Goal: Information Seeking & Learning: Learn about a topic

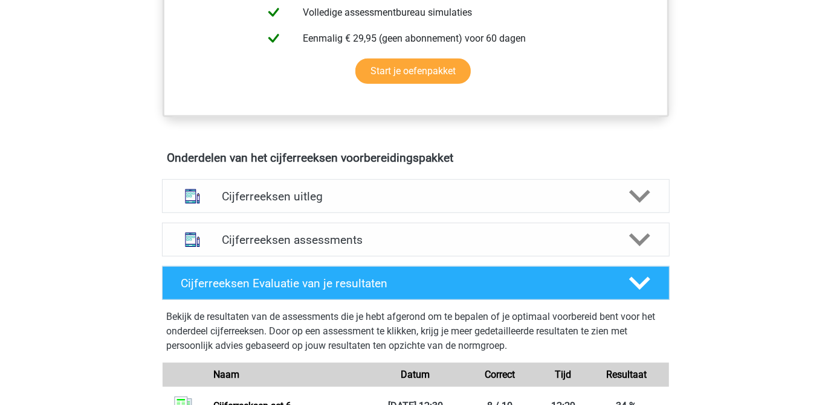
scroll to position [604, 0]
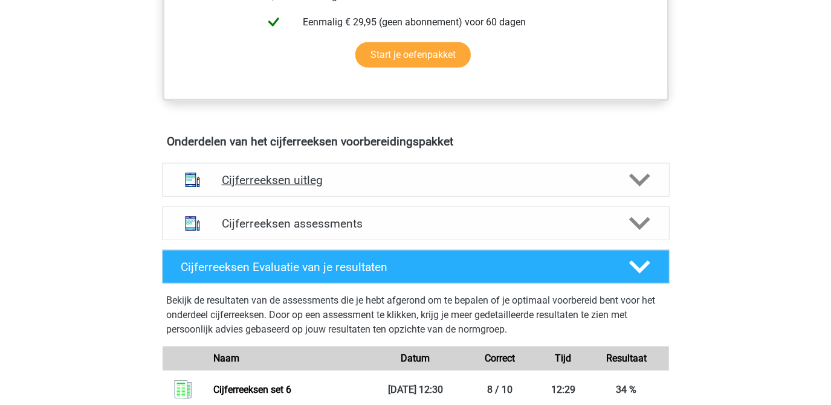
click at [630, 191] on icon at bounding box center [639, 180] width 21 height 21
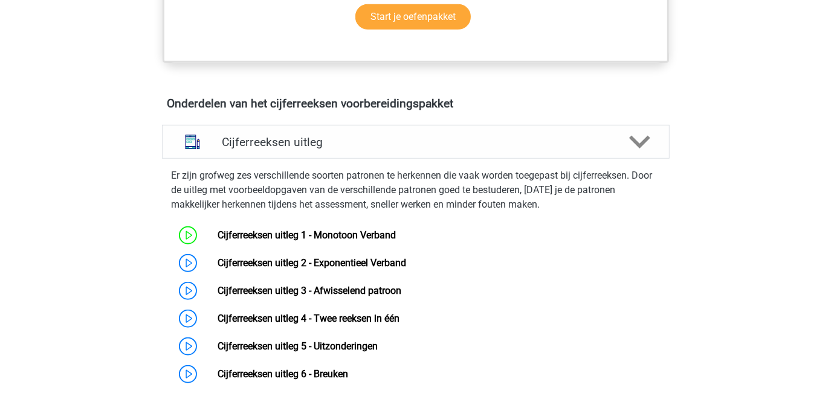
scroll to position [659, 0]
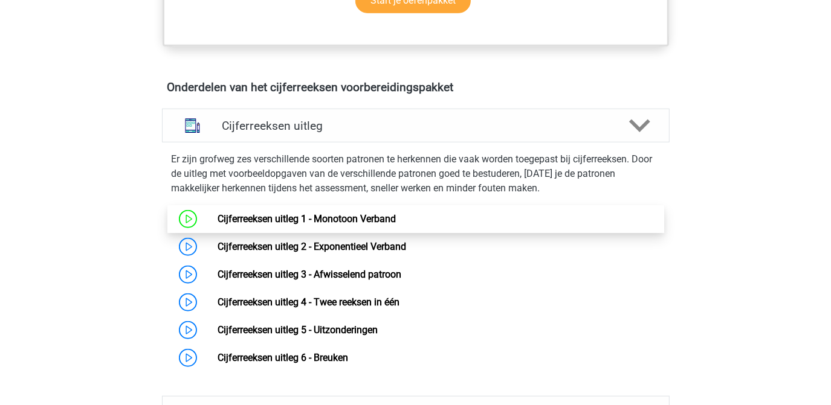
click at [332, 225] on link "Cijferreeksen uitleg 1 - Monotoon Verband" at bounding box center [307, 218] width 178 height 11
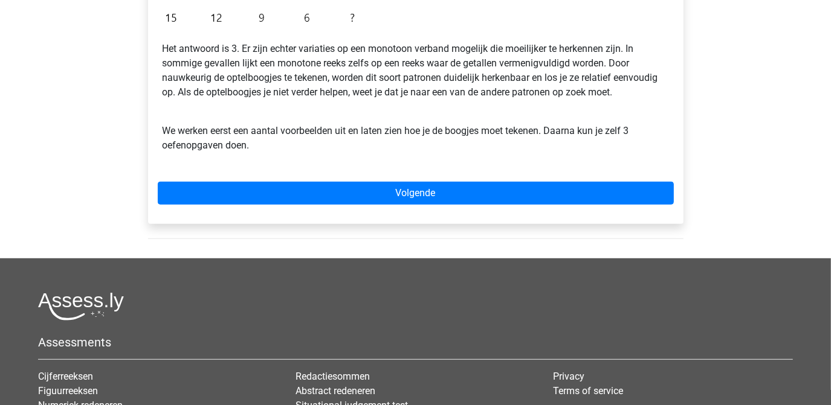
scroll to position [384, 0]
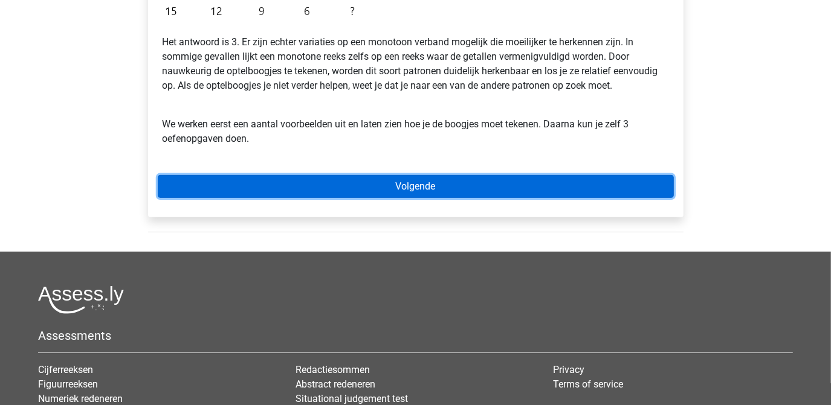
click at [436, 191] on link "Volgende" at bounding box center [416, 186] width 516 height 23
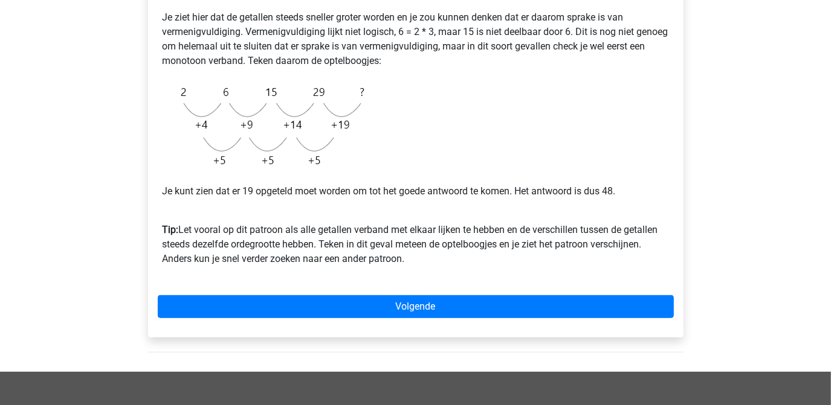
scroll to position [329, 0]
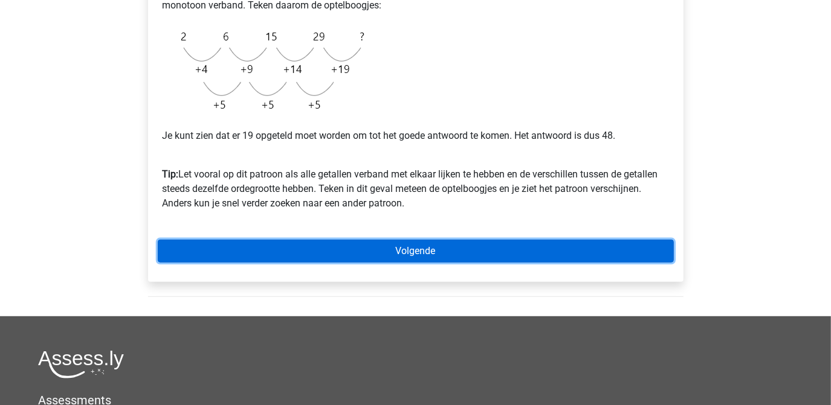
click at [436, 250] on link "Volgende" at bounding box center [416, 251] width 516 height 23
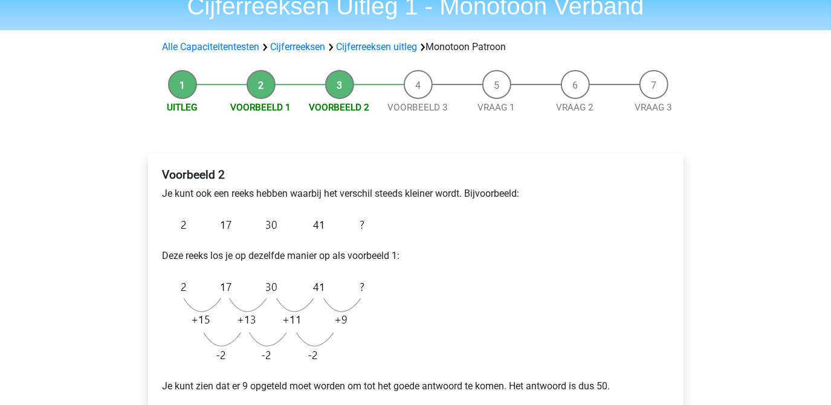
scroll to position [109, 0]
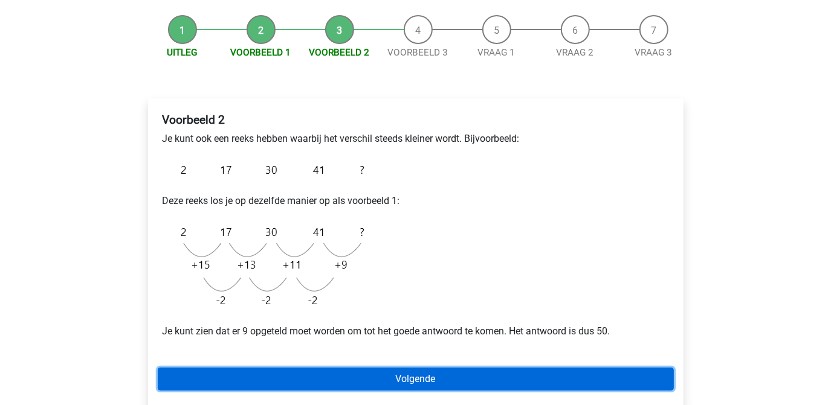
click at [405, 376] on link "Volgende" at bounding box center [416, 379] width 516 height 23
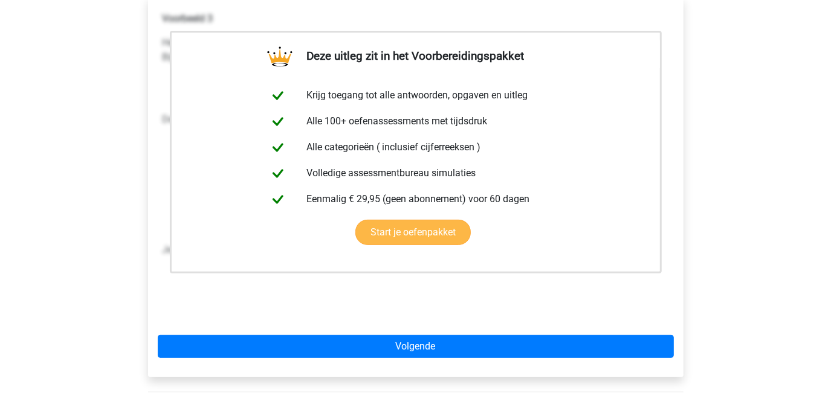
scroll to position [274, 0]
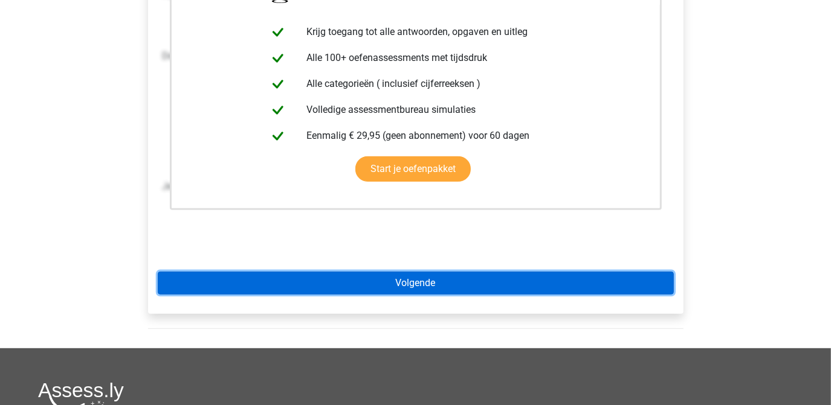
click at [424, 283] on link "Volgende" at bounding box center [416, 283] width 516 height 23
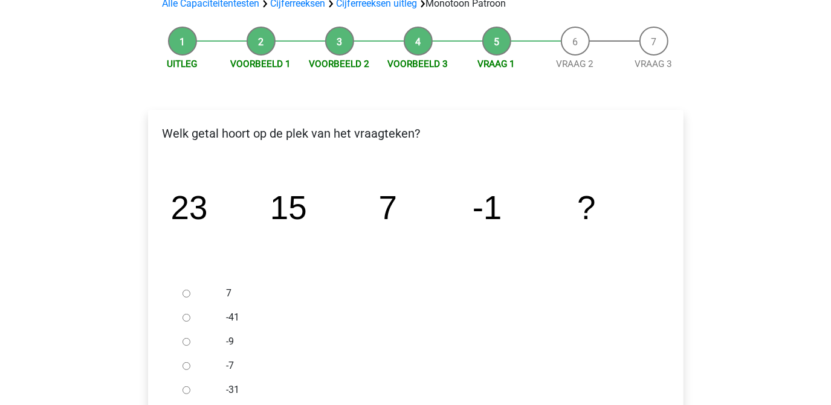
scroll to position [109, 0]
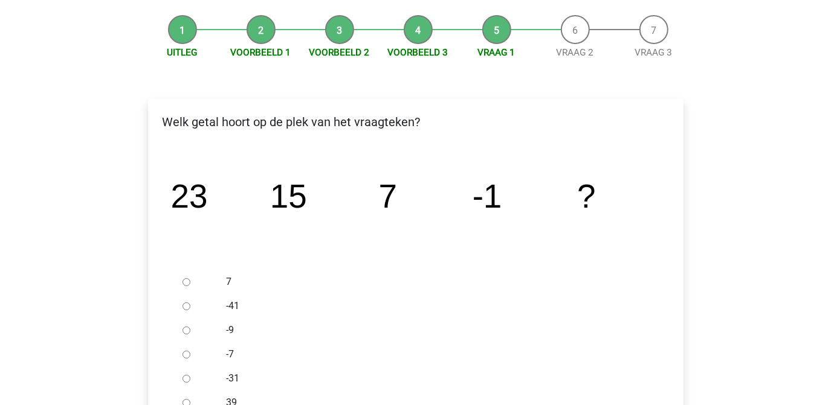
click at [184, 332] on input "-9" at bounding box center [186, 331] width 8 height 8
radio input "true"
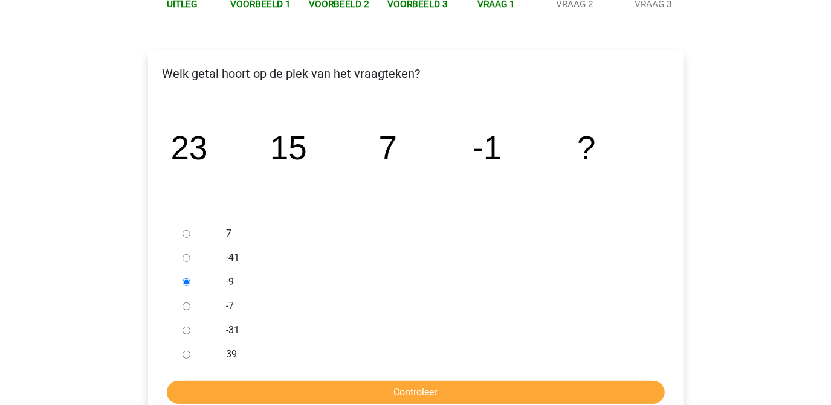
scroll to position [219, 0]
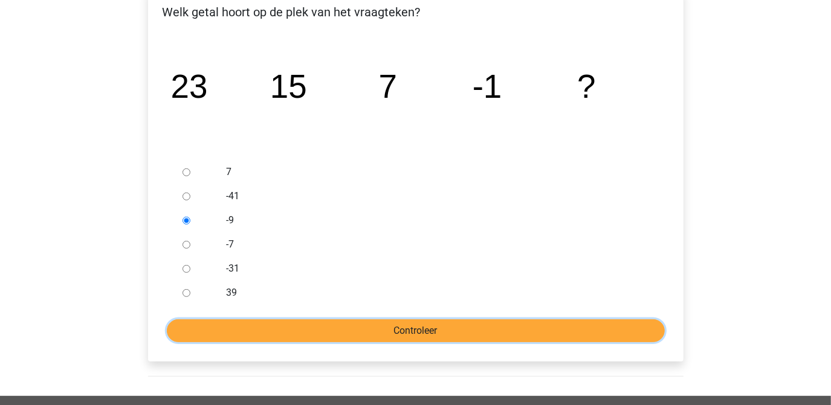
click at [283, 340] on input "Controleer" at bounding box center [416, 331] width 498 height 23
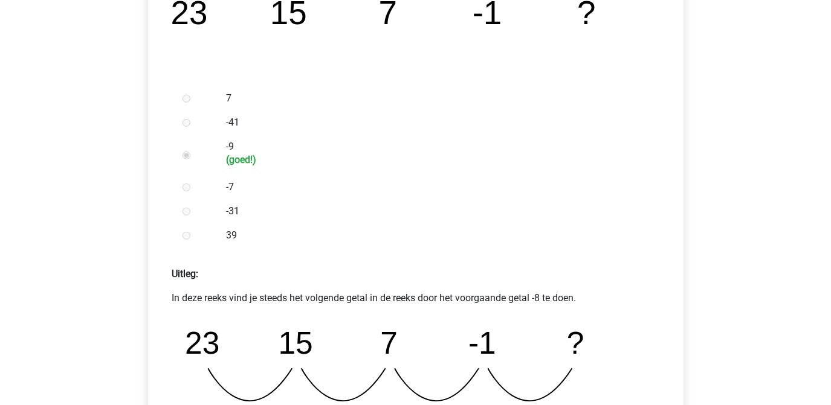
scroll to position [384, 0]
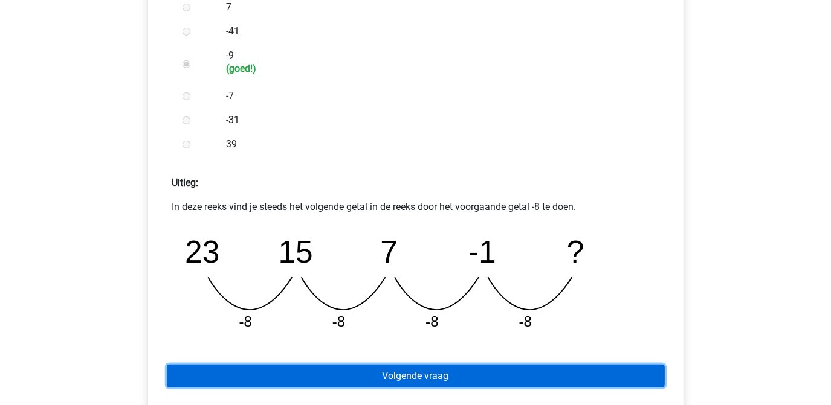
click at [407, 371] on link "Volgende vraag" at bounding box center [416, 376] width 498 height 23
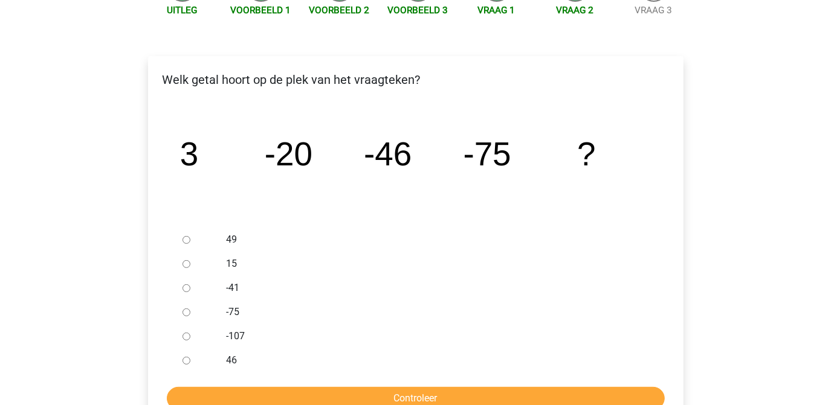
scroll to position [164, 0]
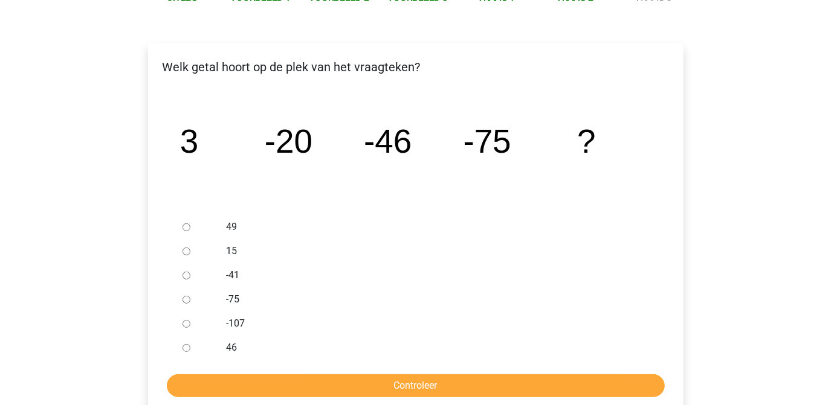
click at [188, 324] on input "-107" at bounding box center [186, 324] width 8 height 8
radio input "true"
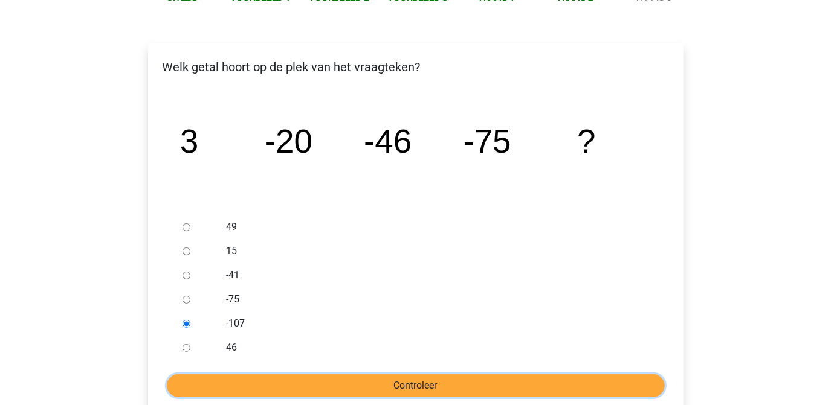
click at [430, 388] on input "Controleer" at bounding box center [416, 386] width 498 height 23
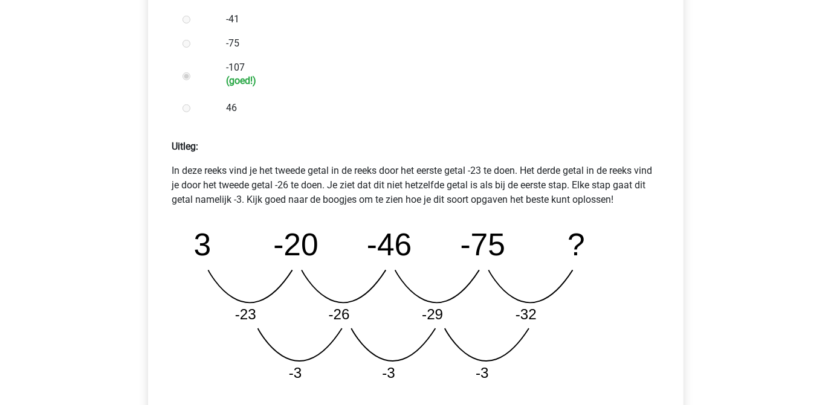
scroll to position [549, 0]
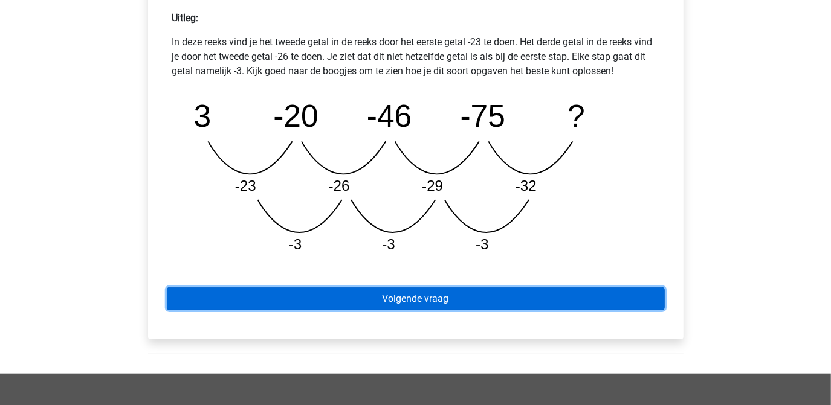
click at [438, 298] on link "Volgende vraag" at bounding box center [416, 299] width 498 height 23
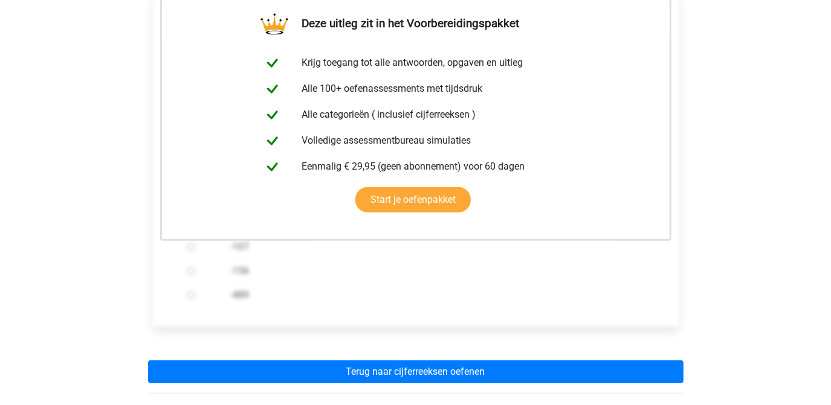
scroll to position [329, 0]
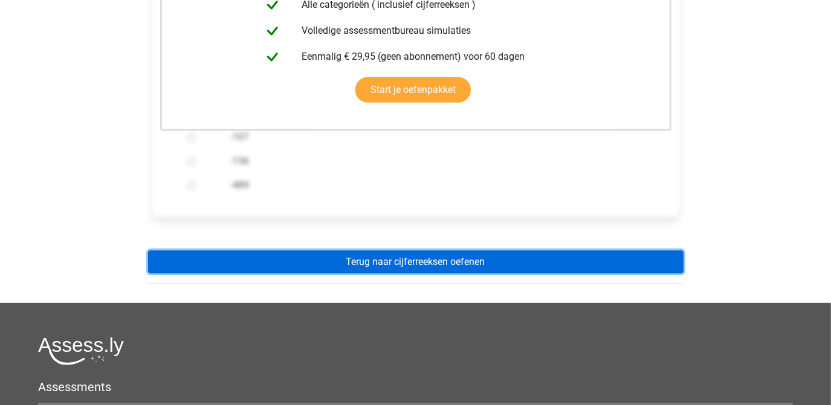
click at [443, 263] on link "Terug naar cijferreeksen oefenen" at bounding box center [415, 262] width 535 height 23
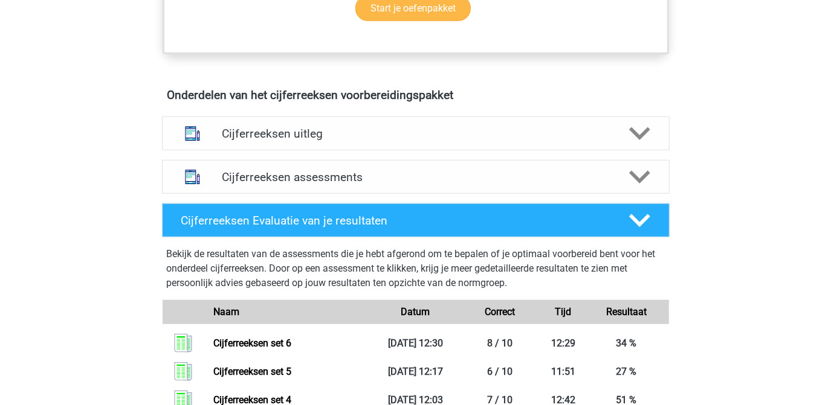
scroll to position [659, 0]
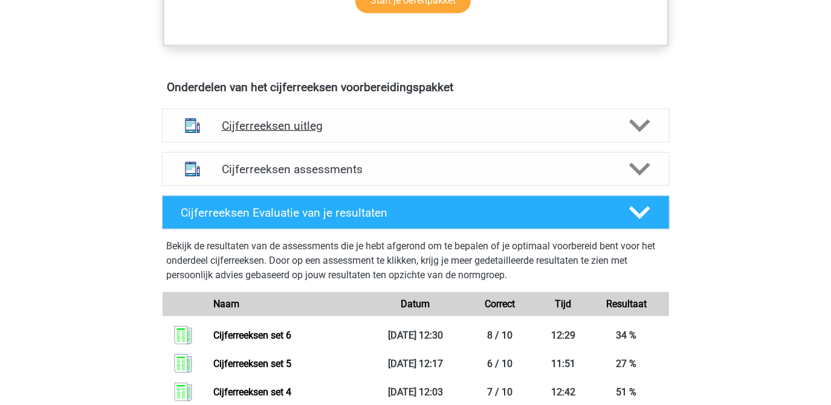
click at [634, 137] on icon at bounding box center [639, 125] width 21 height 21
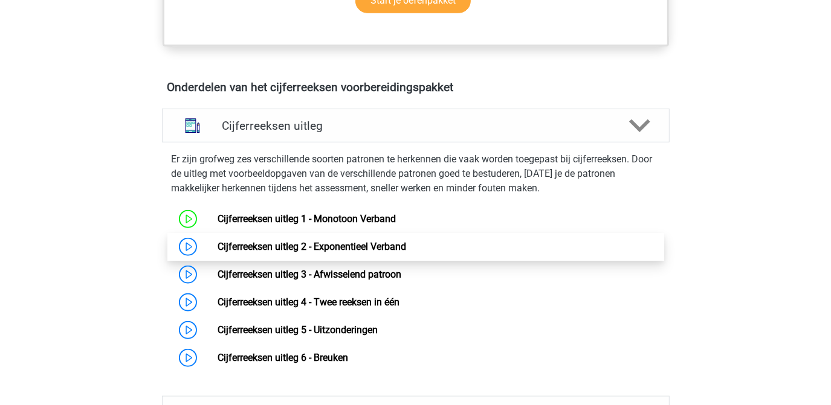
click at [340, 253] on link "Cijferreeksen uitleg 2 - Exponentieel Verband" at bounding box center [312, 246] width 189 height 11
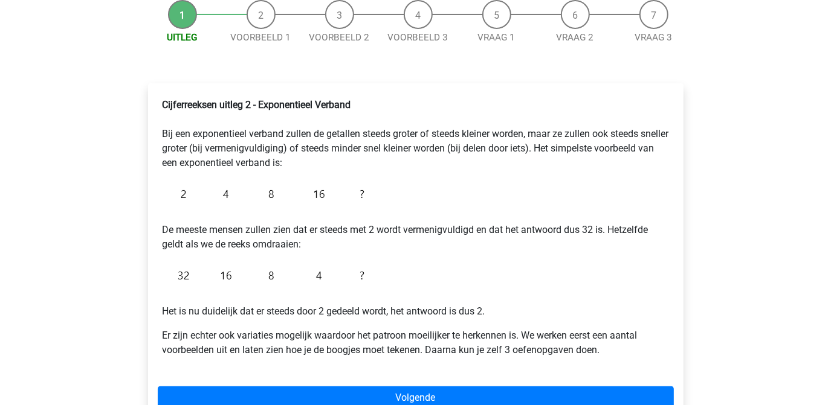
scroll to position [164, 0]
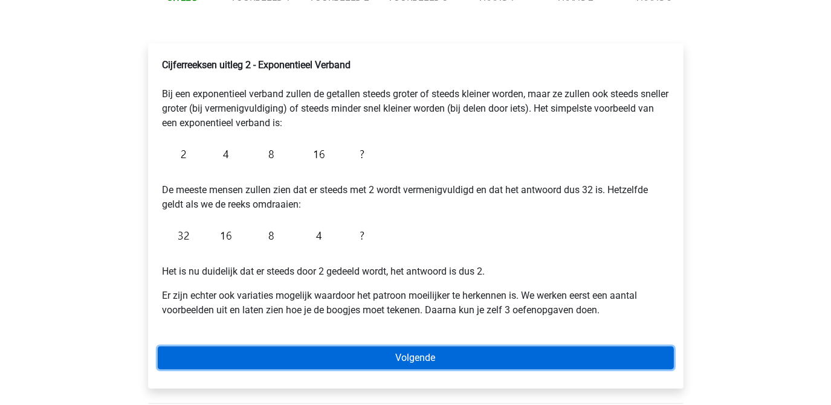
click at [425, 354] on link "Volgende" at bounding box center [416, 358] width 516 height 23
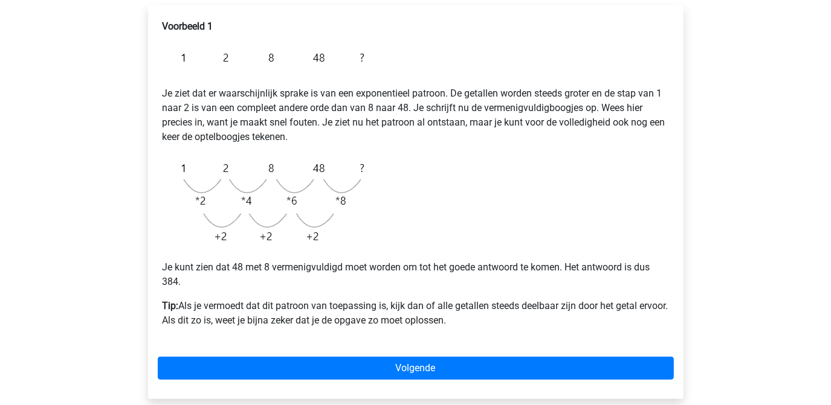
scroll to position [219, 0]
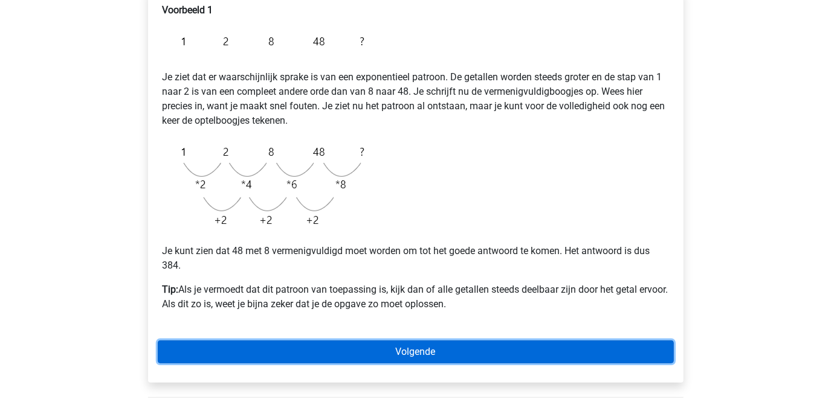
click at [409, 346] on link "Volgende" at bounding box center [416, 352] width 516 height 23
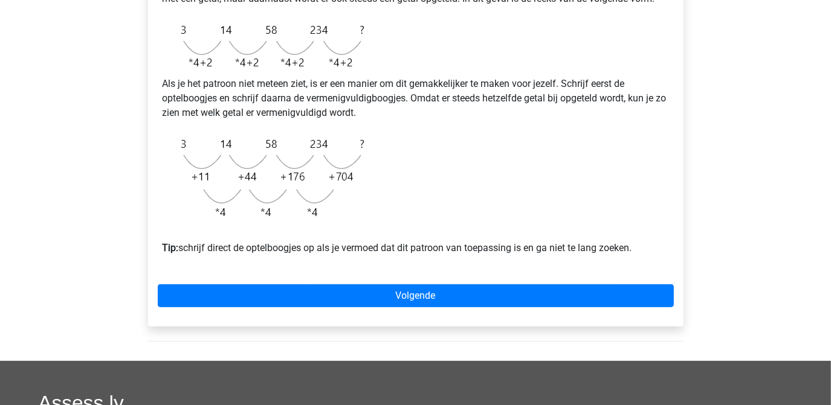
scroll to position [329, 0]
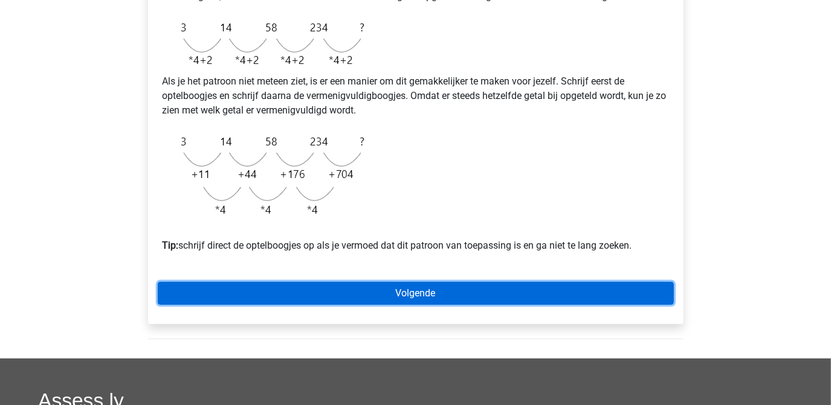
click at [396, 305] on link "Volgende" at bounding box center [416, 293] width 516 height 23
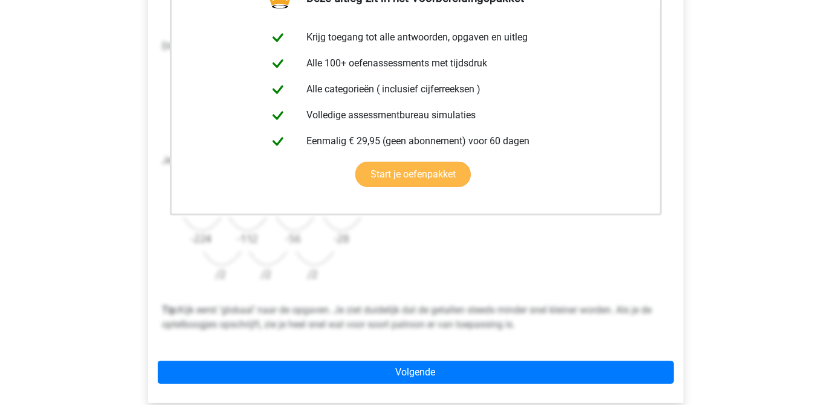
scroll to position [274, 0]
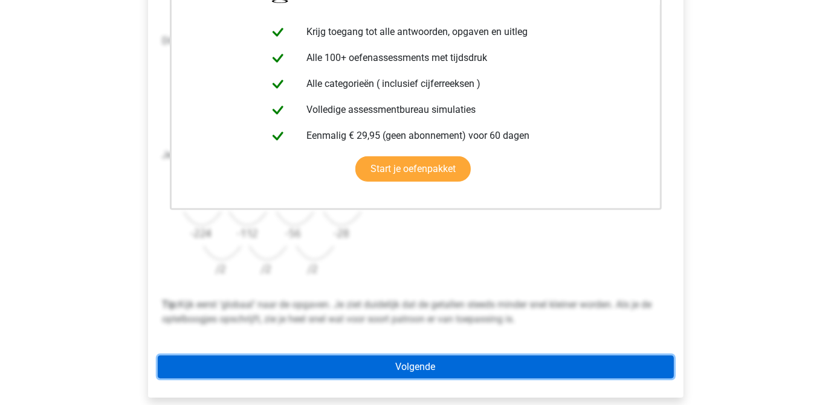
click at [400, 369] on link "Volgende" at bounding box center [416, 367] width 516 height 23
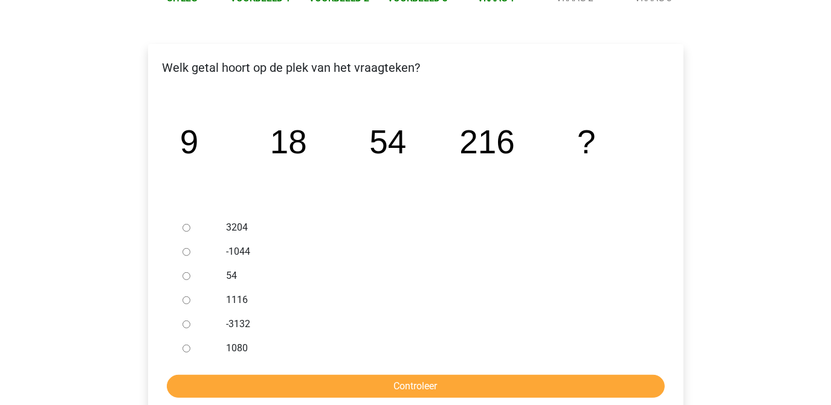
scroll to position [164, 0]
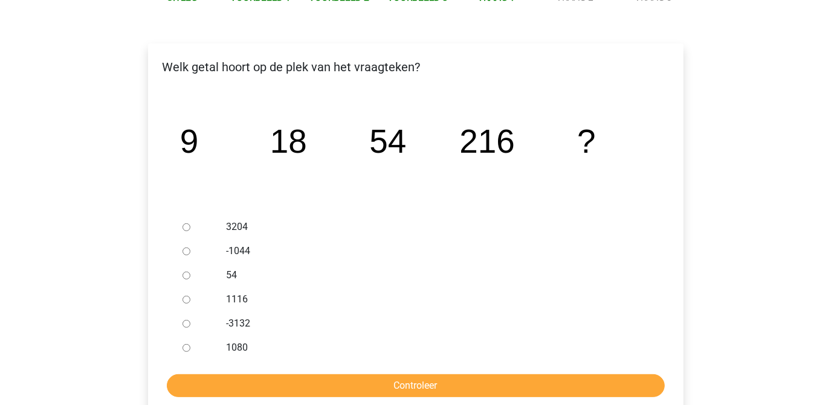
click at [188, 347] on input "1080" at bounding box center [186, 348] width 8 height 8
radio input "true"
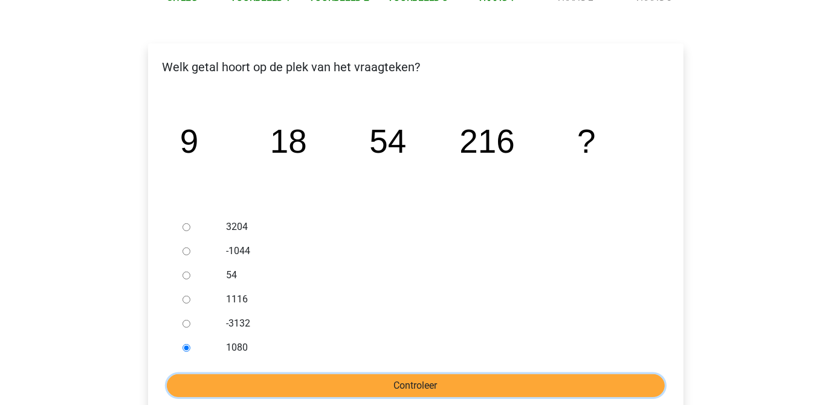
click at [370, 388] on input "Controleer" at bounding box center [416, 386] width 498 height 23
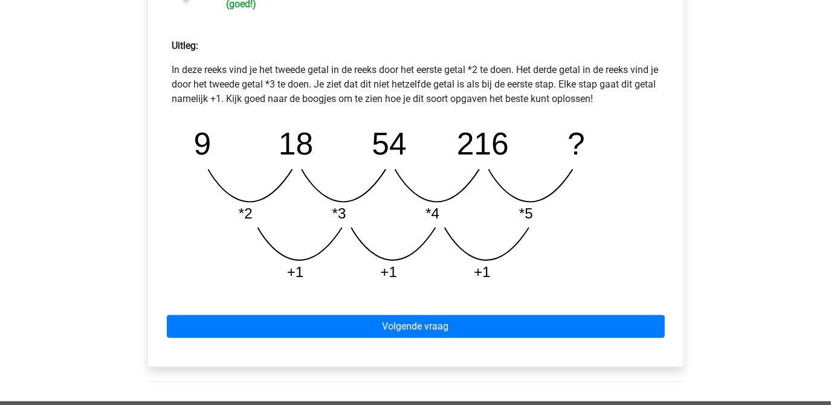
scroll to position [549, 0]
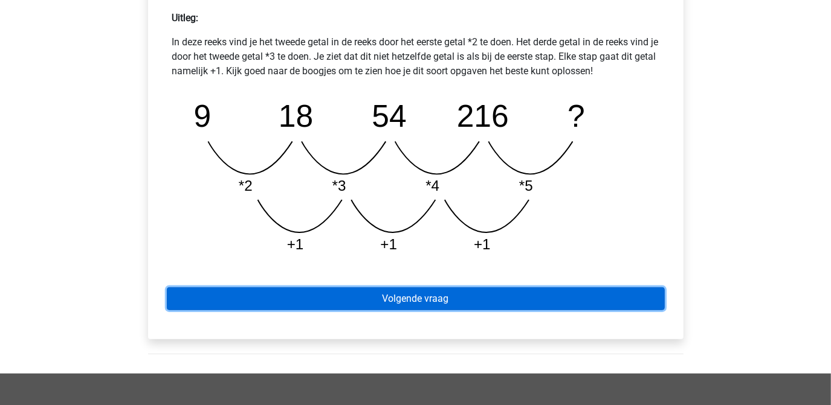
click at [452, 297] on link "Volgende vraag" at bounding box center [416, 299] width 498 height 23
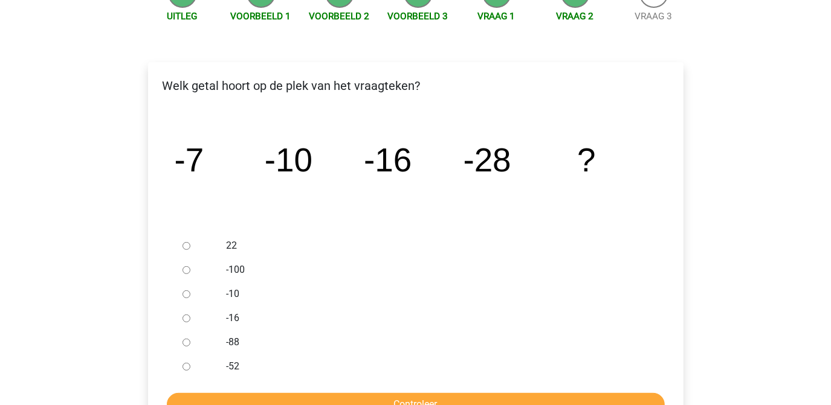
scroll to position [164, 0]
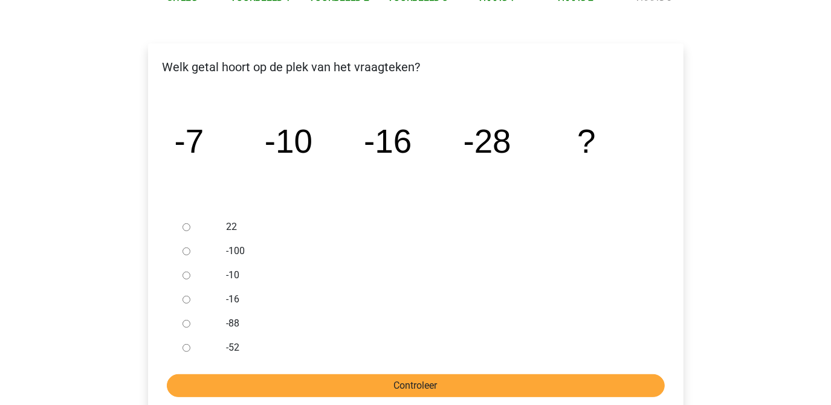
drag, startPoint x: 184, startPoint y: 349, endPoint x: 294, endPoint y: 390, distance: 118.2
click at [184, 349] on input "-52" at bounding box center [186, 348] width 8 height 8
radio input "true"
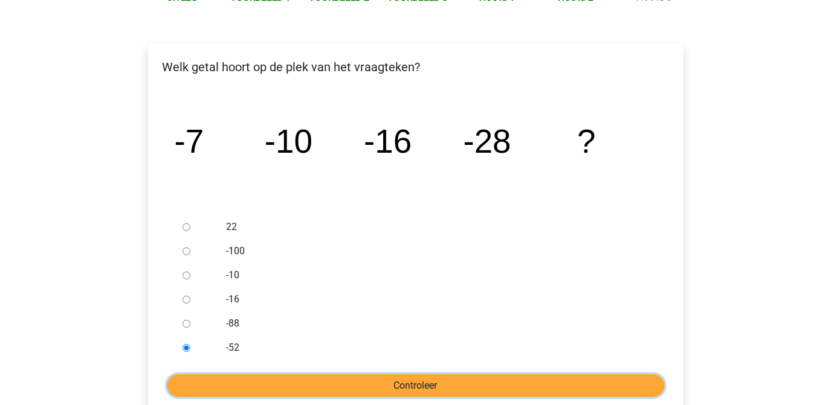
click at [349, 395] on input "Controleer" at bounding box center [416, 386] width 498 height 23
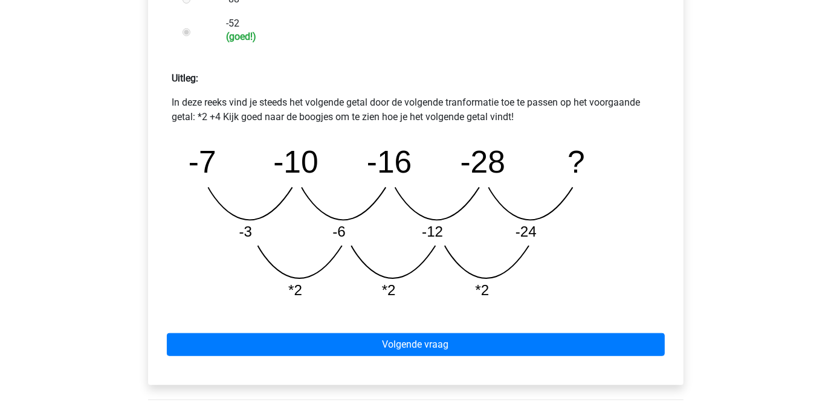
scroll to position [494, 0]
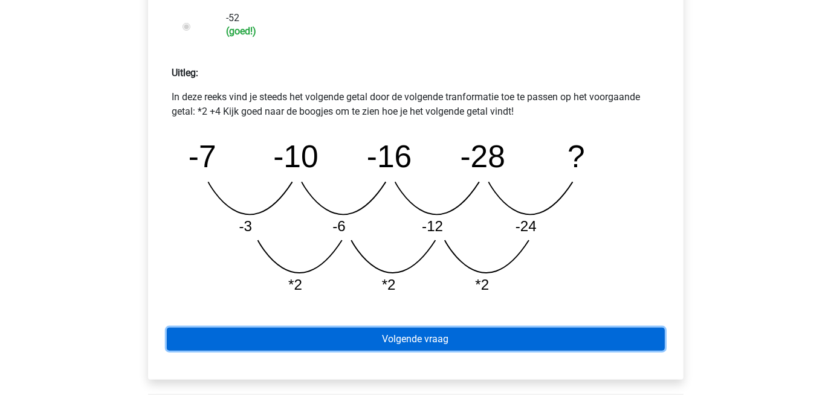
click at [399, 342] on link "Volgende vraag" at bounding box center [416, 339] width 498 height 23
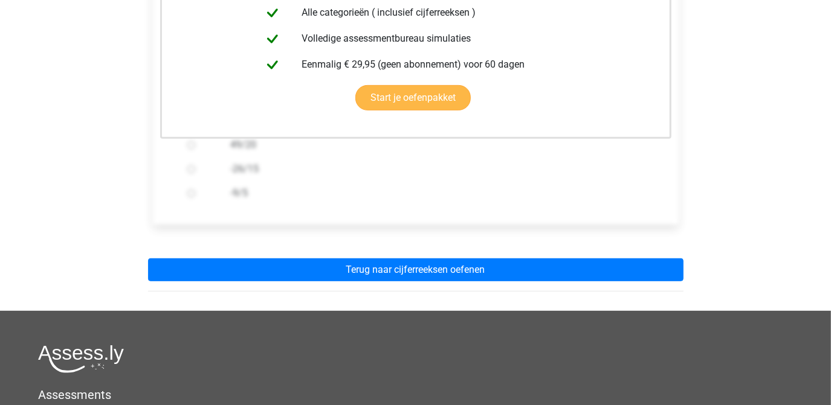
scroll to position [384, 0]
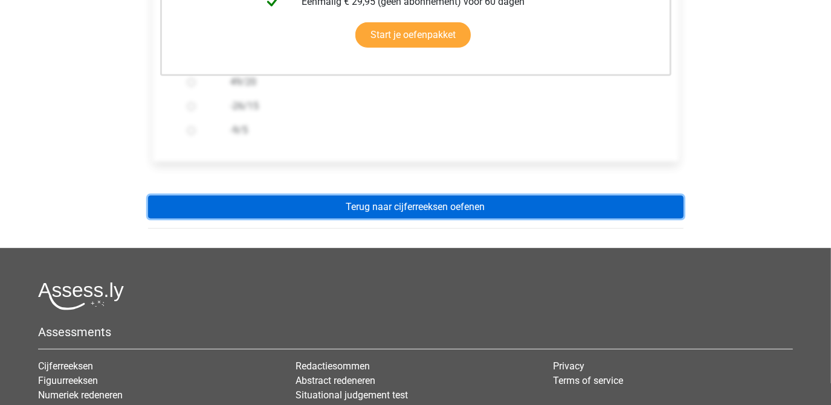
click at [424, 210] on link "Terug naar cijferreeksen oefenen" at bounding box center [415, 207] width 535 height 23
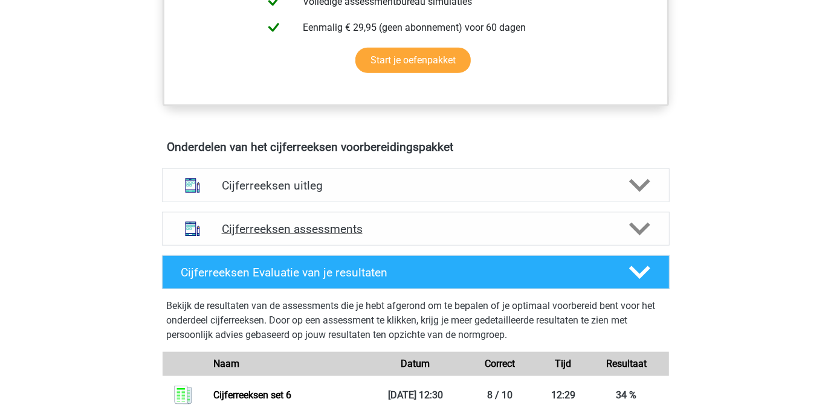
scroll to position [604, 0]
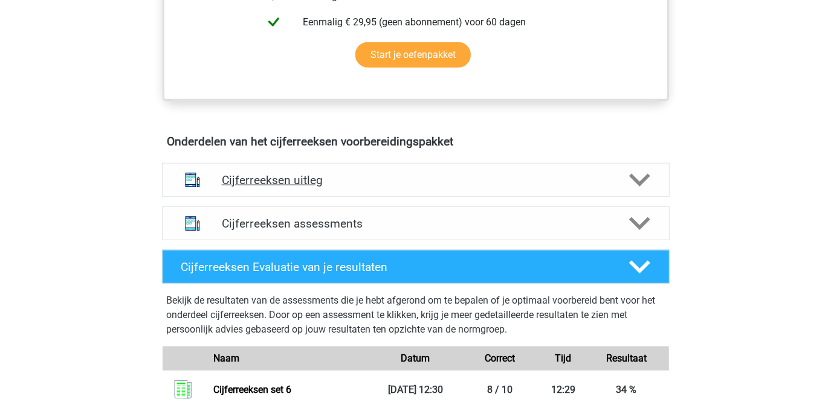
click at [624, 191] on div at bounding box center [638, 180] width 40 height 21
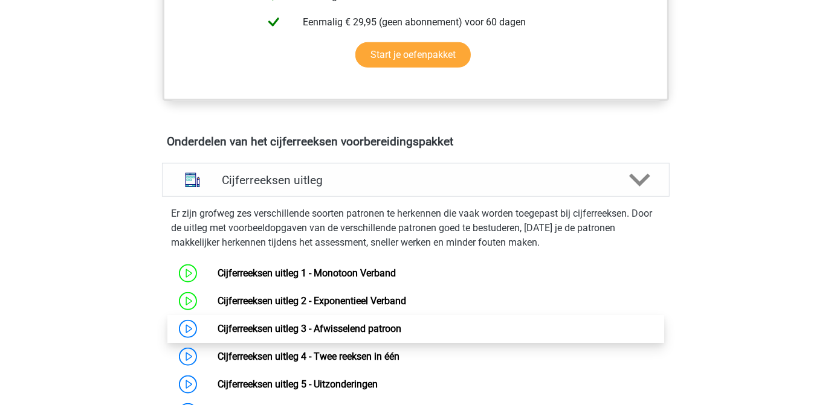
click at [358, 335] on link "Cijferreeksen uitleg 3 - Afwisselend patroon" at bounding box center [310, 328] width 184 height 11
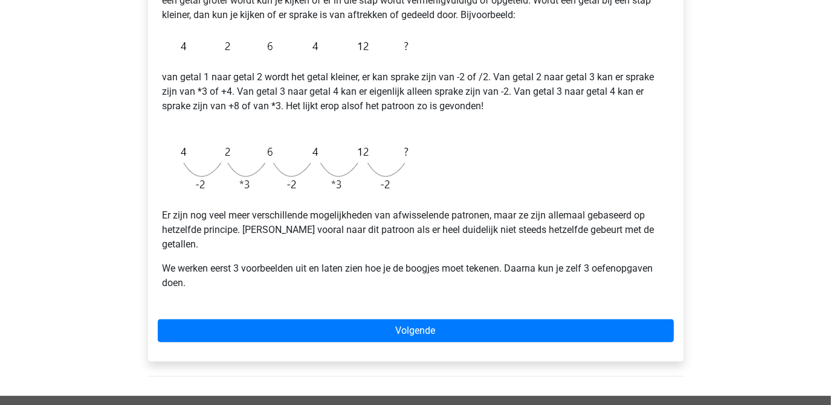
scroll to position [274, 0]
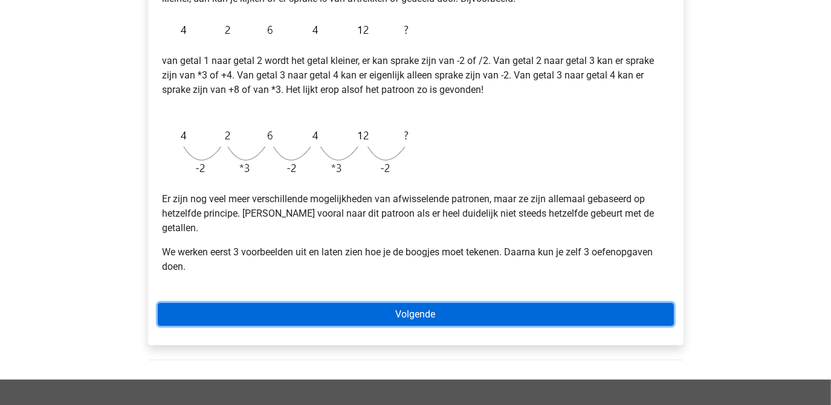
click at [409, 303] on link "Volgende" at bounding box center [416, 314] width 516 height 23
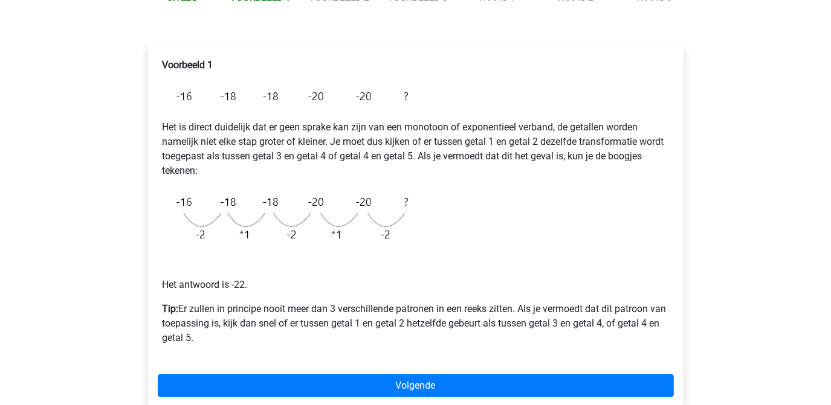
scroll to position [219, 0]
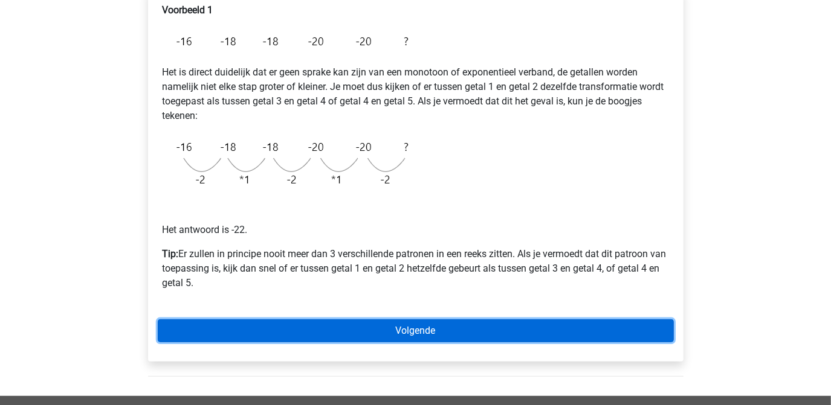
click at [430, 329] on link "Volgende" at bounding box center [416, 331] width 516 height 23
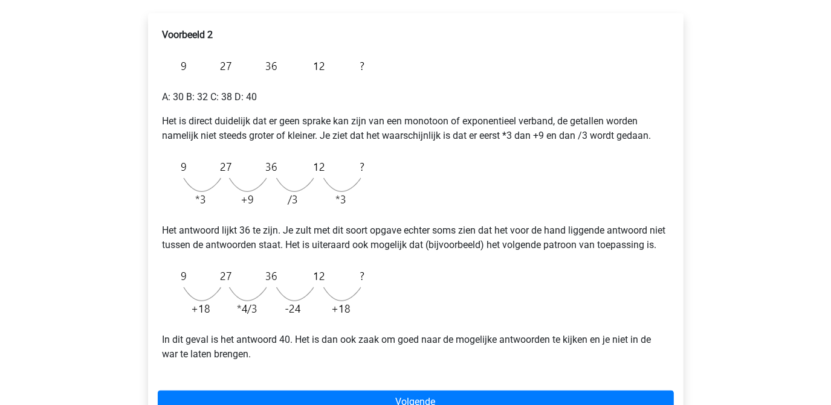
scroll to position [219, 0]
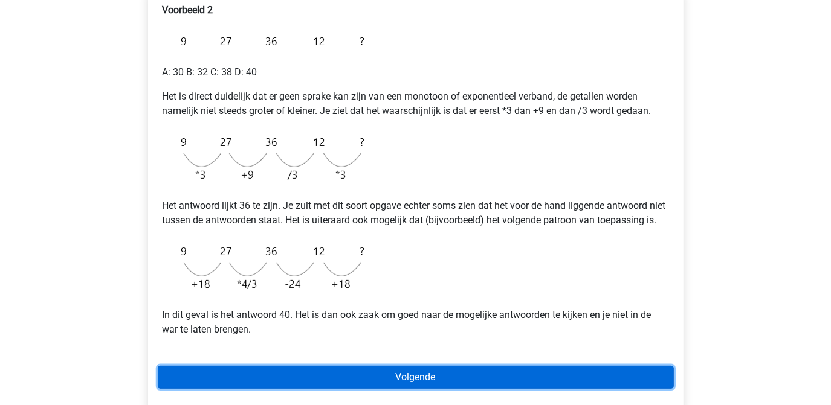
click at [397, 389] on link "Volgende" at bounding box center [416, 377] width 516 height 23
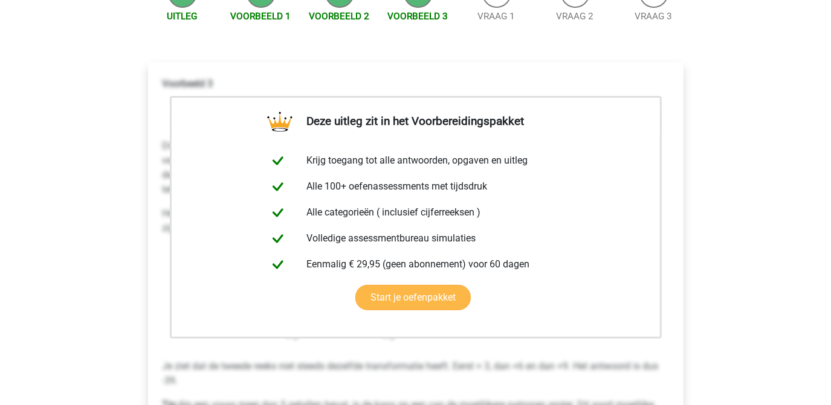
scroll to position [219, 0]
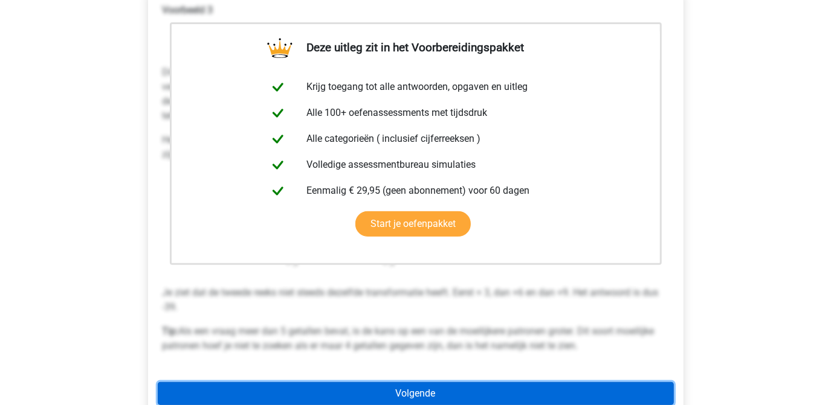
click at [402, 385] on link "Volgende" at bounding box center [416, 393] width 516 height 23
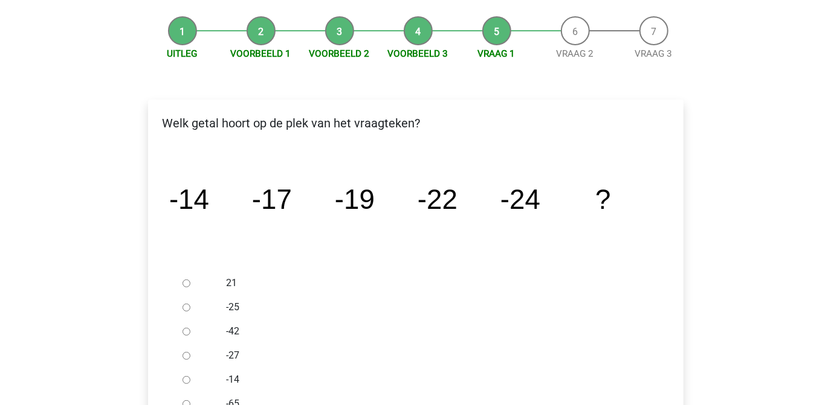
scroll to position [109, 0]
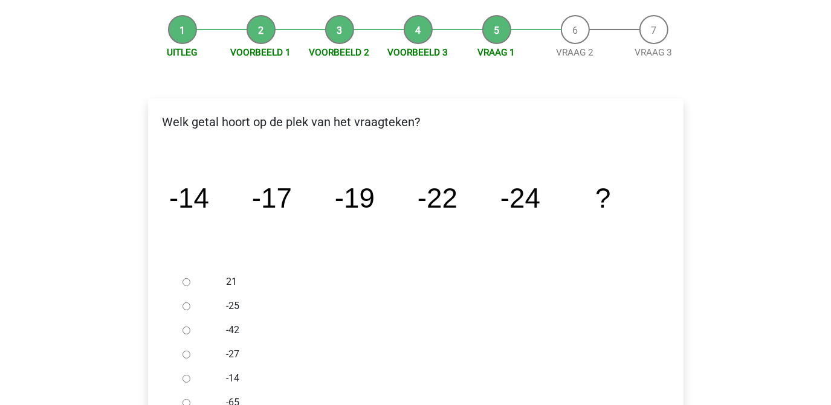
click at [213, 355] on div at bounding box center [198, 355] width 40 height 24
click at [192, 354] on div at bounding box center [198, 355] width 40 height 24
drag, startPoint x: 188, startPoint y: 355, endPoint x: 196, endPoint y: 352, distance: 8.4
click at [189, 355] on input "-27" at bounding box center [186, 355] width 8 height 8
radio input "true"
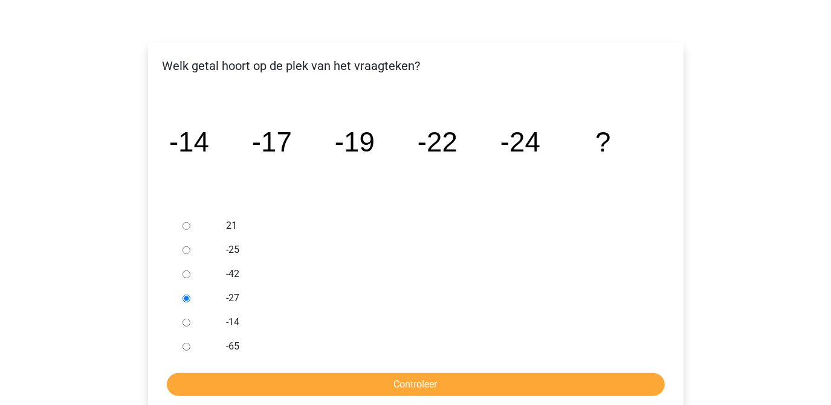
scroll to position [274, 0]
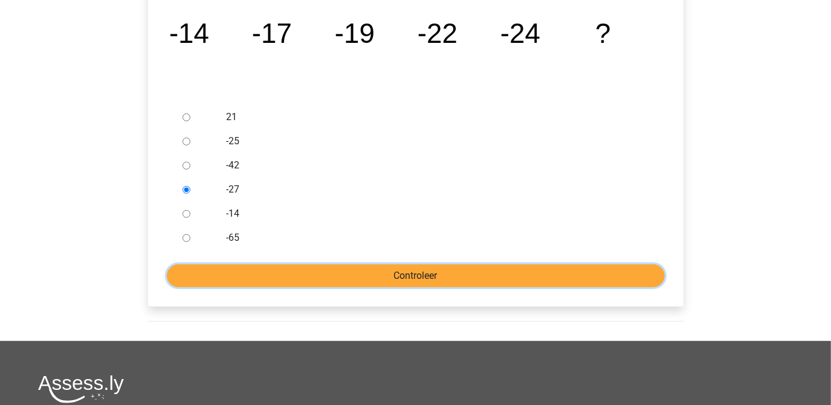
click at [346, 278] on input "Controleer" at bounding box center [416, 276] width 498 height 23
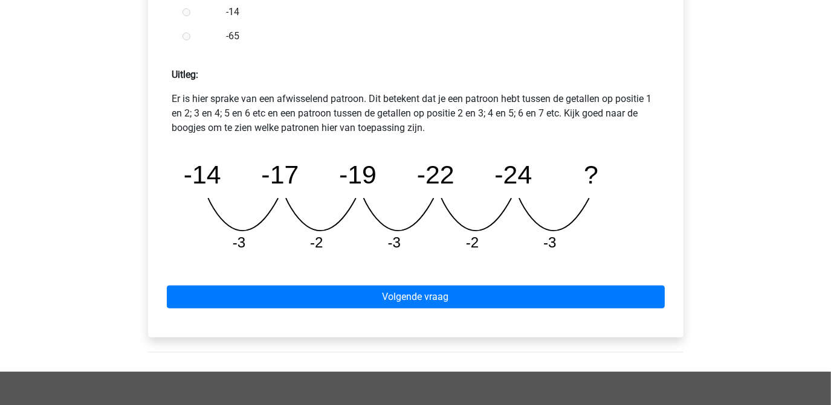
scroll to position [494, 0]
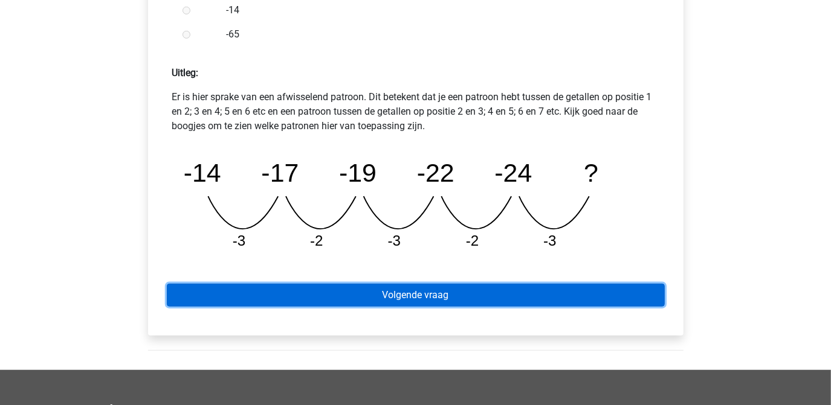
click at [436, 294] on link "Volgende vraag" at bounding box center [416, 295] width 498 height 23
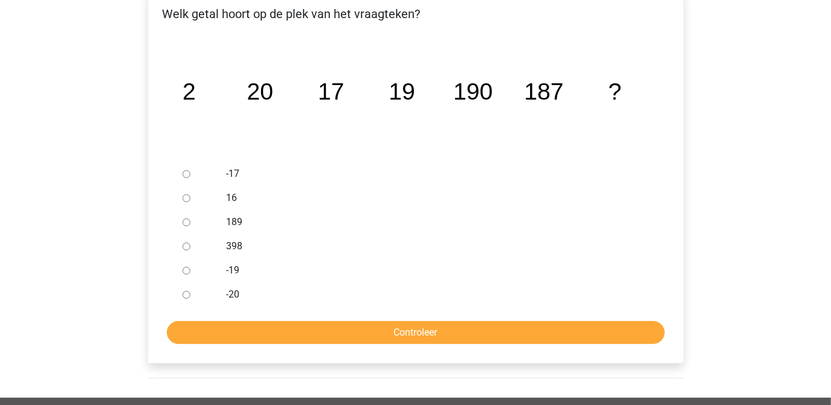
scroll to position [219, 0]
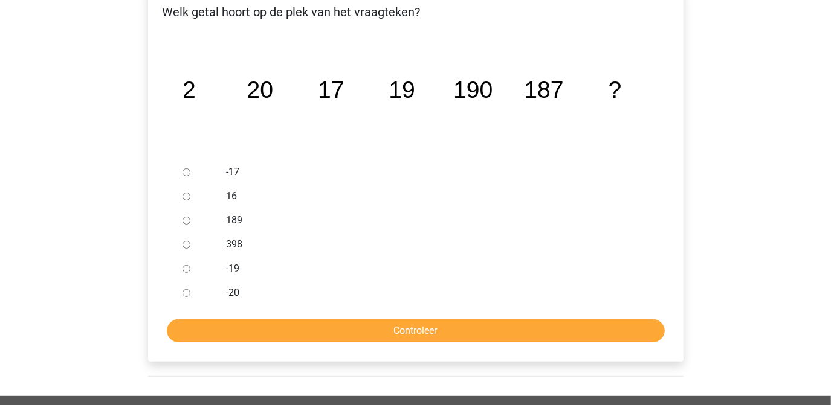
click at [221, 216] on div "189" at bounding box center [435, 220] width 436 height 24
click at [189, 217] on input "189" at bounding box center [186, 221] width 8 height 8
radio input "true"
click at [413, 331] on input "Controleer" at bounding box center [416, 331] width 498 height 23
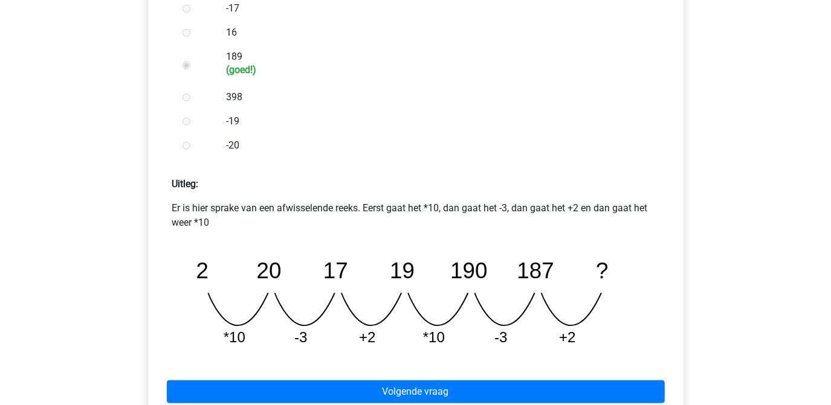
scroll to position [439, 0]
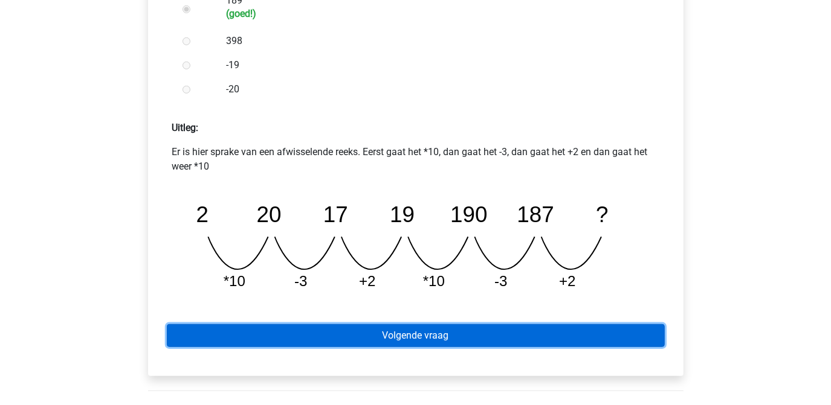
click at [430, 334] on link "Volgende vraag" at bounding box center [416, 335] width 498 height 23
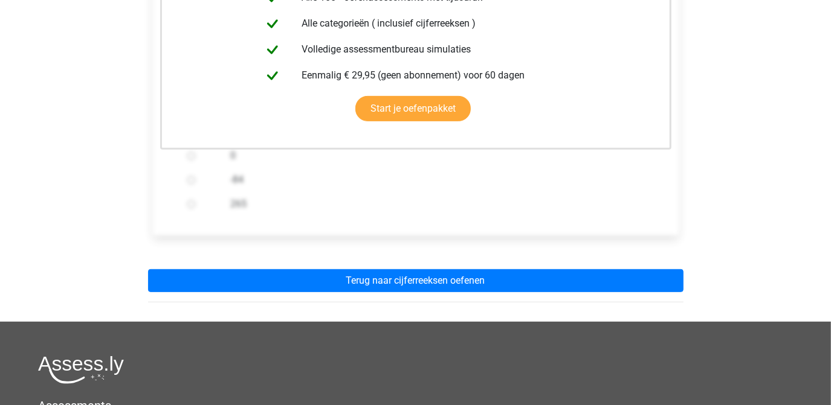
scroll to position [329, 0]
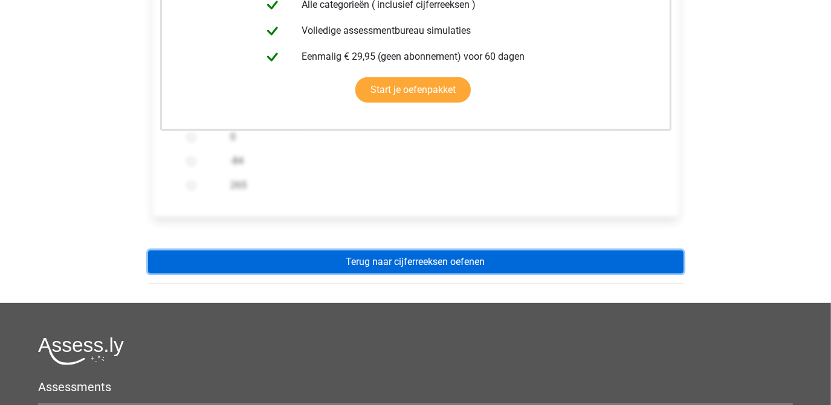
click at [450, 265] on link "Terug naar cijferreeksen oefenen" at bounding box center [415, 262] width 535 height 23
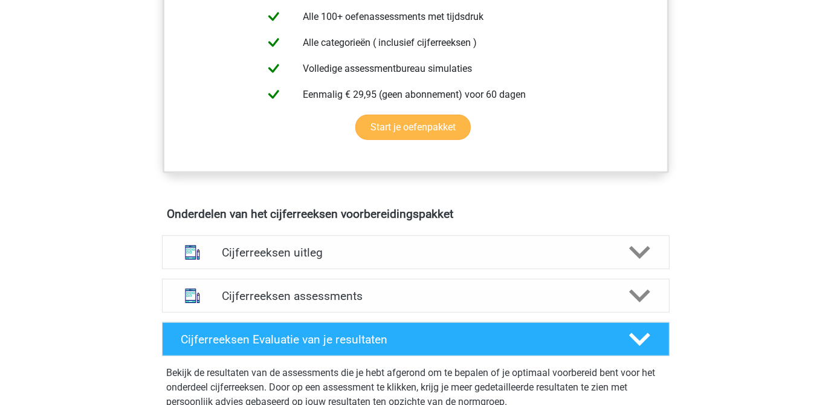
scroll to position [549, 0]
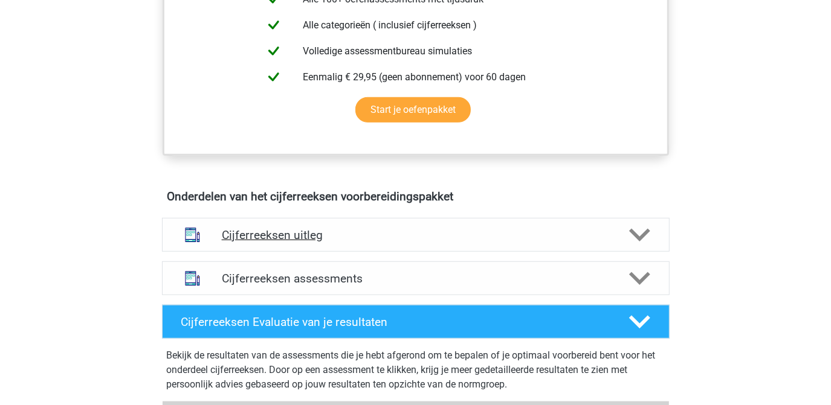
click at [643, 242] on polygon at bounding box center [639, 235] width 21 height 13
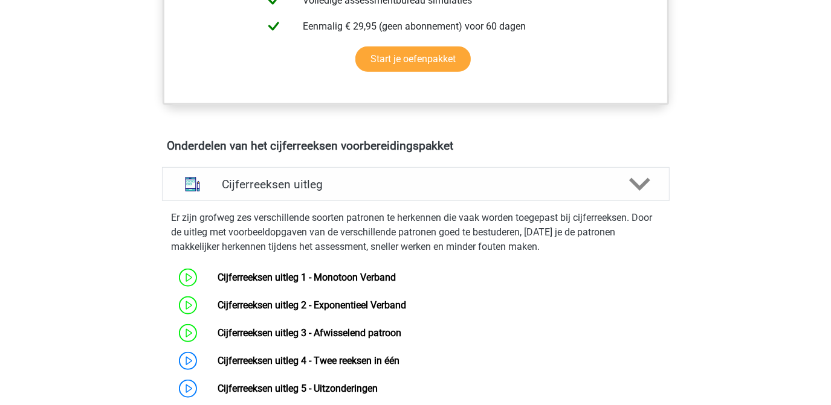
scroll to position [714, 0]
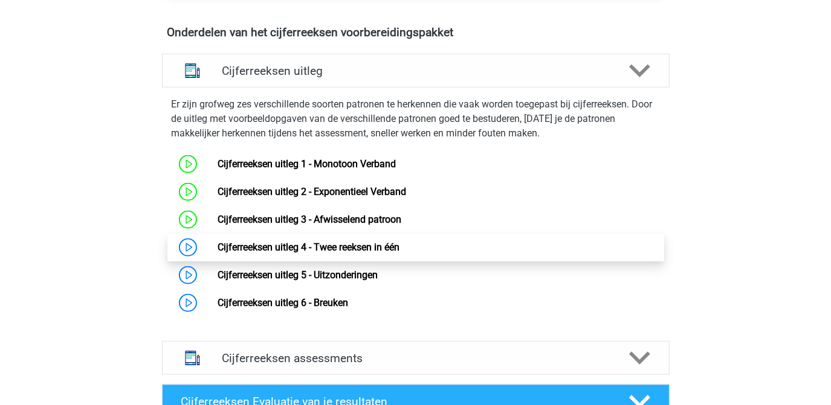
click at [345, 253] on link "Cijferreeksen uitleg 4 - Twee reeksen in één" at bounding box center [309, 247] width 182 height 11
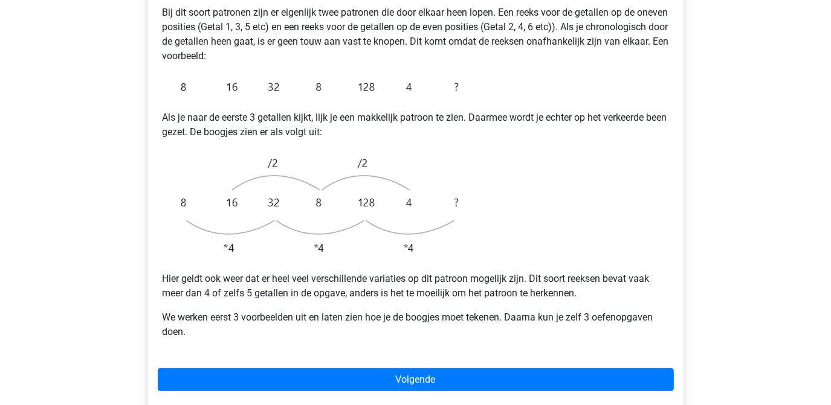
scroll to position [274, 0]
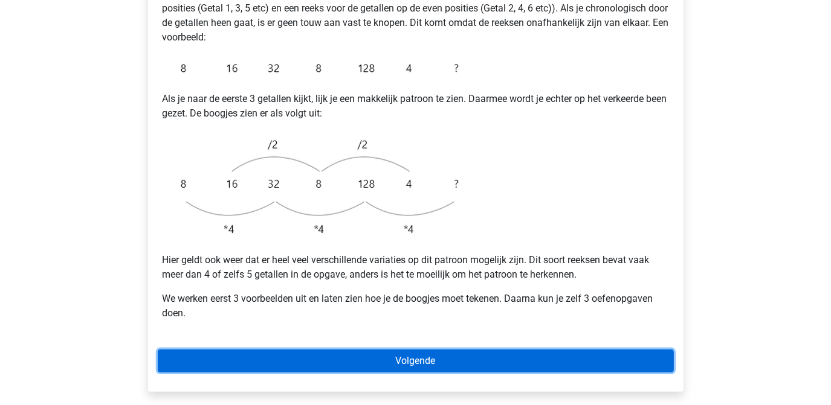
click at [450, 350] on link "Volgende" at bounding box center [416, 361] width 516 height 23
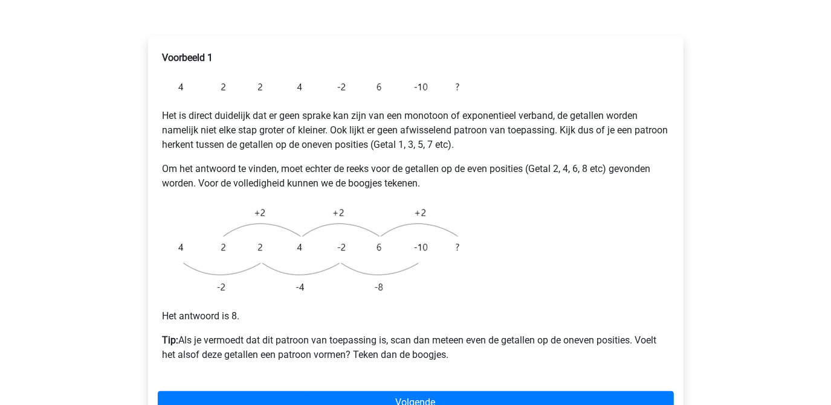
scroll to position [219, 0]
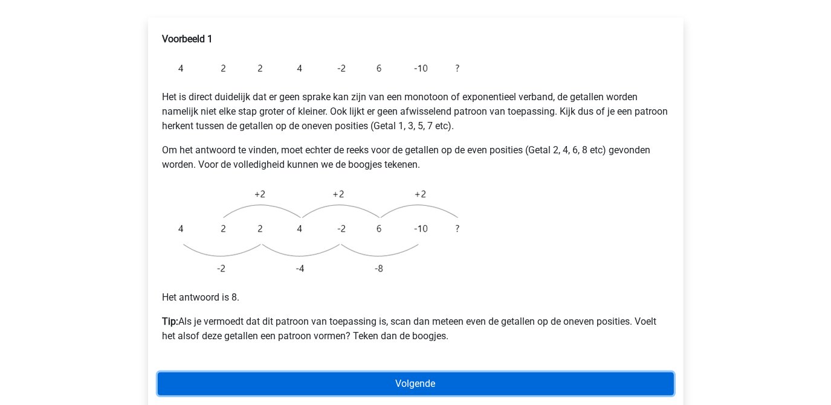
click at [408, 373] on link "Volgende" at bounding box center [416, 384] width 516 height 23
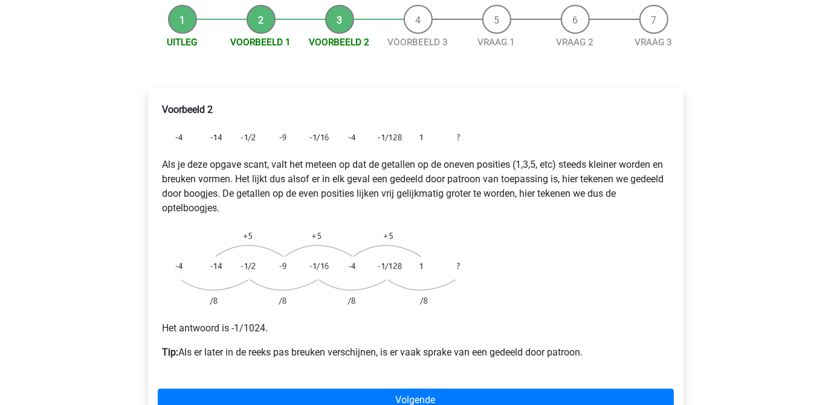
scroll to position [164, 0]
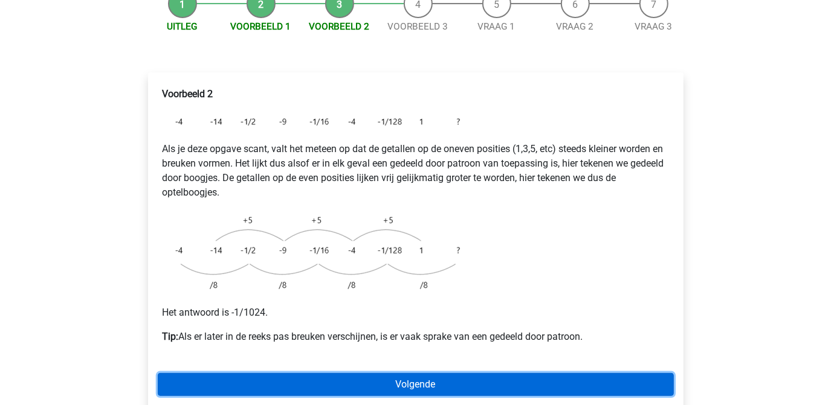
click at [413, 373] on link "Volgende" at bounding box center [416, 384] width 516 height 23
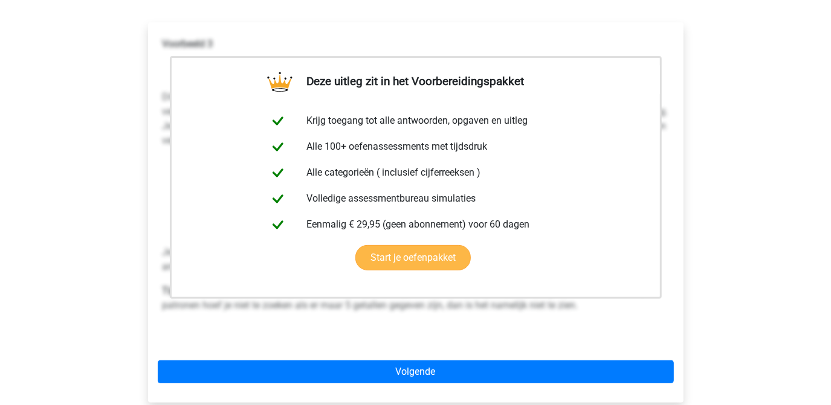
scroll to position [219, 0]
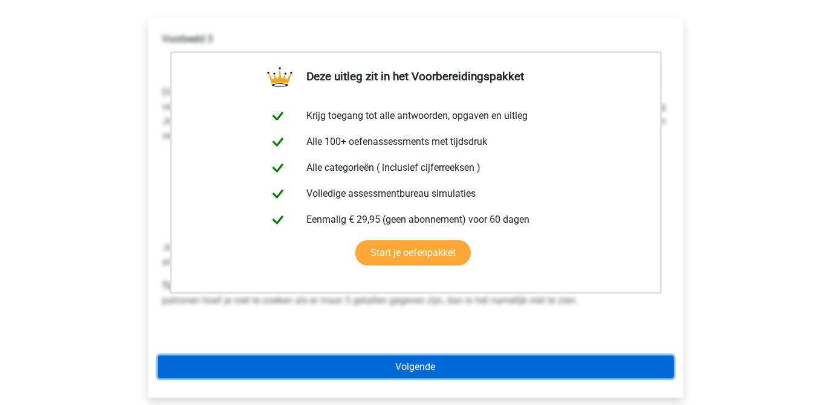
click at [425, 356] on link "Volgende" at bounding box center [416, 367] width 516 height 23
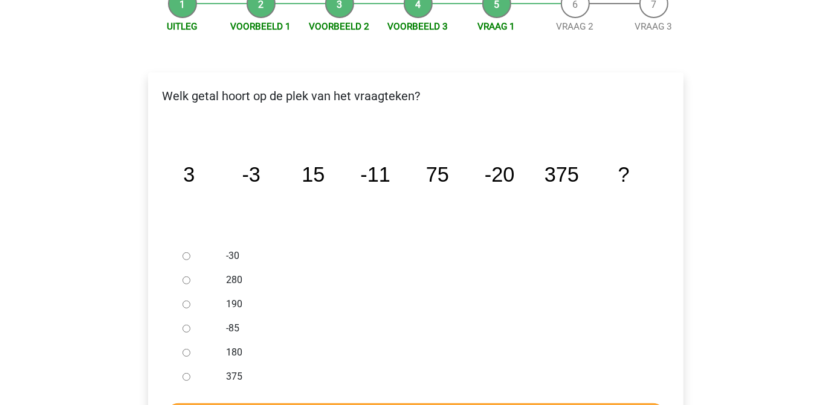
scroll to position [219, 0]
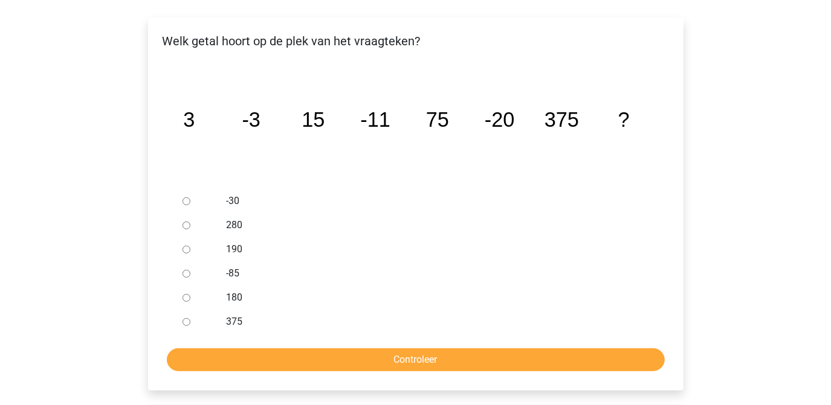
click at [184, 198] on input "-30" at bounding box center [186, 202] width 8 height 8
radio input "true"
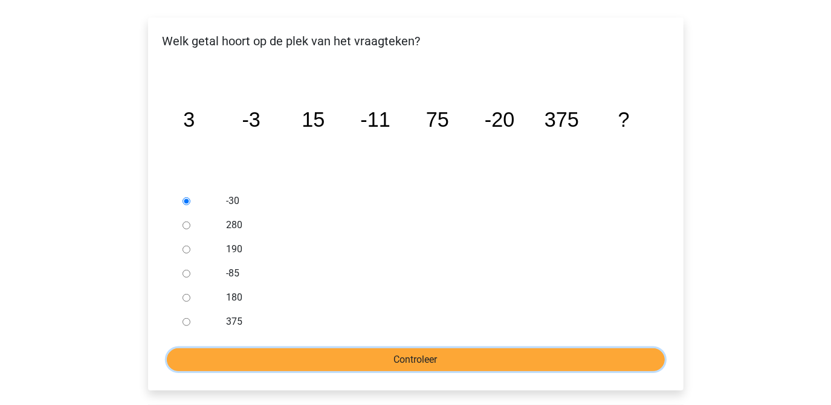
click at [381, 349] on input "Controleer" at bounding box center [416, 360] width 498 height 23
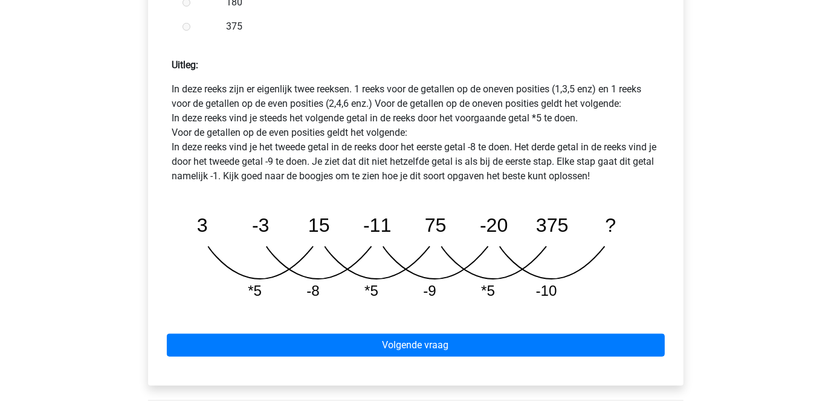
scroll to position [549, 0]
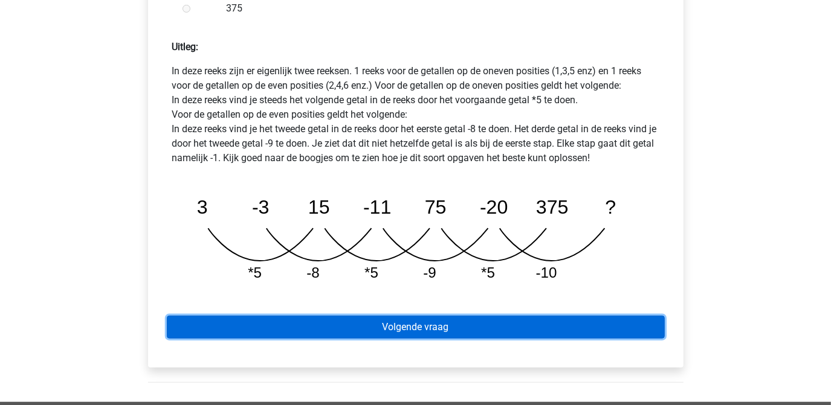
click at [417, 316] on link "Volgende vraag" at bounding box center [416, 327] width 498 height 23
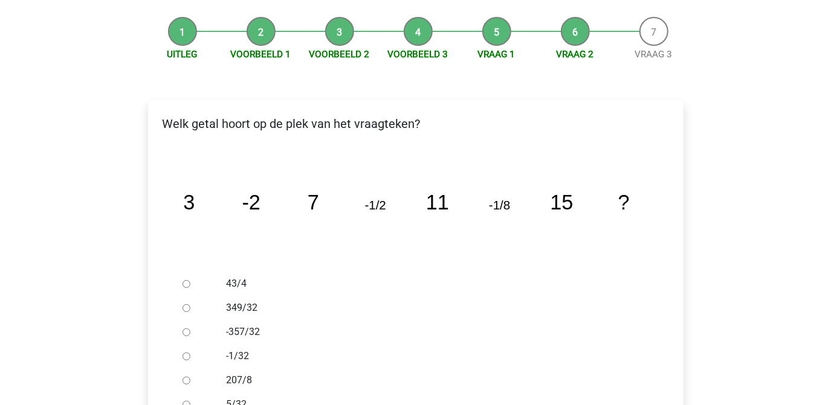
scroll to position [164, 0]
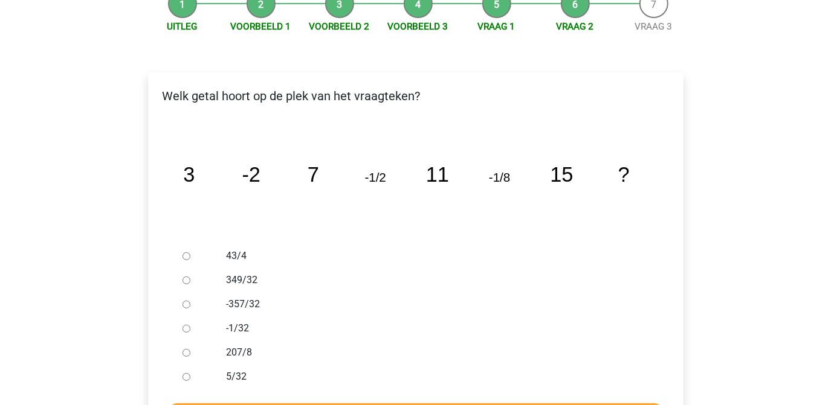
click at [188, 325] on input "-1/32" at bounding box center [186, 329] width 8 height 8
radio input "true"
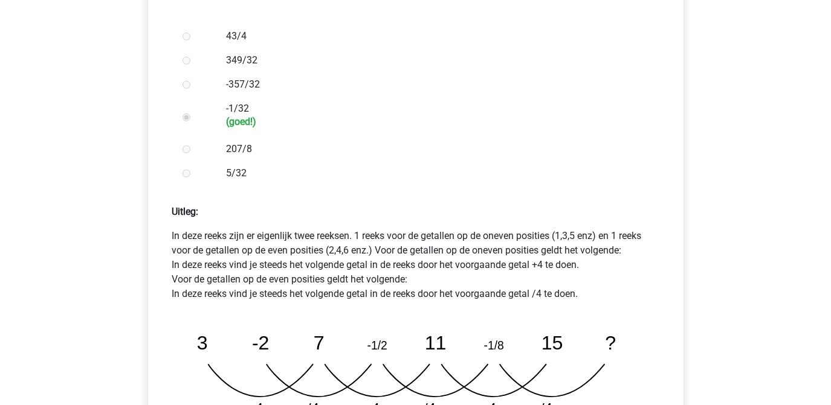
scroll to position [439, 0]
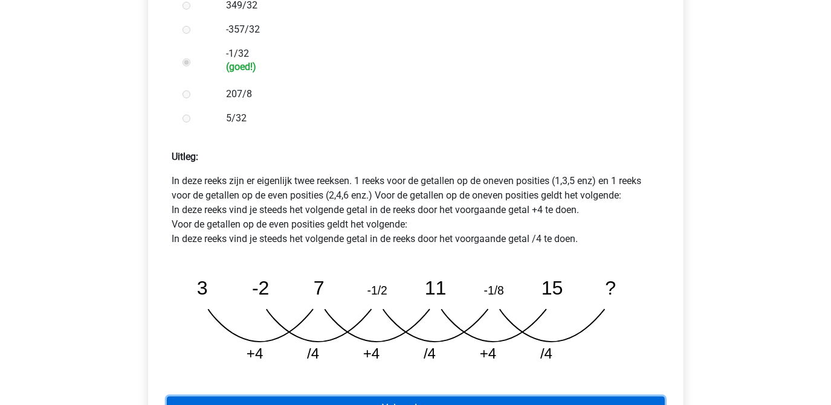
click at [410, 397] on link "Volgende vraag" at bounding box center [416, 408] width 498 height 23
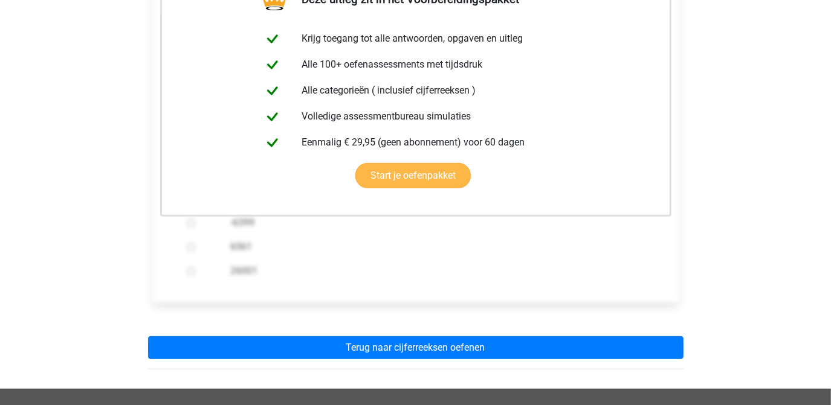
scroll to position [274, 0]
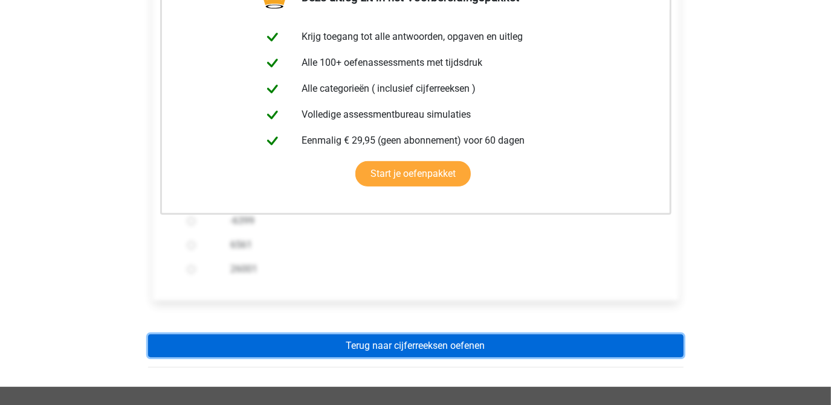
click at [418, 335] on link "Terug naar cijferreeksen oefenen" at bounding box center [415, 346] width 535 height 23
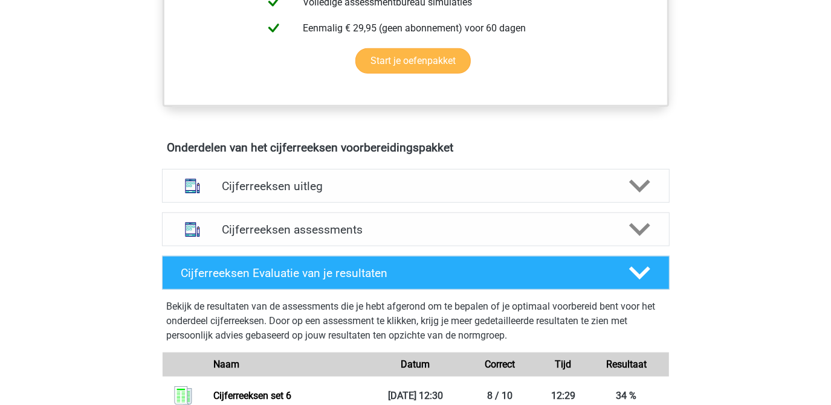
scroll to position [604, 0]
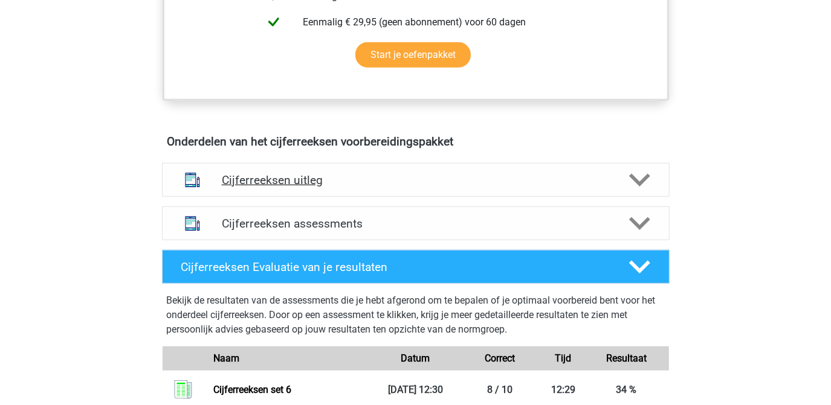
click at [638, 191] on icon at bounding box center [639, 180] width 21 height 21
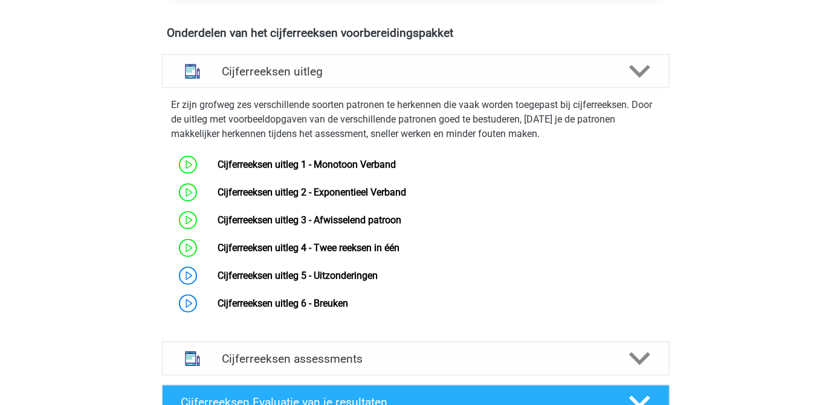
scroll to position [714, 0]
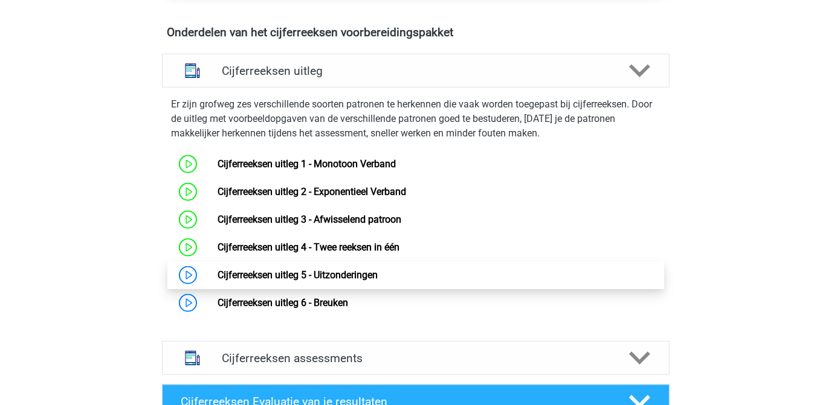
click at [344, 281] on link "Cijferreeksen uitleg 5 - Uitzonderingen" at bounding box center [298, 274] width 160 height 11
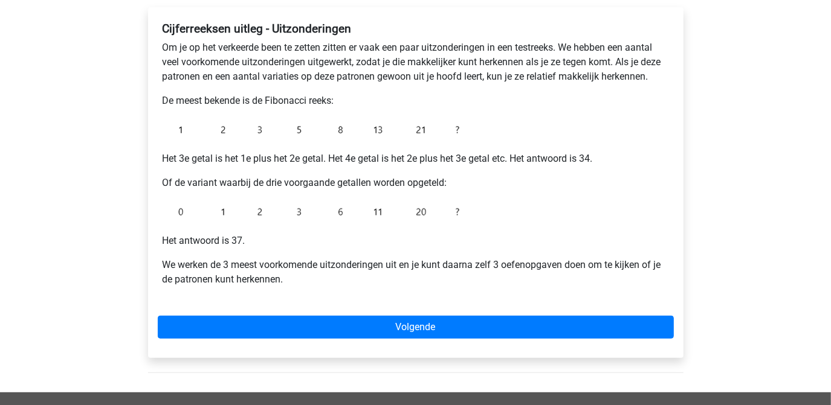
scroll to position [219, 0]
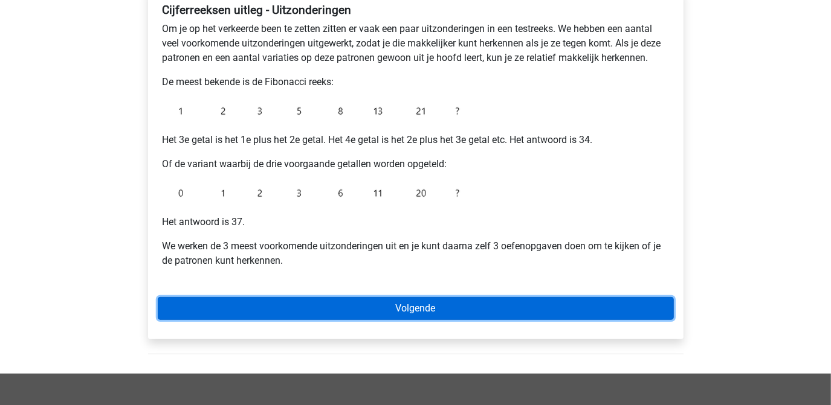
click at [429, 314] on link "Volgende" at bounding box center [416, 308] width 516 height 23
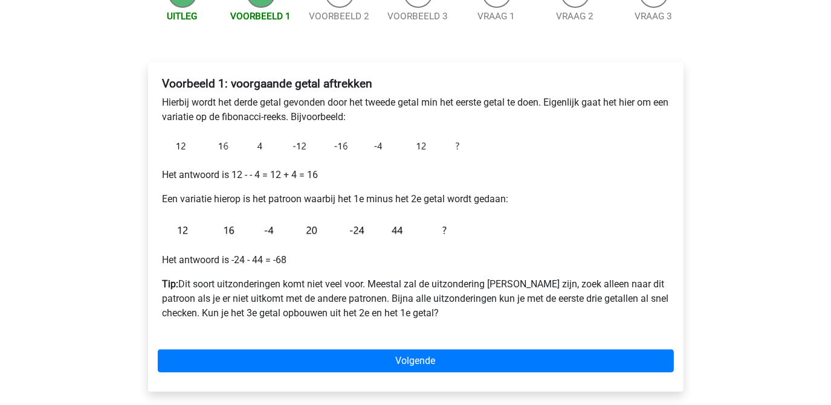
scroll to position [164, 0]
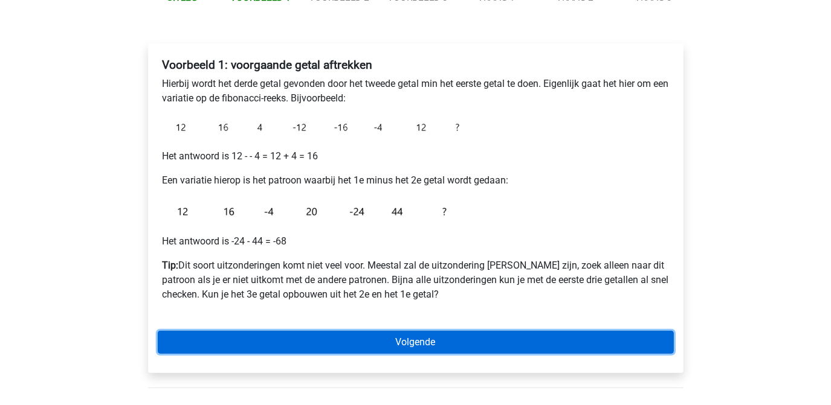
click at [427, 346] on link "Volgende" at bounding box center [416, 342] width 516 height 23
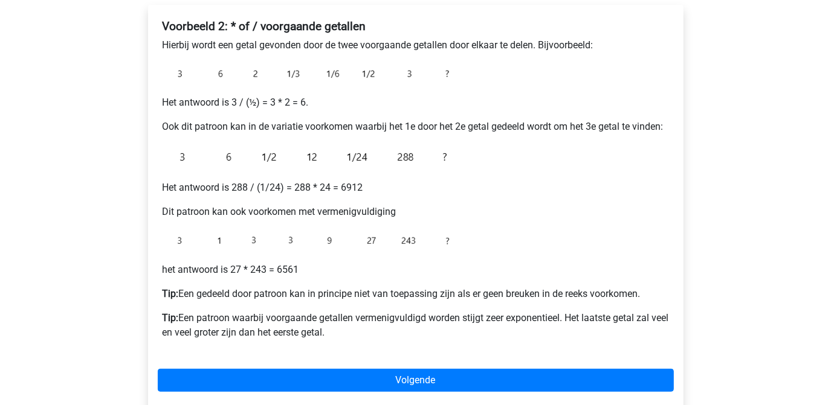
scroll to position [219, 0]
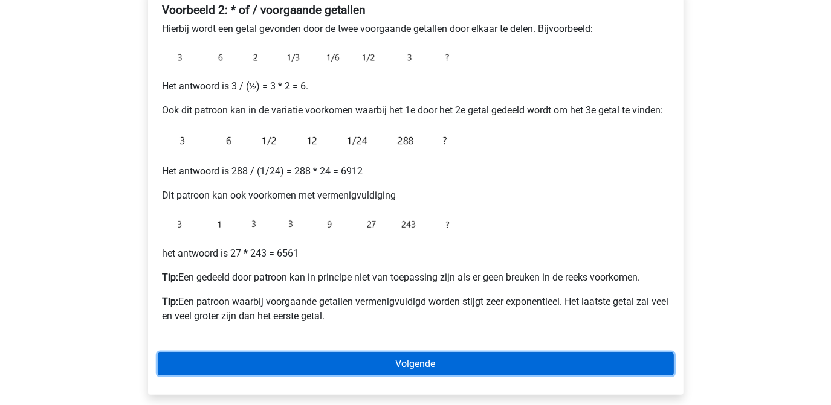
click at [430, 361] on link "Volgende" at bounding box center [416, 364] width 516 height 23
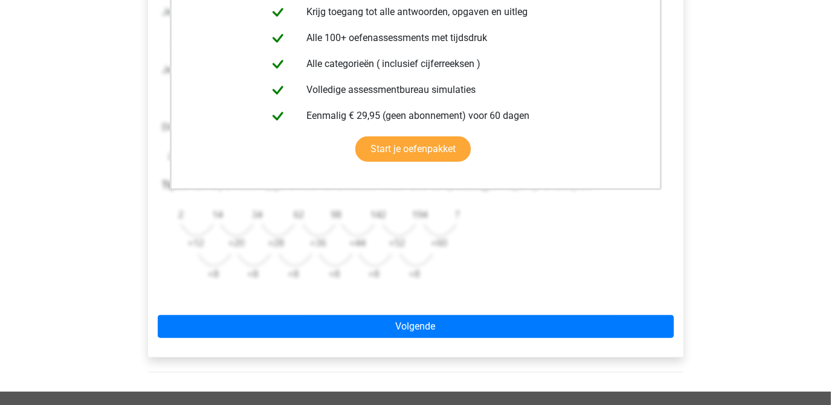
scroll to position [329, 0]
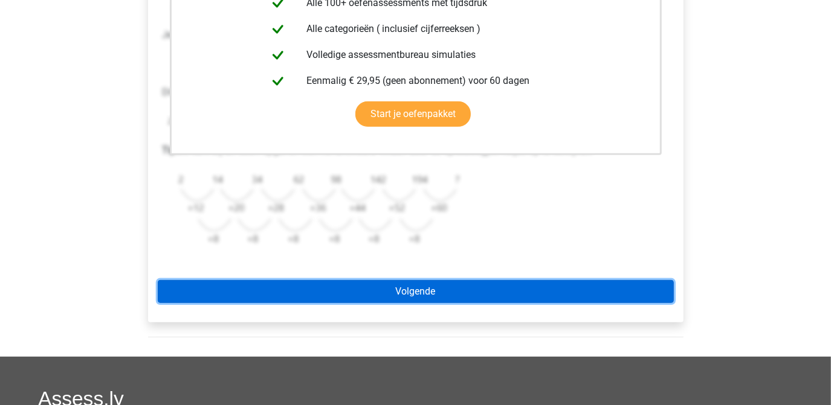
click at [414, 295] on link "Volgende" at bounding box center [416, 291] width 516 height 23
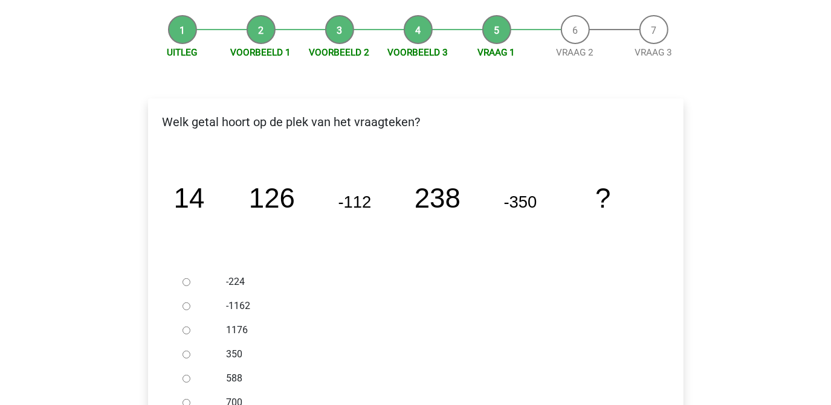
scroll to position [164, 0]
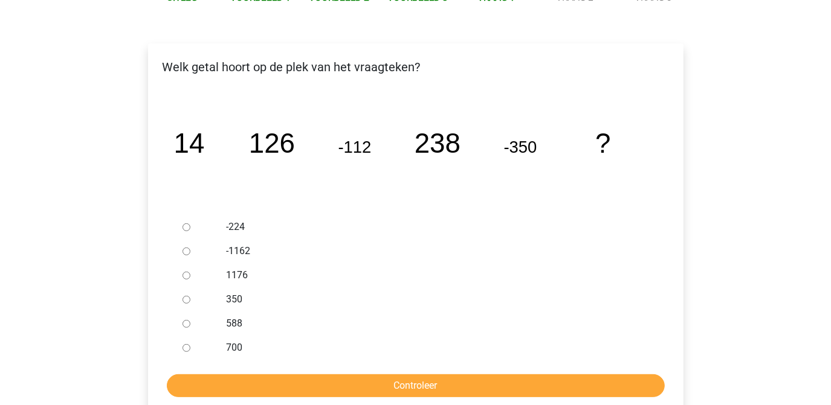
click at [187, 324] on input "588" at bounding box center [186, 324] width 8 height 8
radio input "true"
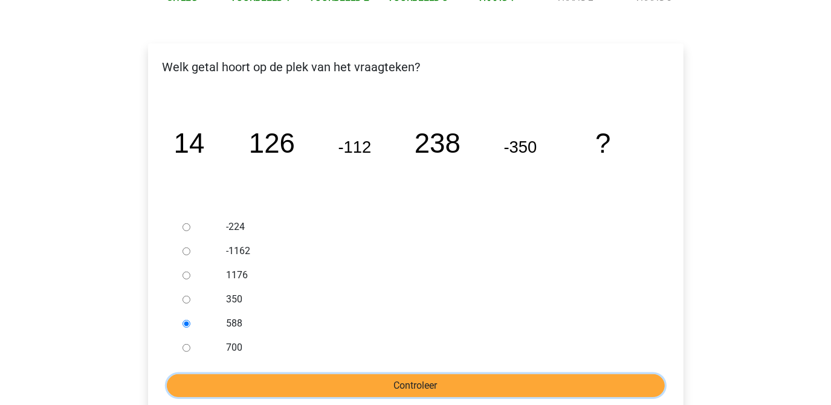
click at [373, 385] on input "Controleer" at bounding box center [416, 386] width 498 height 23
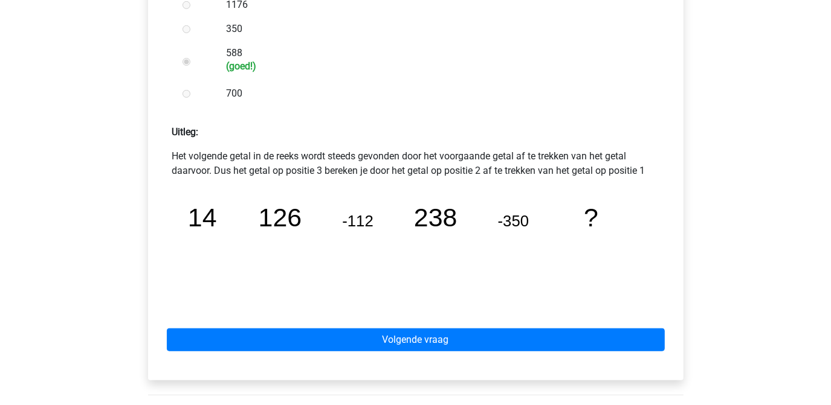
scroll to position [439, 0]
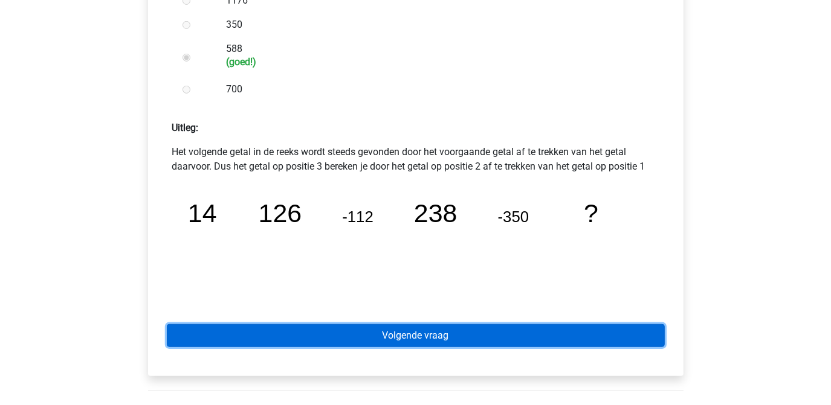
click at [403, 337] on link "Volgende vraag" at bounding box center [416, 335] width 498 height 23
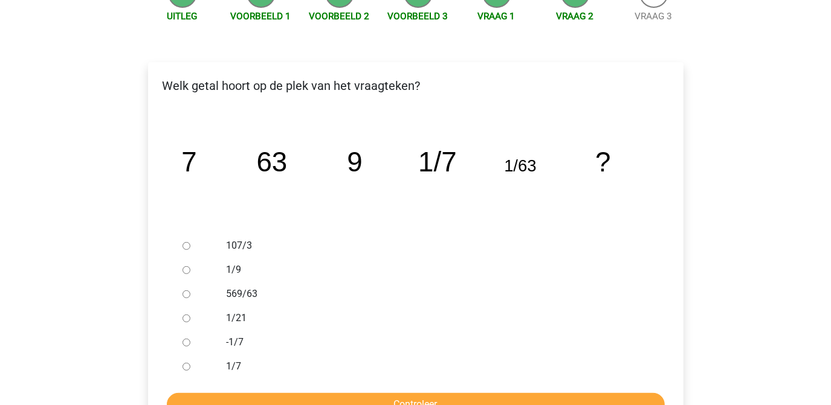
scroll to position [164, 0]
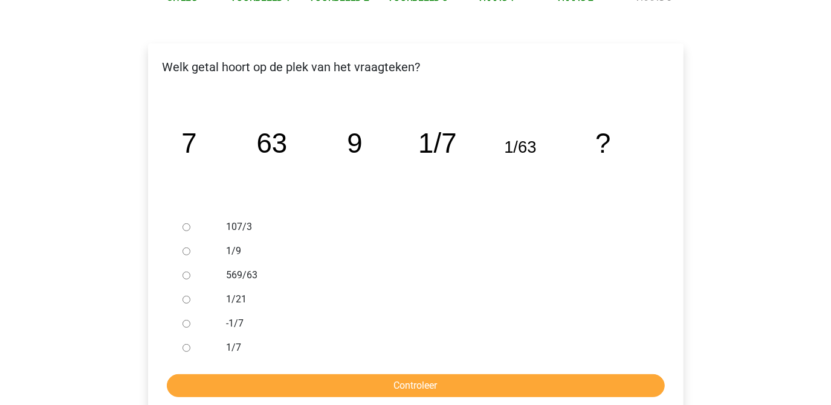
click at [187, 249] on input "1/9" at bounding box center [186, 252] width 8 height 8
radio input "true"
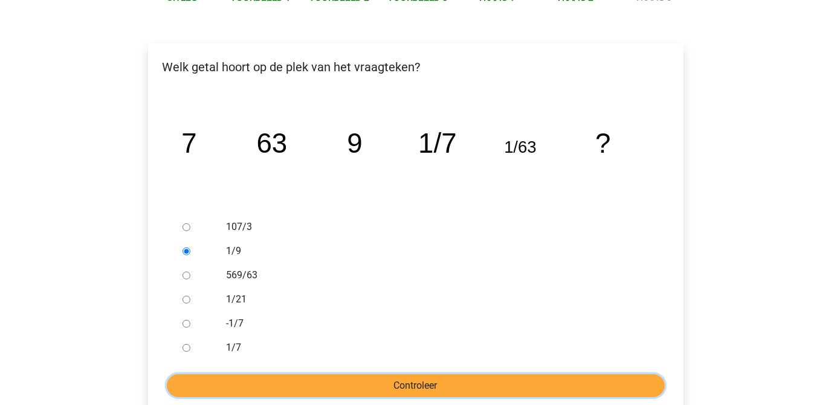
click at [398, 391] on input "Controleer" at bounding box center [416, 386] width 498 height 23
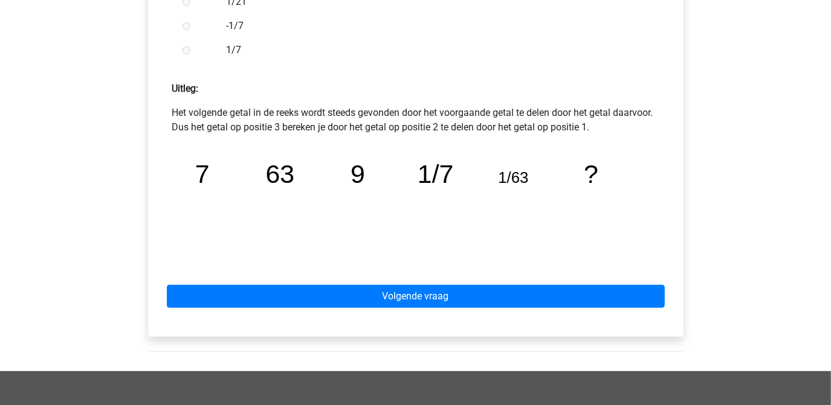
scroll to position [494, 0]
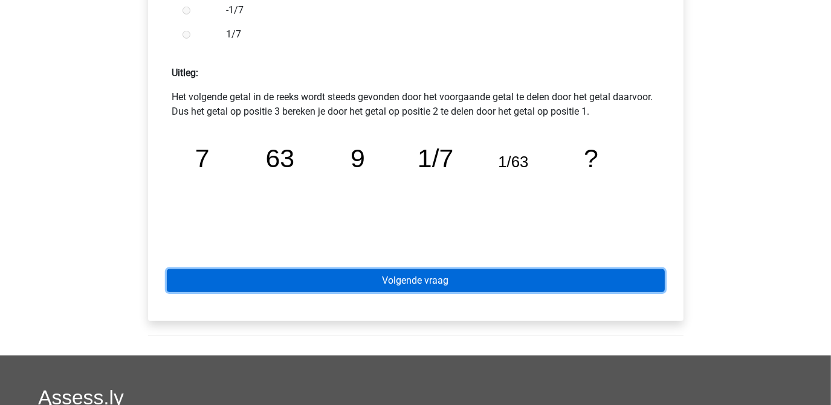
click at [379, 286] on link "Volgende vraag" at bounding box center [416, 280] width 498 height 23
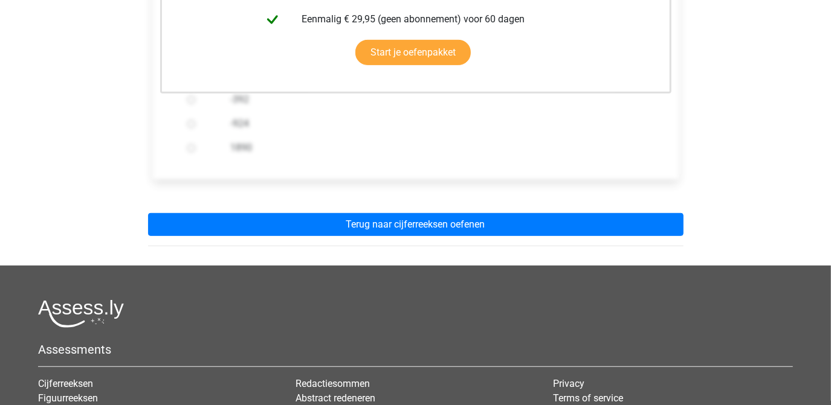
scroll to position [384, 0]
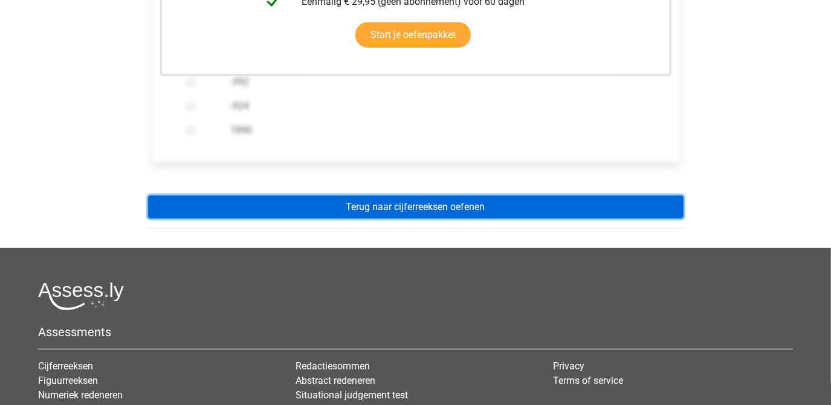
click at [424, 207] on link "Terug naar cijferreeksen oefenen" at bounding box center [415, 207] width 535 height 23
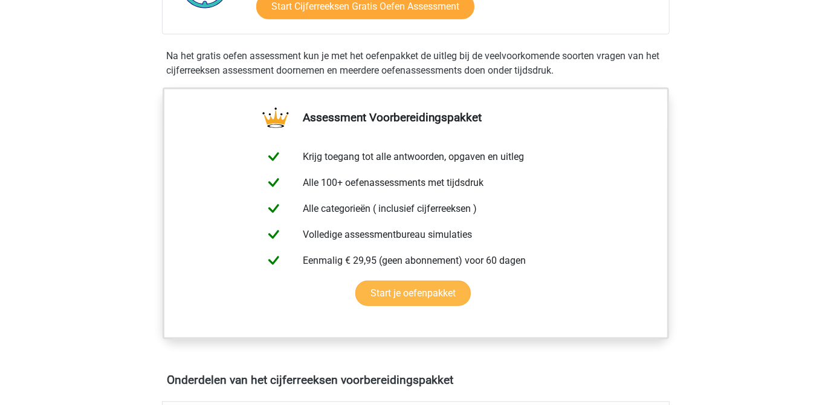
scroll to position [439, 0]
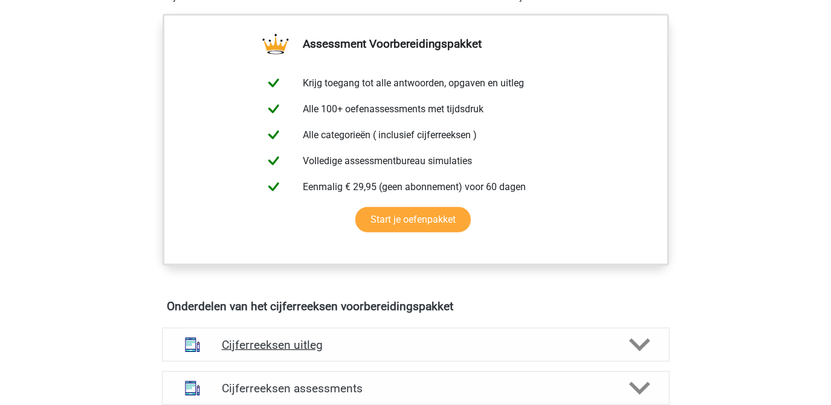
click at [630, 356] on icon at bounding box center [639, 345] width 21 height 21
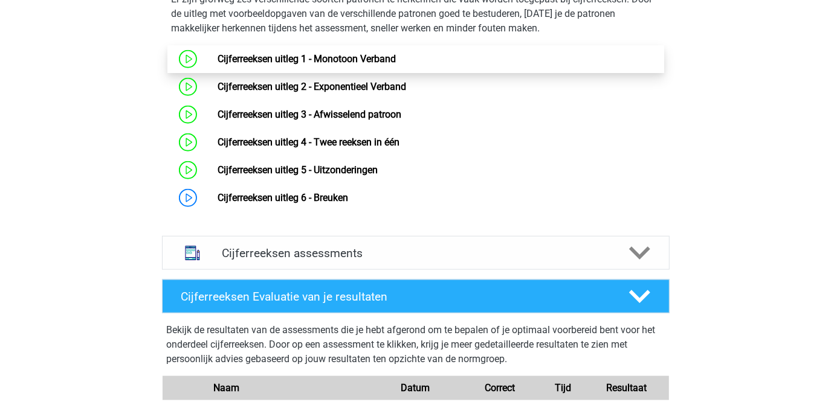
scroll to position [824, 0]
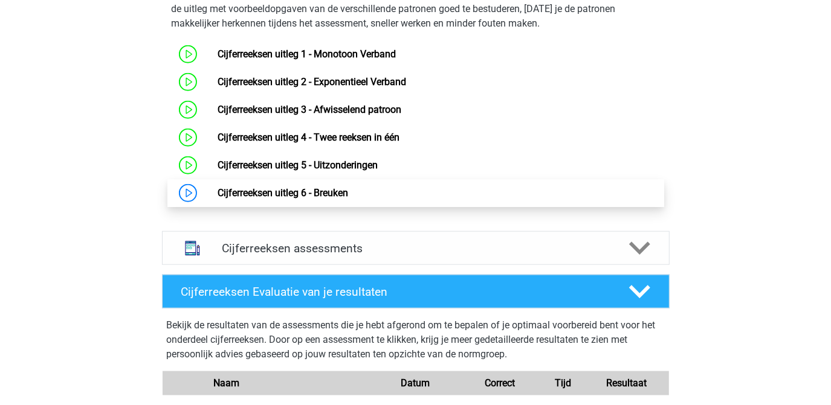
click at [344, 199] on link "Cijferreeksen uitleg 6 - Breuken" at bounding box center [283, 192] width 131 height 11
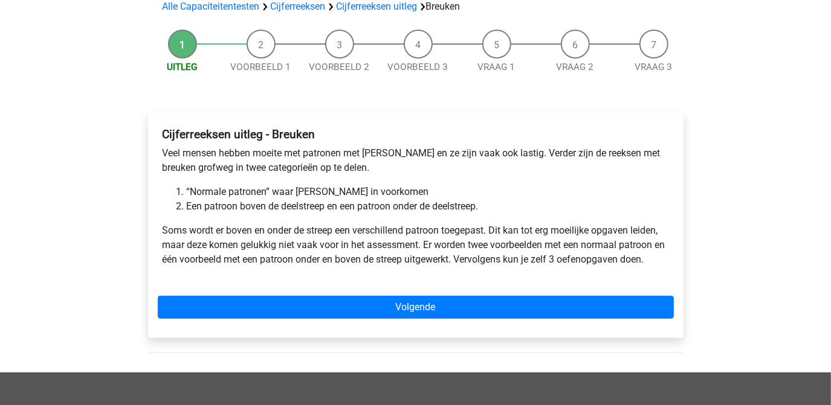
scroll to position [109, 0]
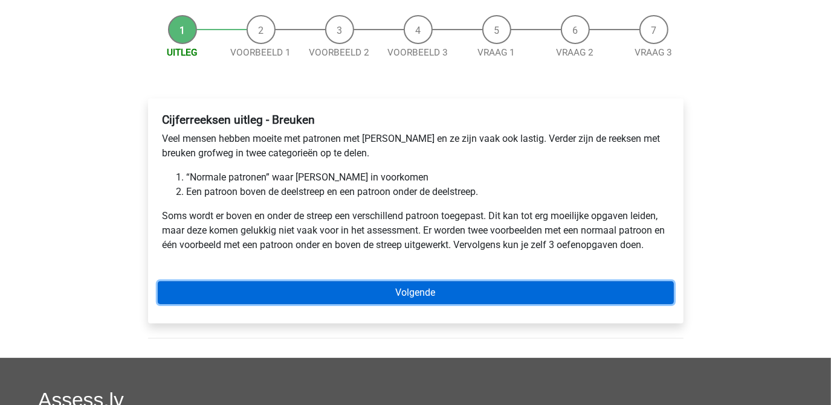
click at [419, 285] on link "Volgende" at bounding box center [416, 293] width 516 height 23
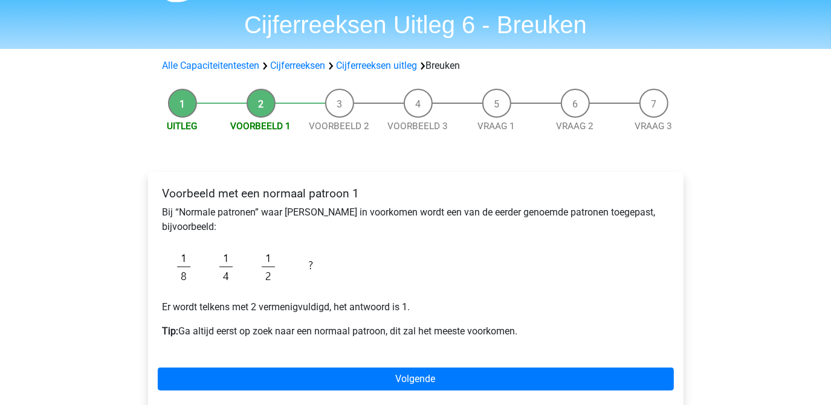
scroll to position [54, 0]
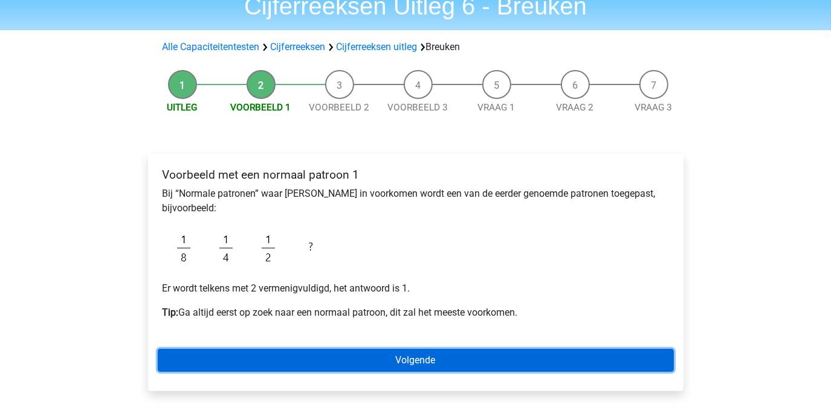
click at [432, 356] on link "Volgende" at bounding box center [416, 360] width 516 height 23
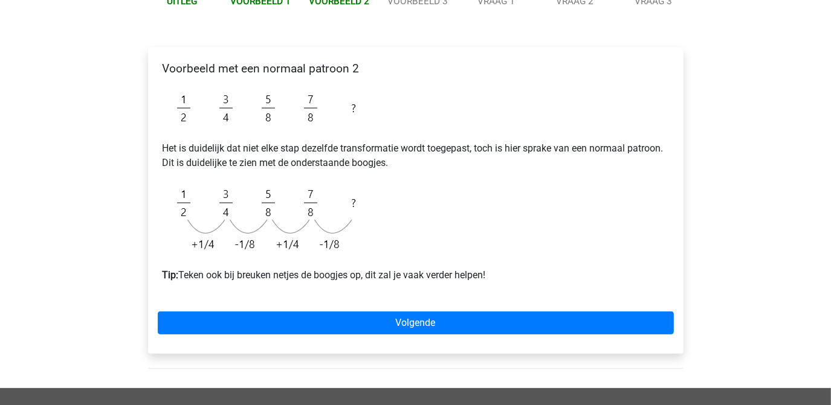
scroll to position [164, 0]
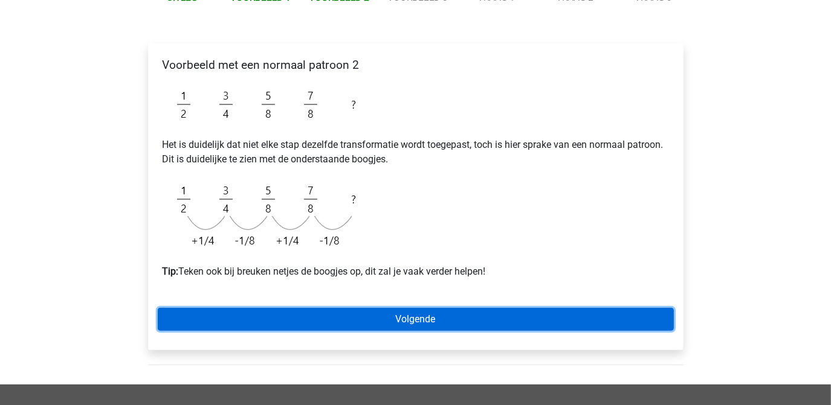
click at [412, 317] on link "Volgende" at bounding box center [416, 319] width 516 height 23
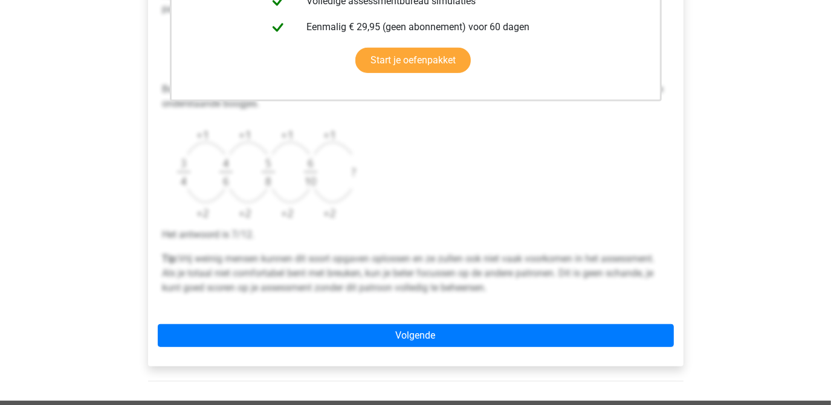
scroll to position [384, 0]
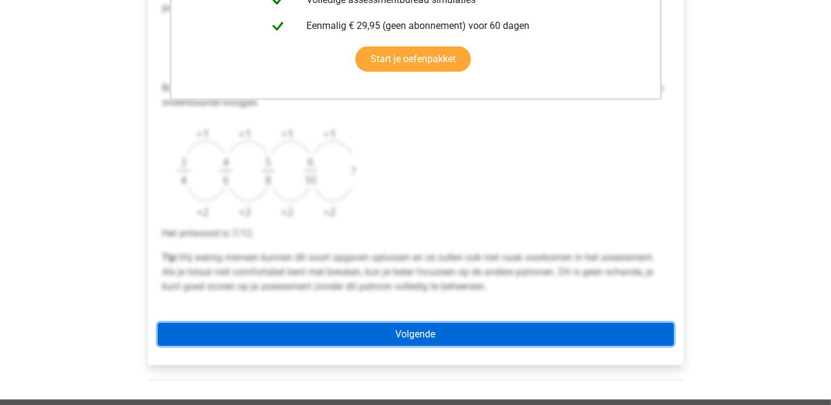
click at [431, 337] on link "Volgende" at bounding box center [416, 334] width 516 height 23
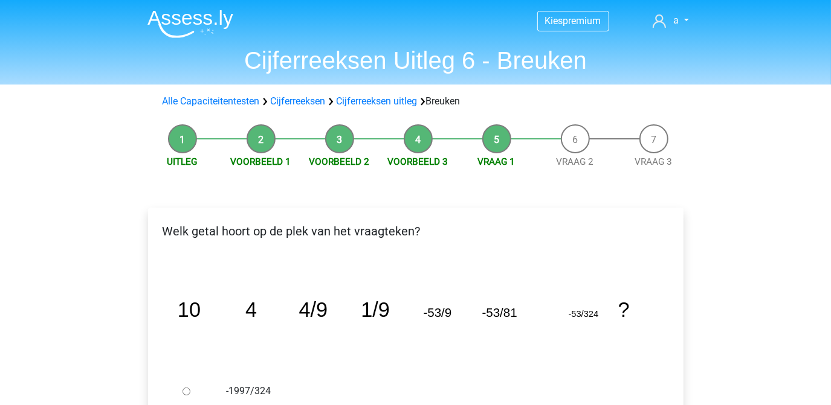
click at [549, 379] on div "-1997/324" at bounding box center [435, 391] width 436 height 24
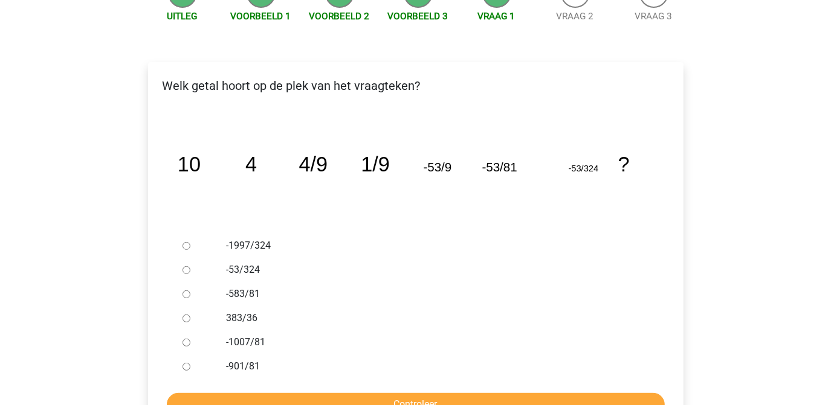
scroll to position [164, 0]
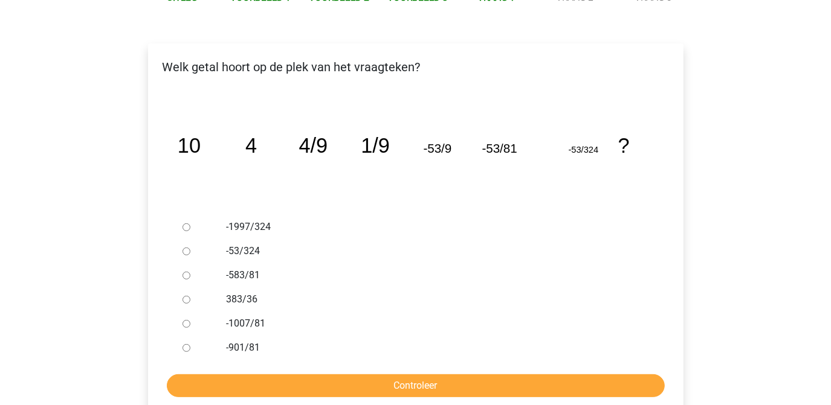
click at [185, 230] on input "-1997/324" at bounding box center [186, 228] width 8 height 8
radio input "true"
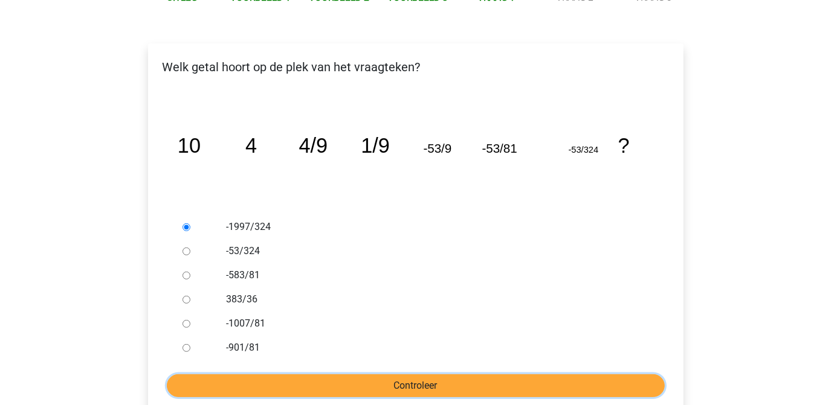
click at [411, 385] on input "Controleer" at bounding box center [416, 386] width 498 height 23
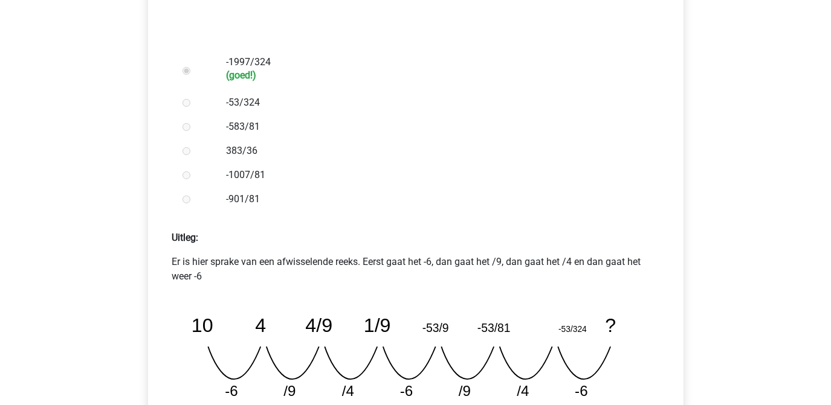
scroll to position [384, 0]
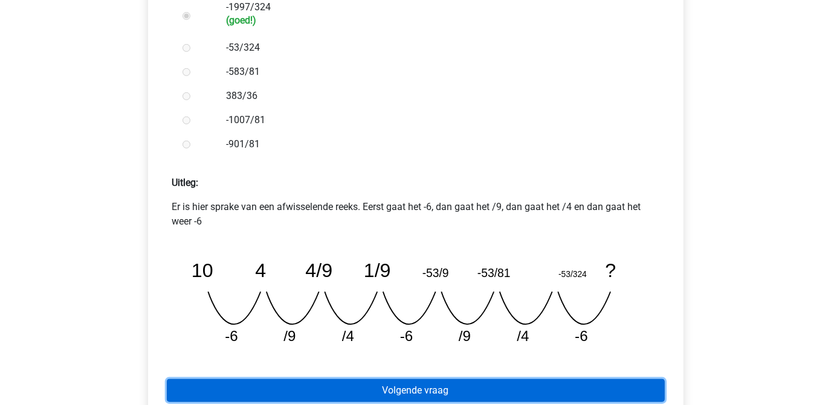
click at [429, 397] on link "Volgende vraag" at bounding box center [416, 390] width 498 height 23
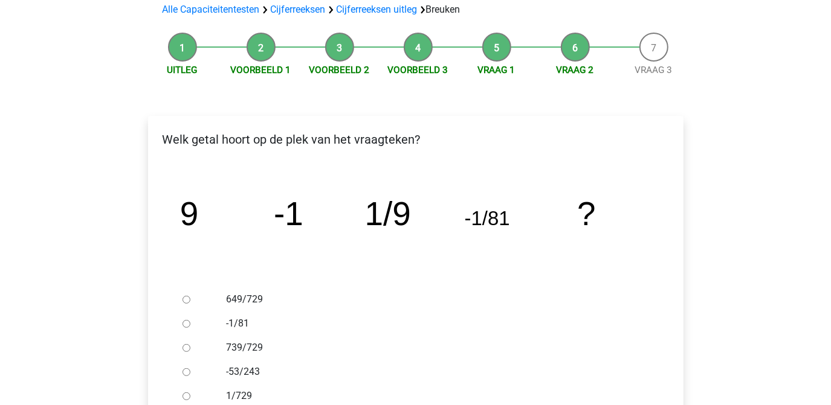
scroll to position [109, 0]
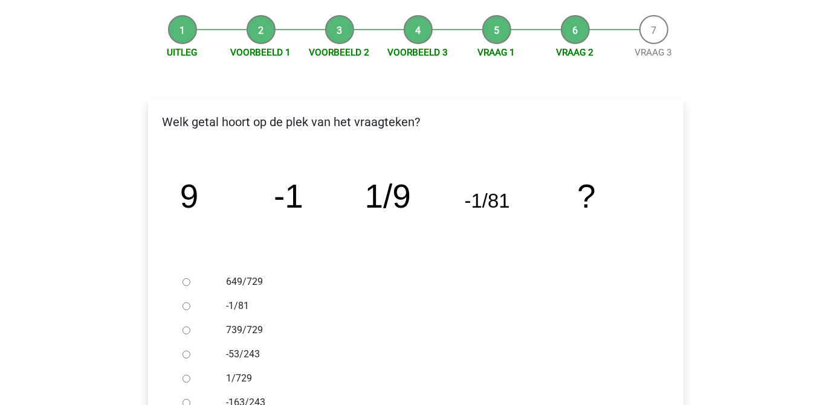
click at [240, 378] on label "1/729" at bounding box center [435, 379] width 418 height 15
click at [190, 378] on input "1/729" at bounding box center [186, 379] width 8 height 8
radio input "true"
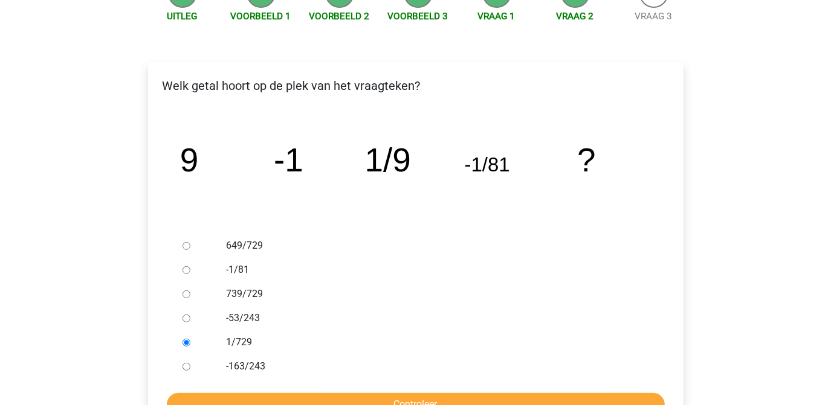
scroll to position [164, 0]
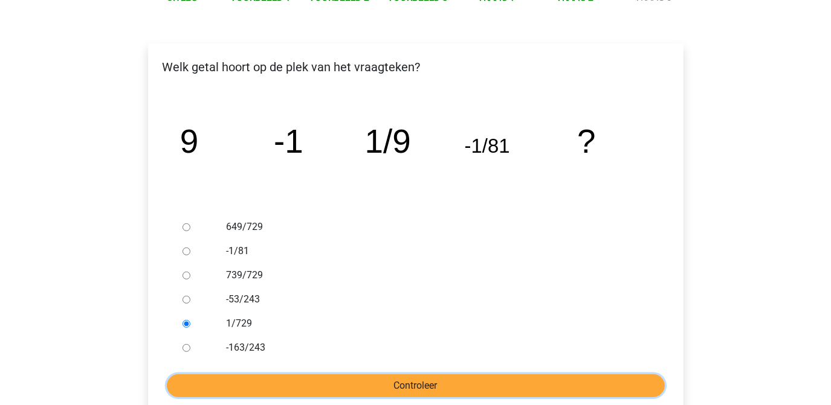
click at [411, 390] on input "Controleer" at bounding box center [416, 386] width 498 height 23
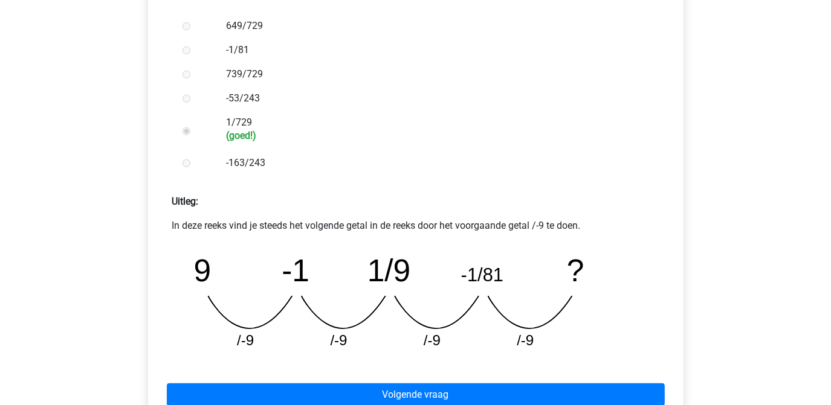
scroll to position [384, 0]
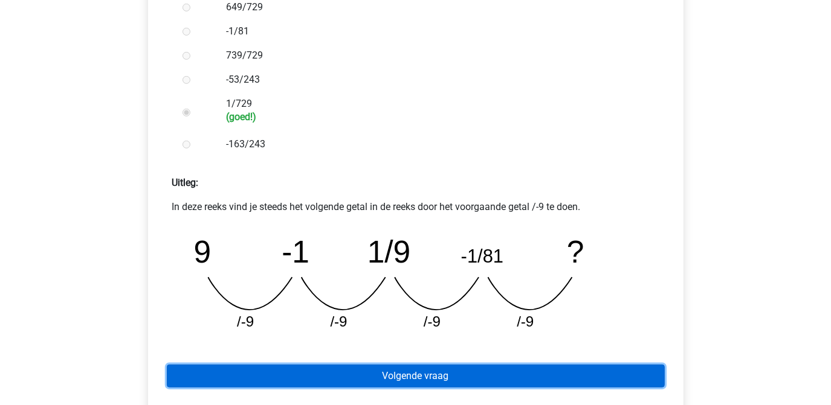
click at [417, 378] on link "Volgende vraag" at bounding box center [416, 376] width 498 height 23
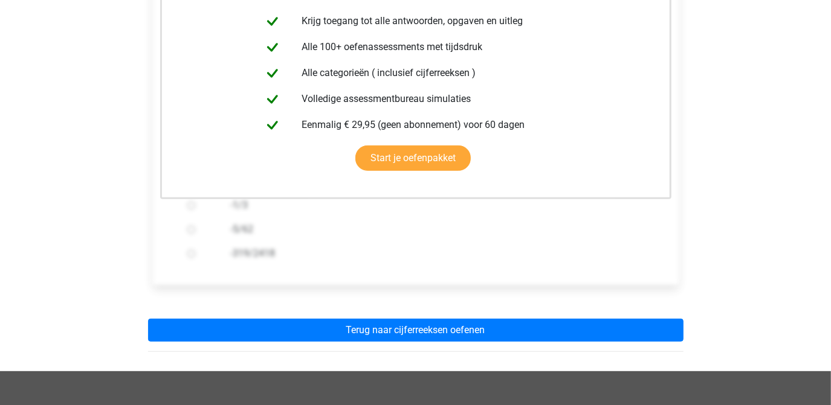
scroll to position [274, 0]
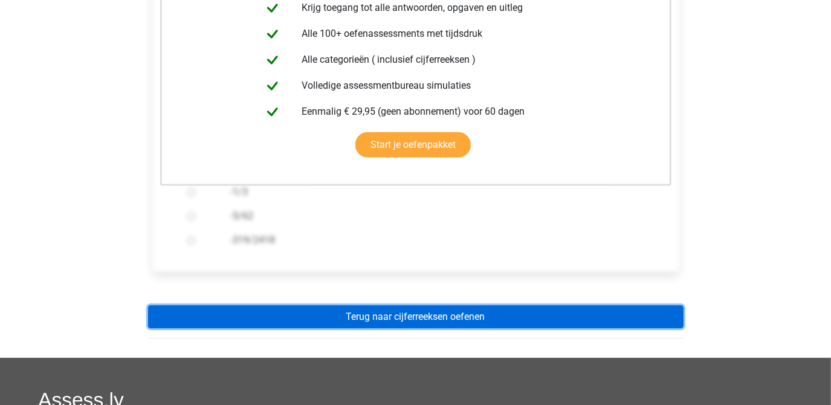
click at [446, 318] on link "Terug naar cijferreeksen oefenen" at bounding box center [415, 317] width 535 height 23
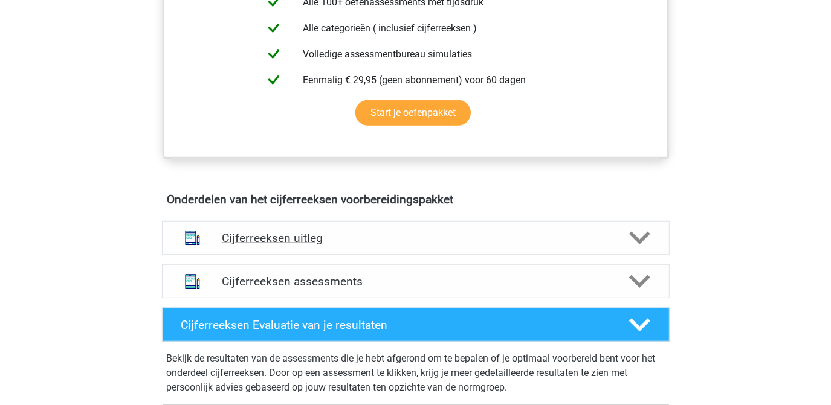
scroll to position [549, 0]
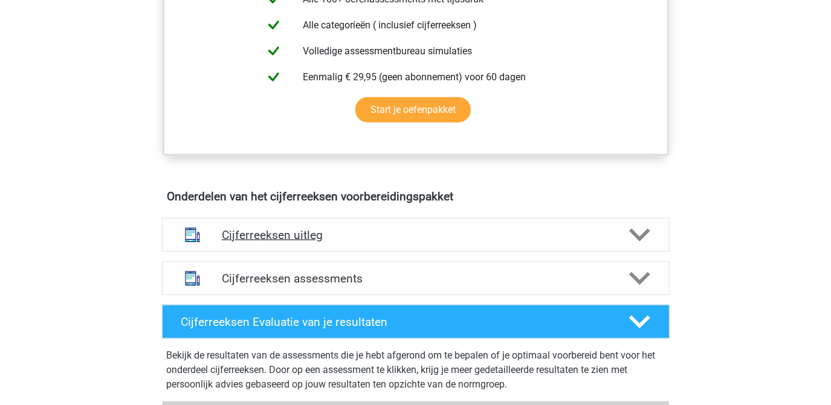
click at [636, 242] on polygon at bounding box center [639, 235] width 21 height 13
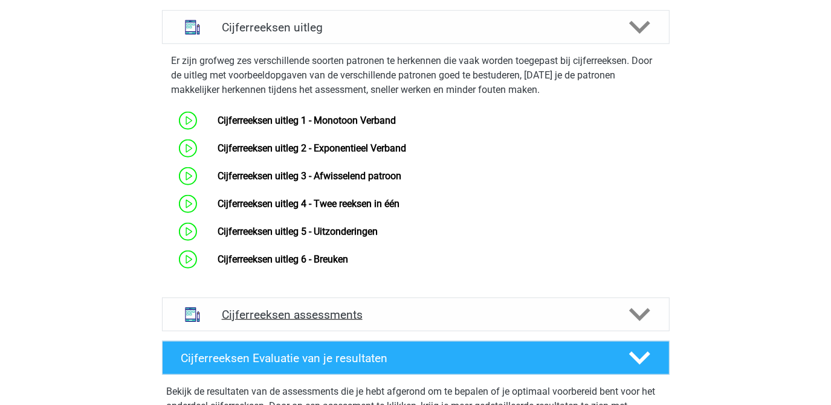
scroll to position [824, 0]
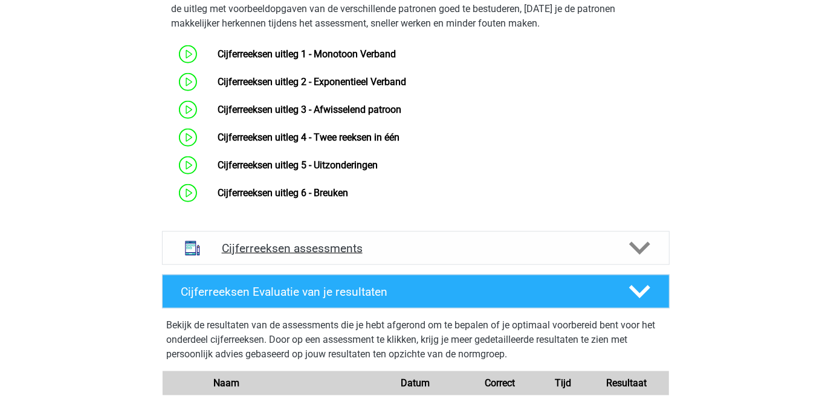
click at [639, 259] on icon at bounding box center [639, 248] width 21 height 21
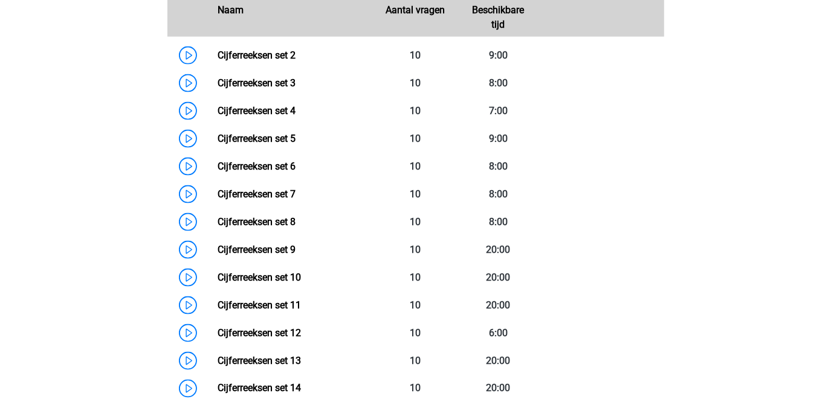
scroll to position [1098, 0]
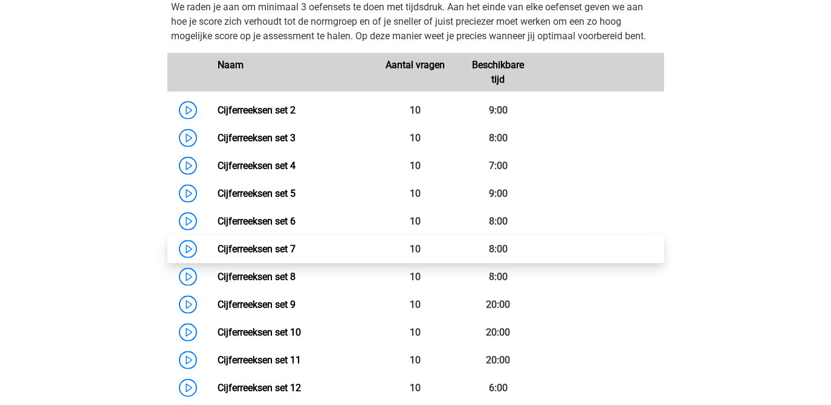
click at [274, 255] on link "Cijferreeksen set 7" at bounding box center [257, 248] width 78 height 11
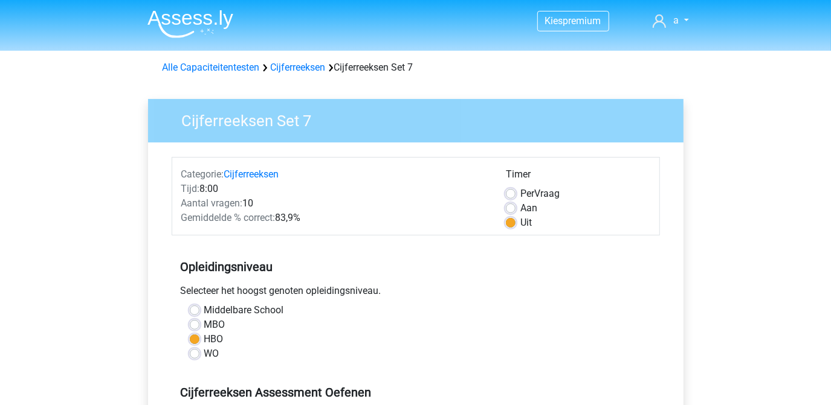
click at [517, 208] on div "Aan" at bounding box center [578, 208] width 144 height 15
click at [520, 207] on label "Aan" at bounding box center [528, 208] width 17 height 15
click at [511, 207] on input "Aan" at bounding box center [511, 207] width 10 height 12
radio input "true"
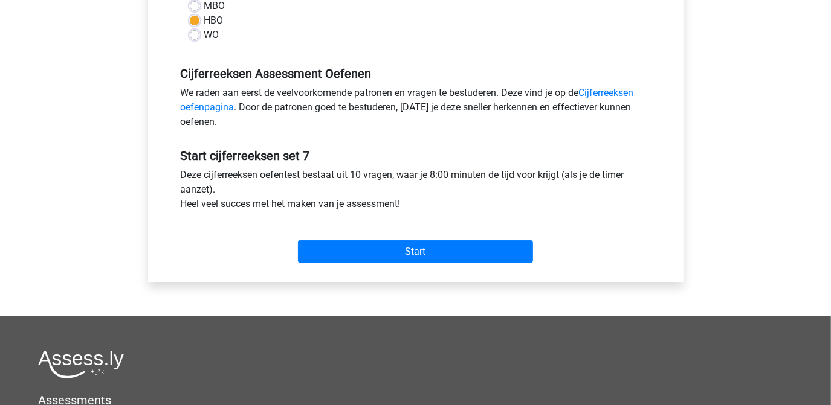
scroll to position [329, 0]
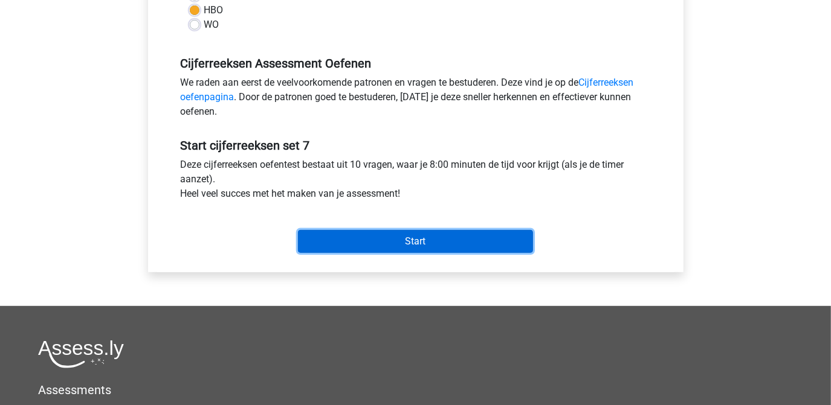
click at [433, 245] on input "Start" at bounding box center [415, 241] width 235 height 23
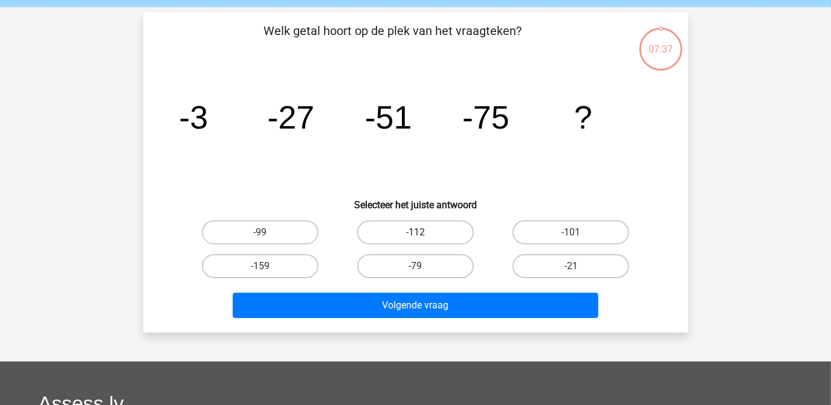
scroll to position [109, 0]
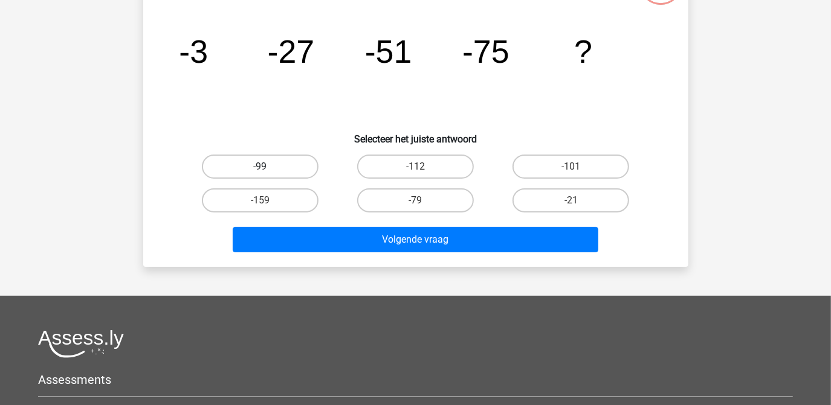
click at [271, 156] on label "-99" at bounding box center [260, 167] width 117 height 24
click at [268, 167] on input "-99" at bounding box center [264, 171] width 8 height 8
radio input "true"
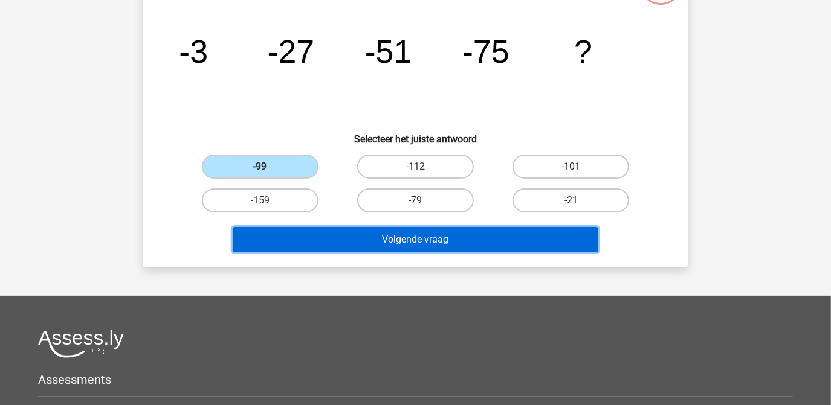
click at [372, 239] on button "Volgende vraag" at bounding box center [416, 239] width 366 height 25
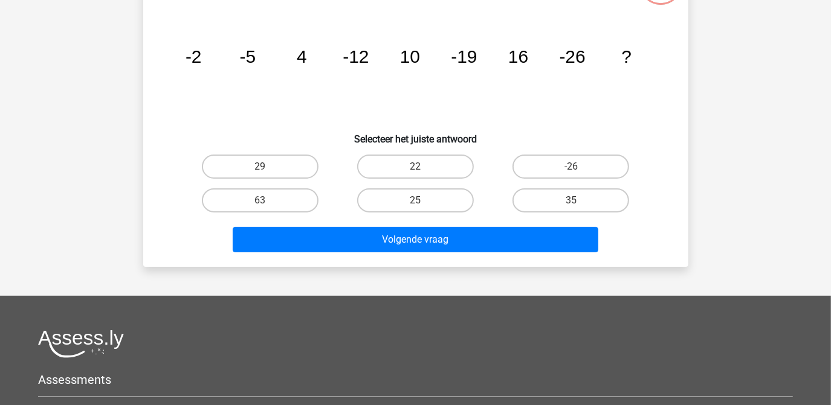
scroll to position [56, 0]
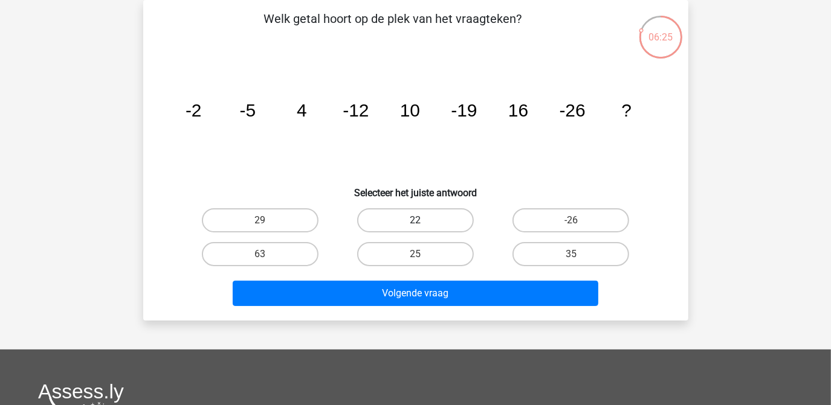
click at [427, 221] on label "22" at bounding box center [415, 220] width 117 height 24
click at [423, 221] on input "22" at bounding box center [419, 225] width 8 height 8
radio input "true"
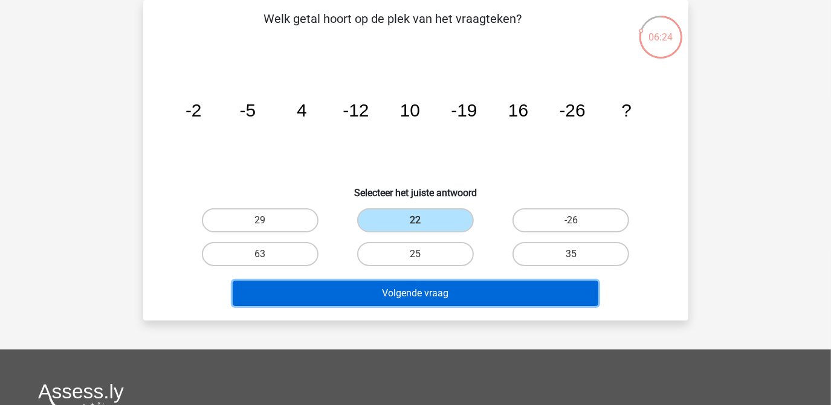
click at [413, 287] on button "Volgende vraag" at bounding box center [416, 293] width 366 height 25
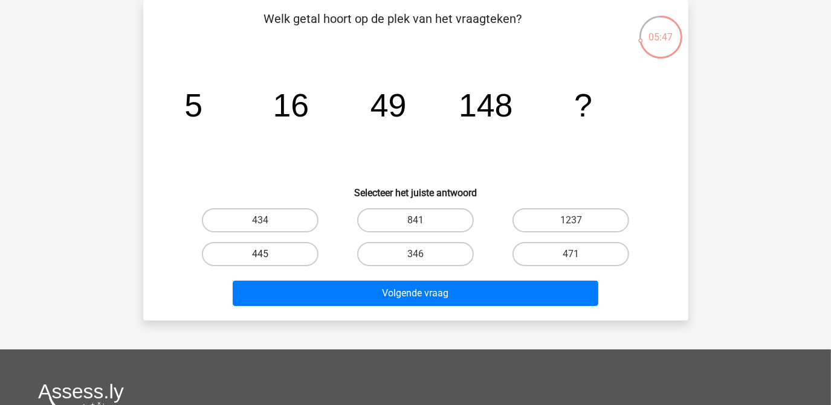
click at [249, 254] on label "445" at bounding box center [260, 254] width 117 height 24
click at [260, 254] on input "445" at bounding box center [264, 258] width 8 height 8
radio input "true"
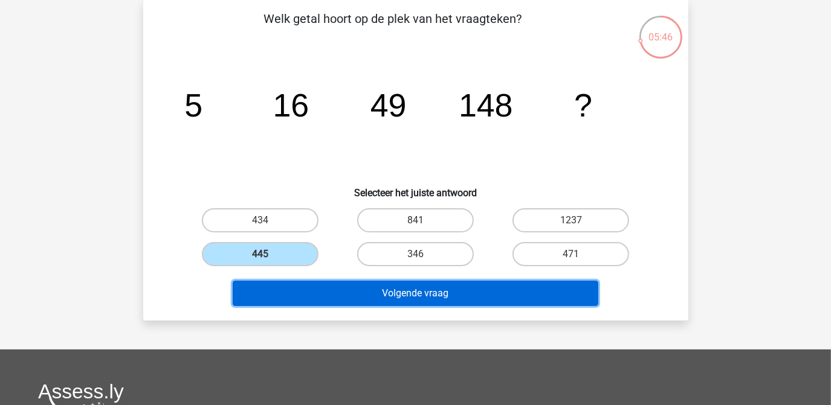
click at [398, 294] on button "Volgende vraag" at bounding box center [416, 293] width 366 height 25
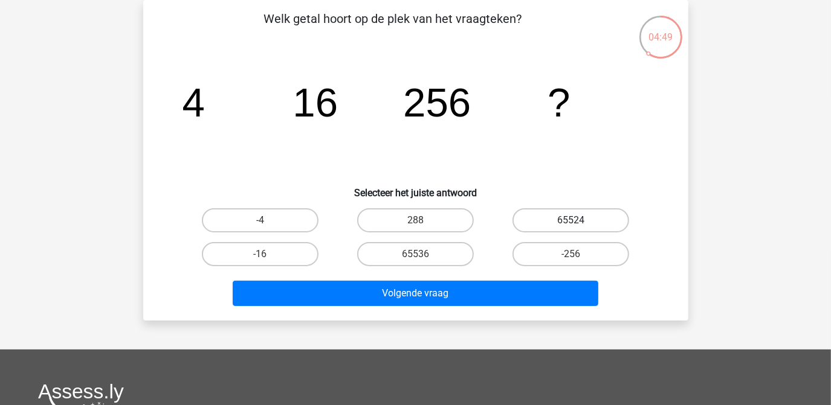
click at [567, 216] on label "65524" at bounding box center [570, 220] width 117 height 24
click at [571, 221] on input "65524" at bounding box center [575, 225] width 8 height 8
radio input "true"
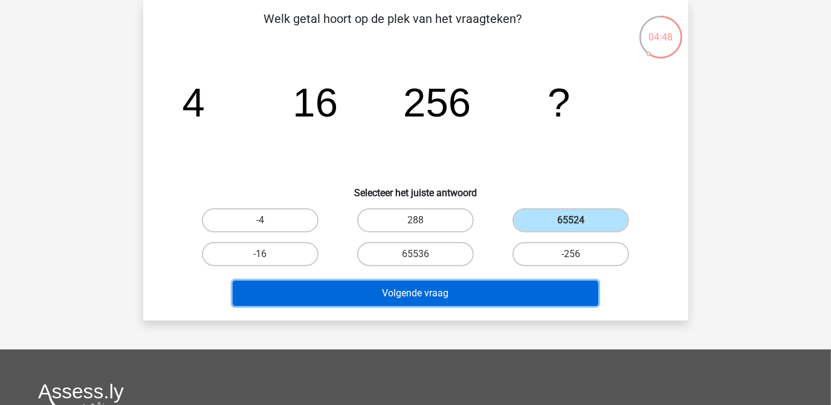
click at [457, 289] on button "Volgende vraag" at bounding box center [416, 293] width 366 height 25
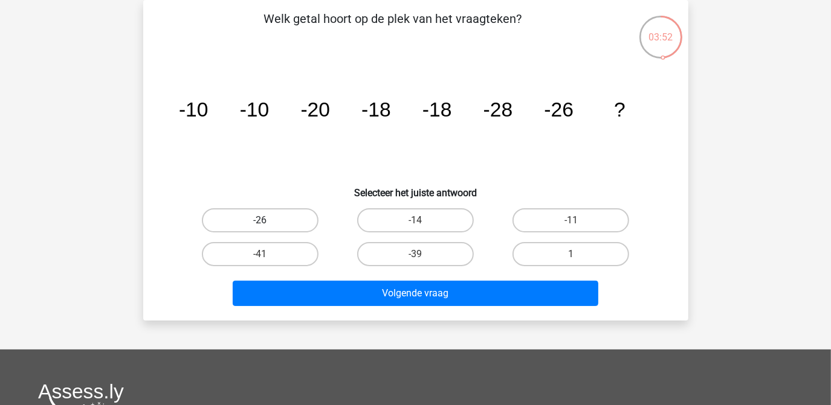
click at [278, 223] on label "-26" at bounding box center [260, 220] width 117 height 24
click at [268, 223] on input "-26" at bounding box center [264, 225] width 8 height 8
radio input "true"
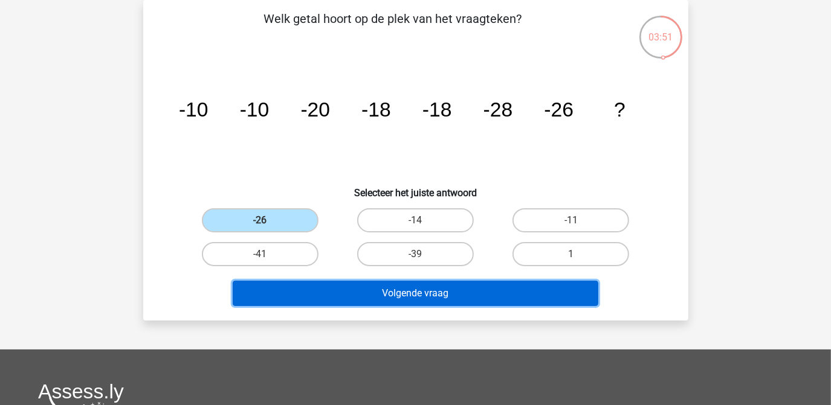
click at [425, 286] on button "Volgende vraag" at bounding box center [416, 293] width 366 height 25
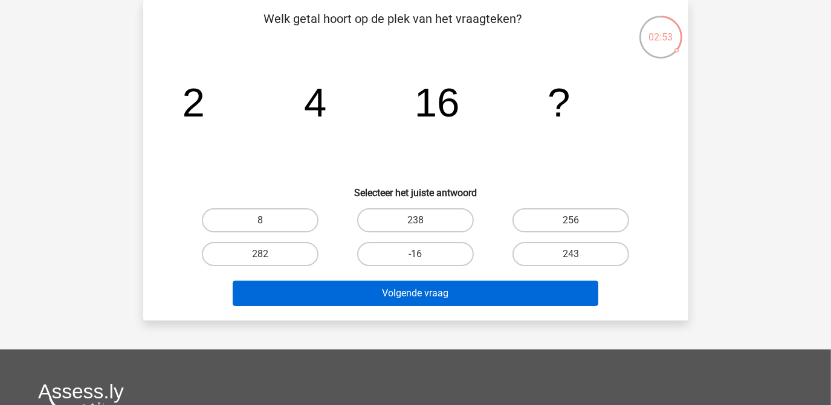
drag, startPoint x: 589, startPoint y: 223, endPoint x: 494, endPoint y: 279, distance: 110.8
click at [589, 223] on label "256" at bounding box center [570, 220] width 117 height 24
click at [579, 223] on input "256" at bounding box center [575, 225] width 8 height 8
radio input "true"
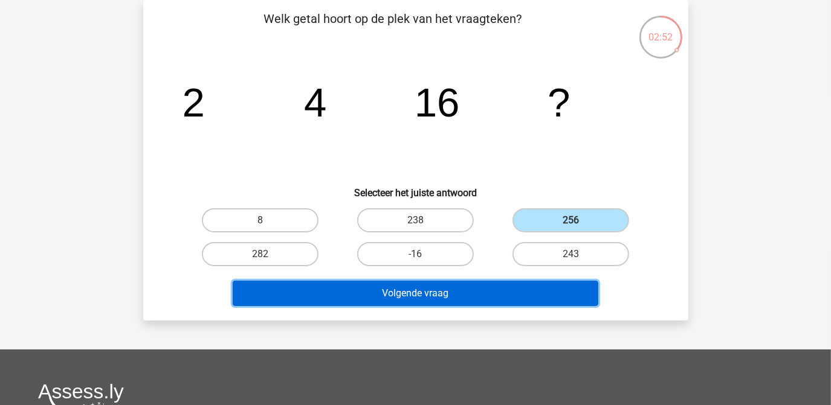
click at [434, 289] on button "Volgende vraag" at bounding box center [416, 293] width 366 height 25
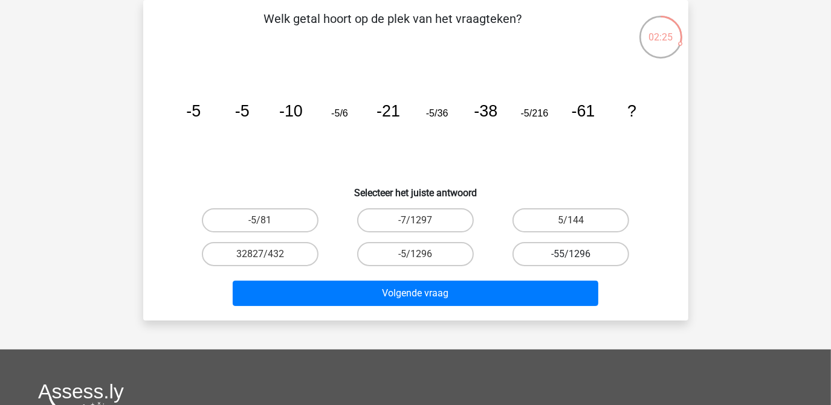
click at [552, 250] on label "-55/1296" at bounding box center [570, 254] width 117 height 24
click at [571, 254] on input "-55/1296" at bounding box center [575, 258] width 8 height 8
radio input "true"
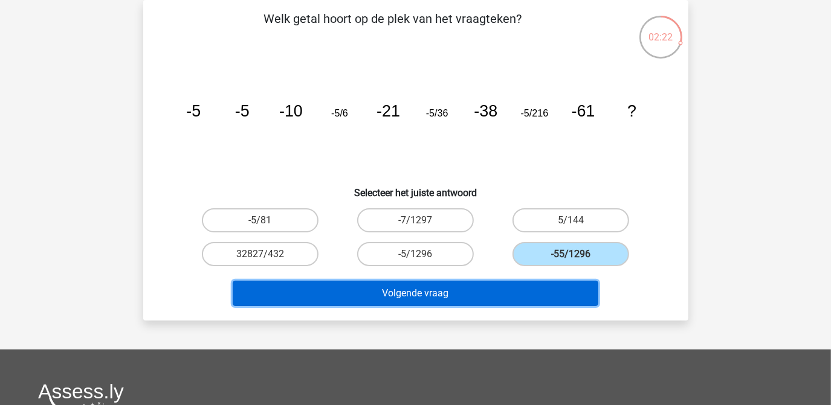
drag, startPoint x: 410, startPoint y: 293, endPoint x: 400, endPoint y: 345, distance: 53.0
click at [400, 345] on div "Kies premium a angelina_digiacomo@outlook.com" at bounding box center [415, 306] width 831 height 724
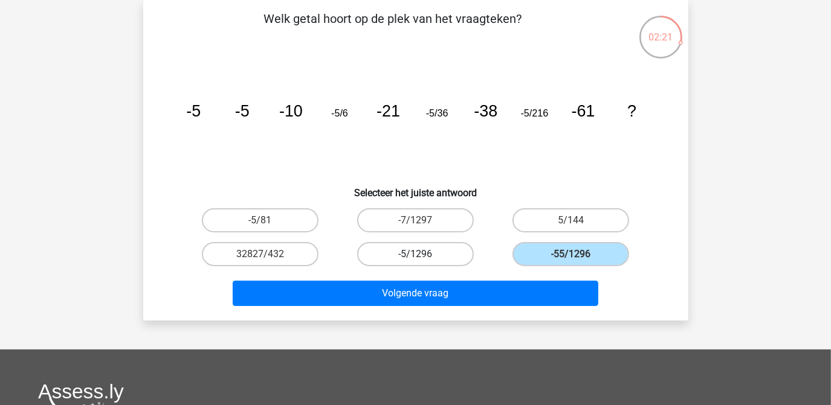
click at [408, 257] on label "-5/1296" at bounding box center [415, 254] width 117 height 24
click at [415, 257] on input "-5/1296" at bounding box center [419, 258] width 8 height 8
radio input "true"
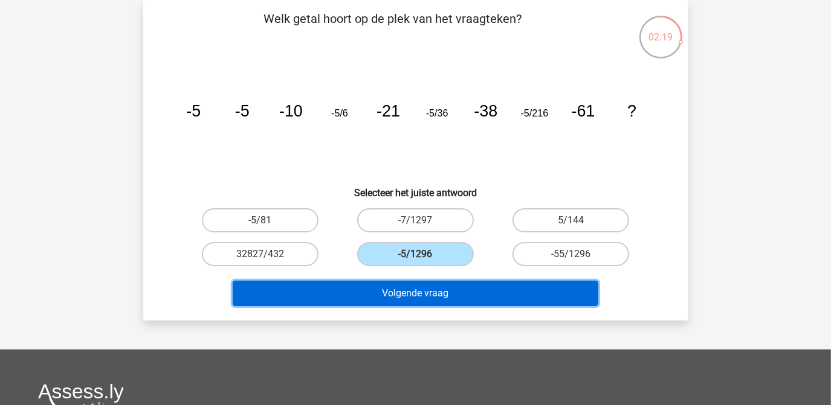
click at [403, 296] on button "Volgende vraag" at bounding box center [416, 293] width 366 height 25
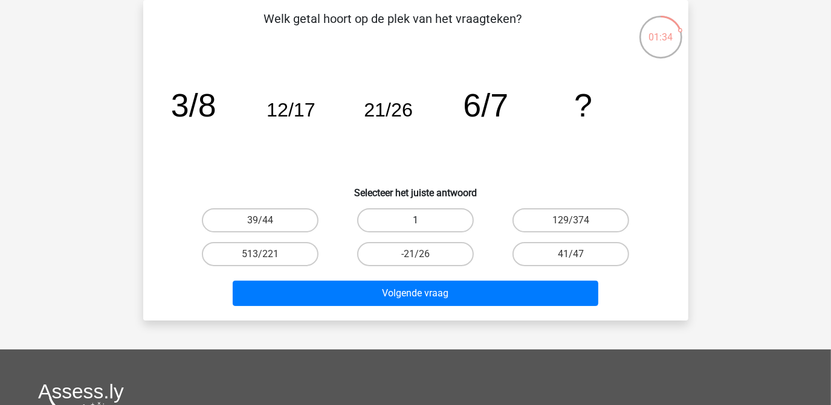
click at [411, 225] on label "1" at bounding box center [415, 220] width 117 height 24
click at [415, 225] on input "1" at bounding box center [419, 225] width 8 height 8
radio input "true"
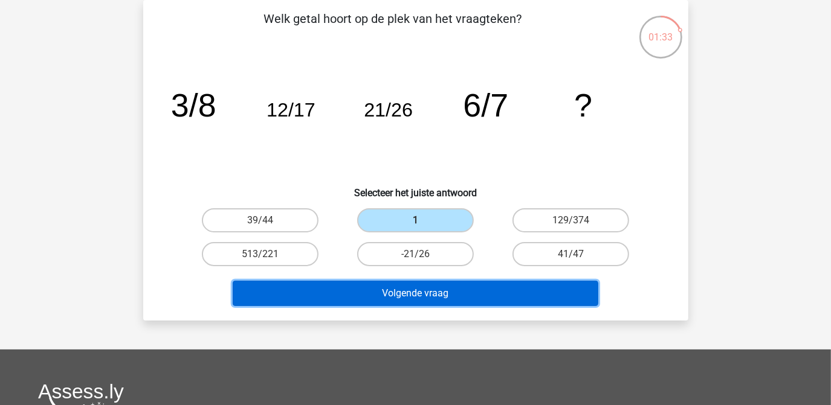
click at [401, 291] on button "Volgende vraag" at bounding box center [416, 293] width 366 height 25
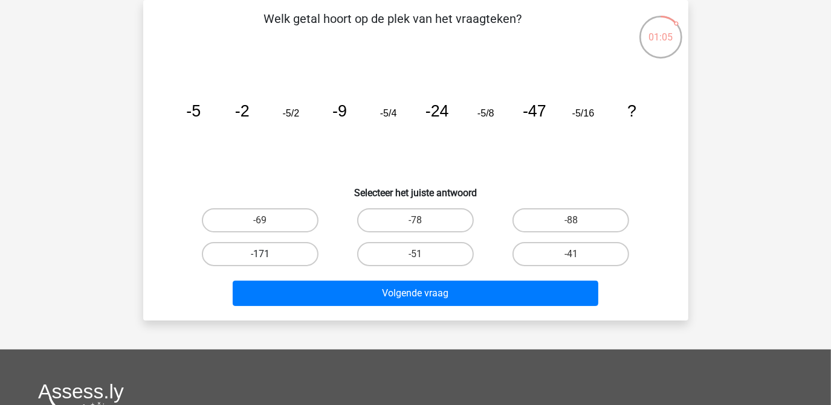
click at [270, 256] on label "-171" at bounding box center [260, 254] width 117 height 24
click at [268, 256] on input "-171" at bounding box center [264, 258] width 8 height 8
radio input "true"
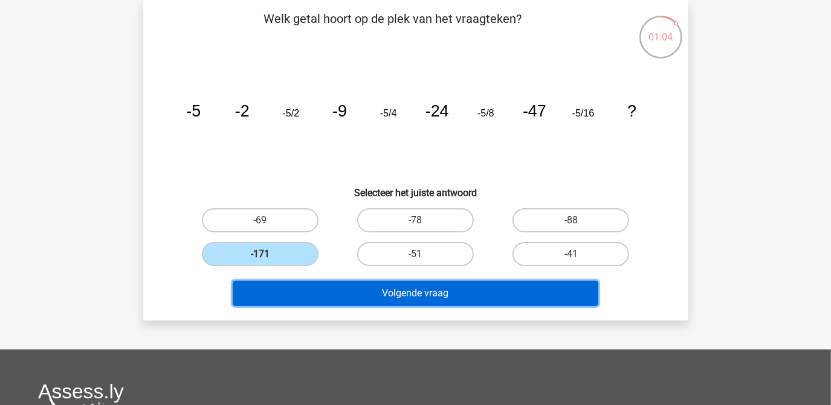
click at [405, 289] on button "Volgende vraag" at bounding box center [416, 293] width 366 height 25
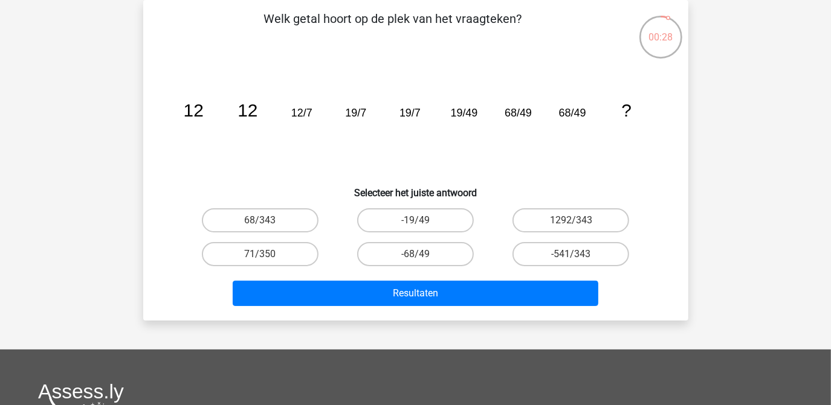
drag, startPoint x: 254, startPoint y: 220, endPoint x: 264, endPoint y: 221, distance: 9.7
click at [254, 220] on label "68/343" at bounding box center [260, 220] width 117 height 24
click at [260, 221] on input "68/343" at bounding box center [264, 225] width 8 height 8
radio input "true"
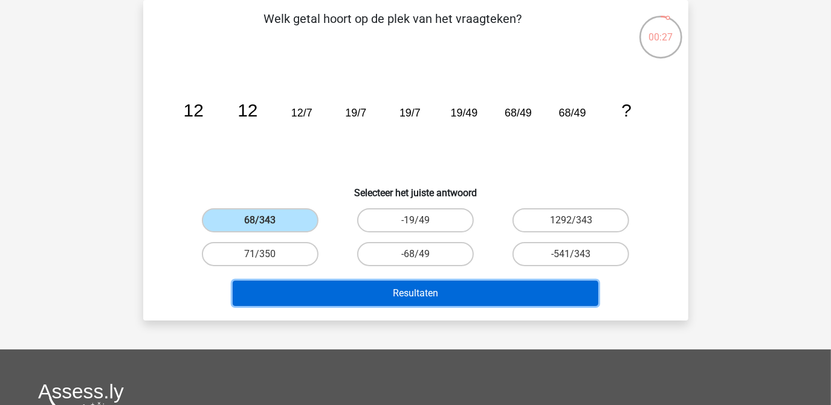
click at [411, 287] on button "Resultaten" at bounding box center [416, 293] width 366 height 25
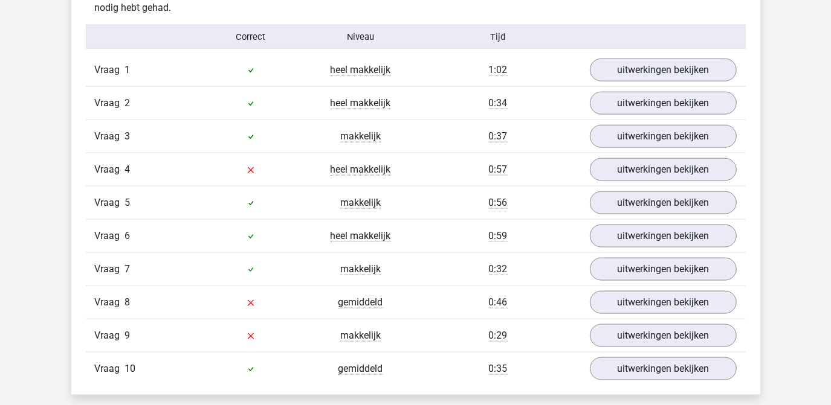
scroll to position [1043, 0]
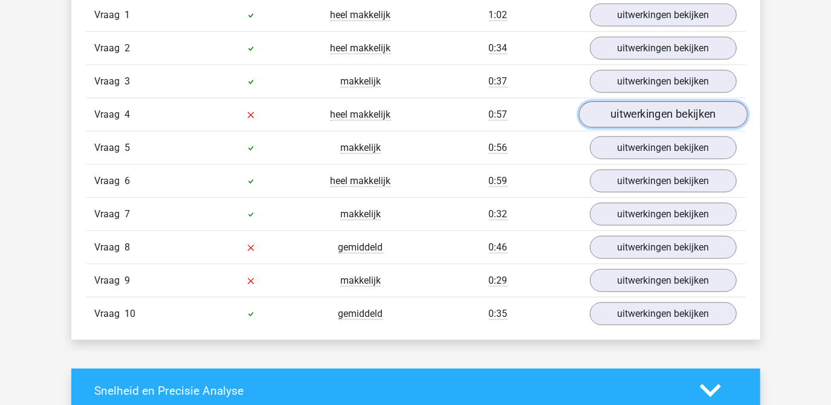
click at [623, 109] on link "uitwerkingen bekijken" at bounding box center [662, 115] width 169 height 27
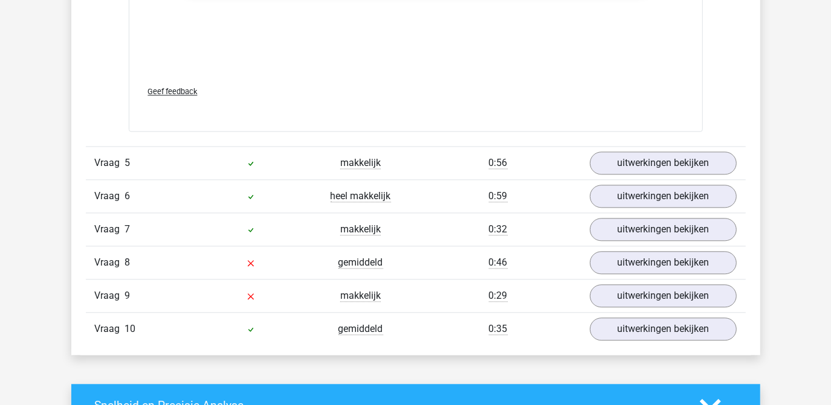
scroll to position [1813, 0]
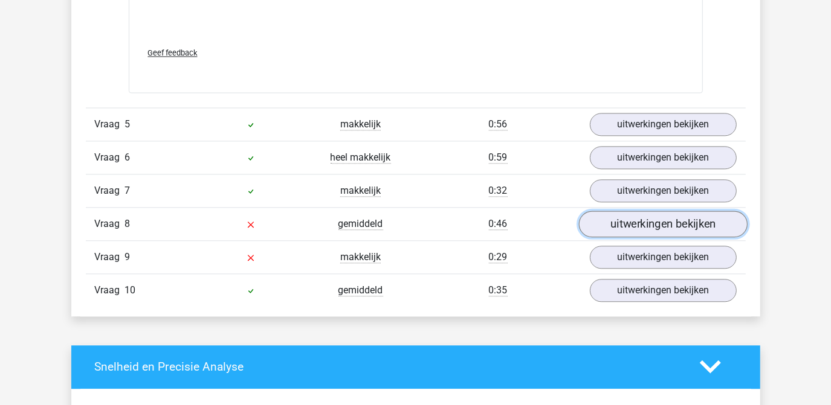
click at [672, 226] on link "uitwerkingen bekijken" at bounding box center [662, 224] width 169 height 27
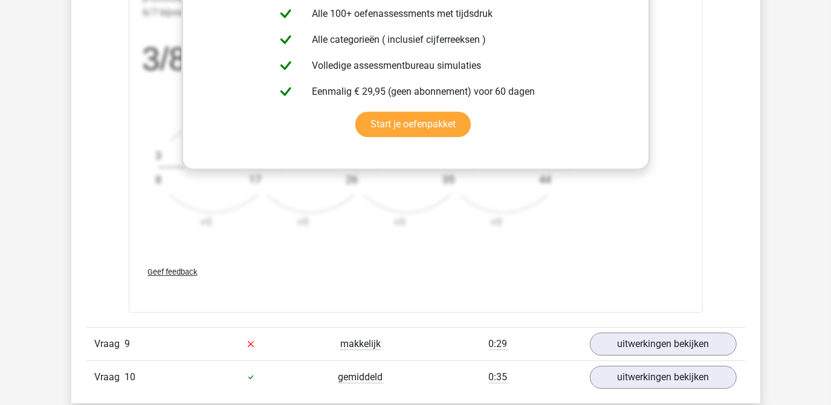
scroll to position [2581, 0]
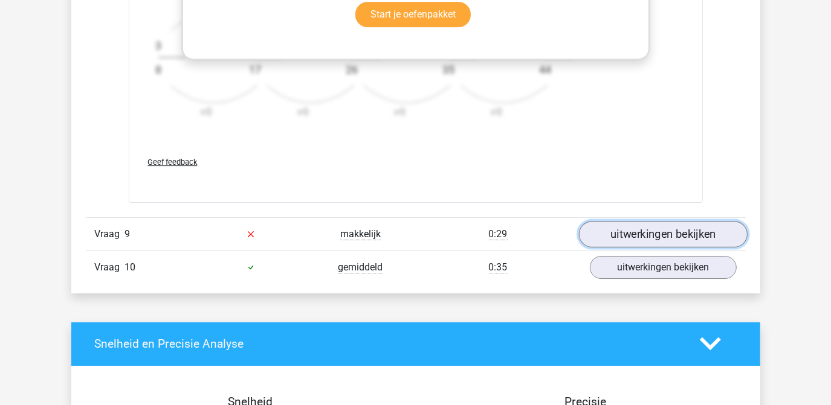
click at [674, 228] on link "uitwerkingen bekijken" at bounding box center [662, 234] width 169 height 27
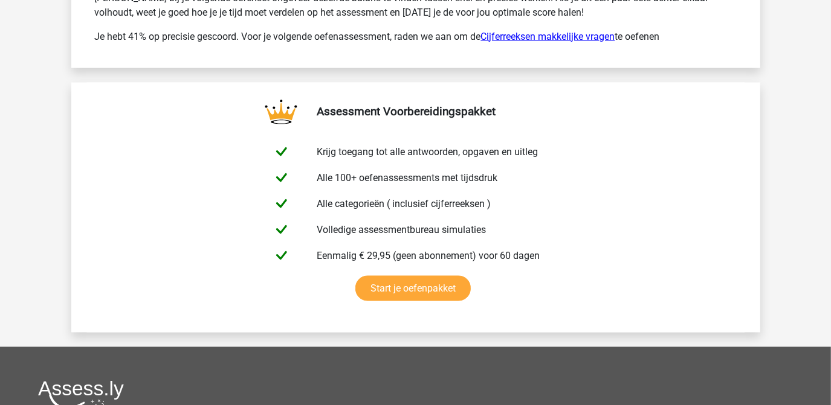
scroll to position [4339, 0]
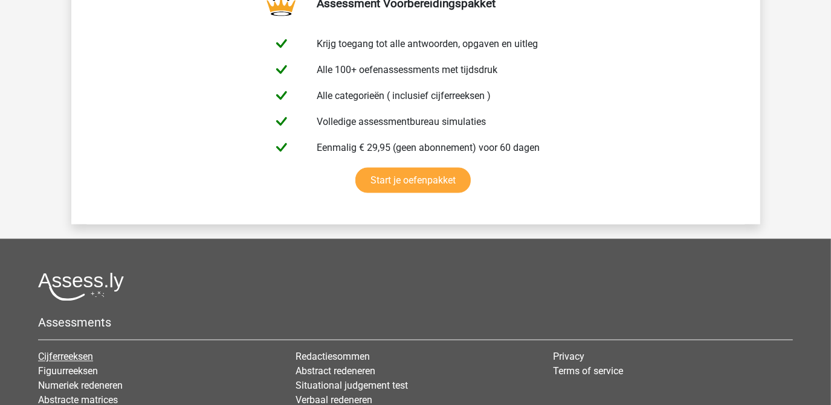
click at [74, 352] on link "Cijferreeksen" at bounding box center [65, 357] width 55 height 11
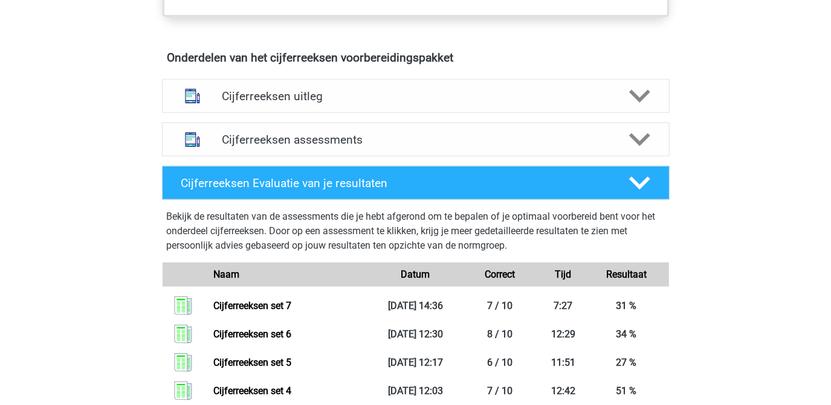
scroll to position [714, 0]
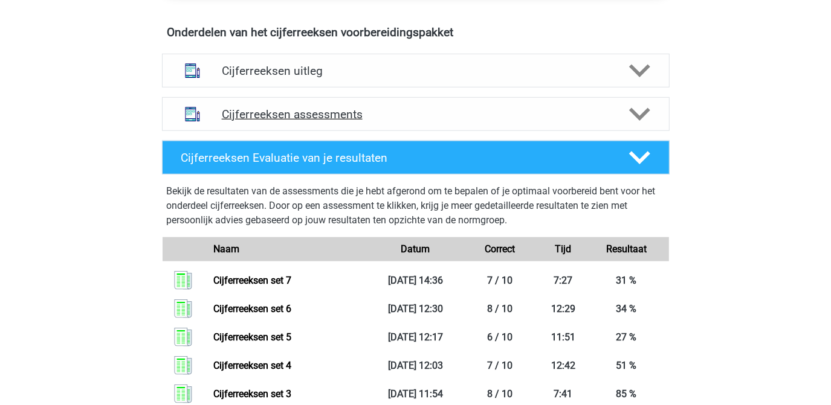
click at [637, 121] on polygon at bounding box center [639, 114] width 21 height 13
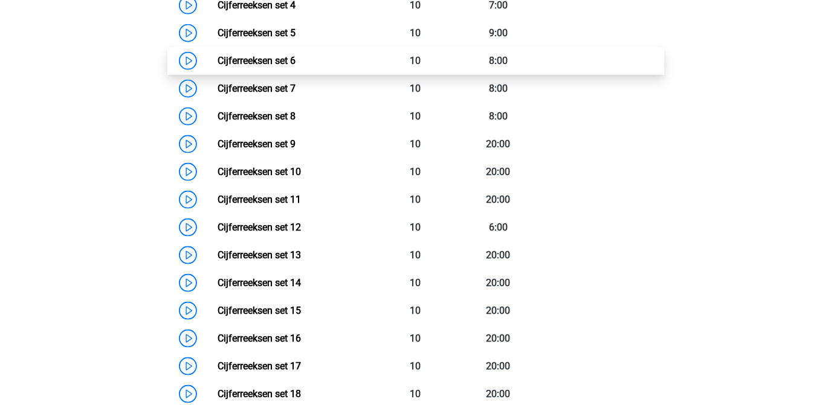
scroll to position [988, 0]
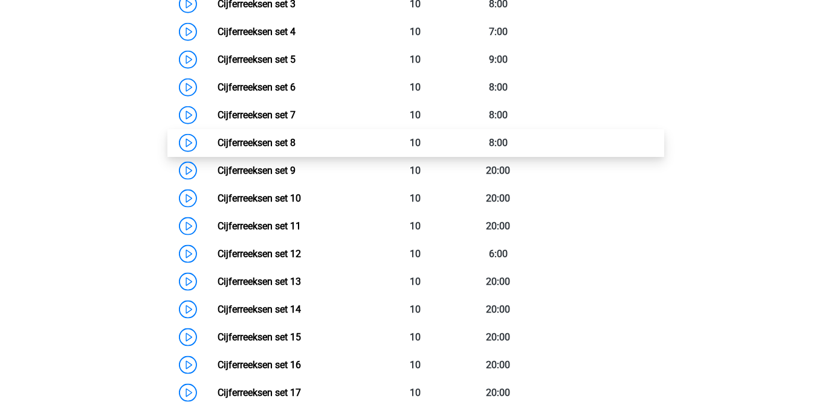
click at [257, 149] on link "Cijferreeksen set 8" at bounding box center [257, 142] width 78 height 11
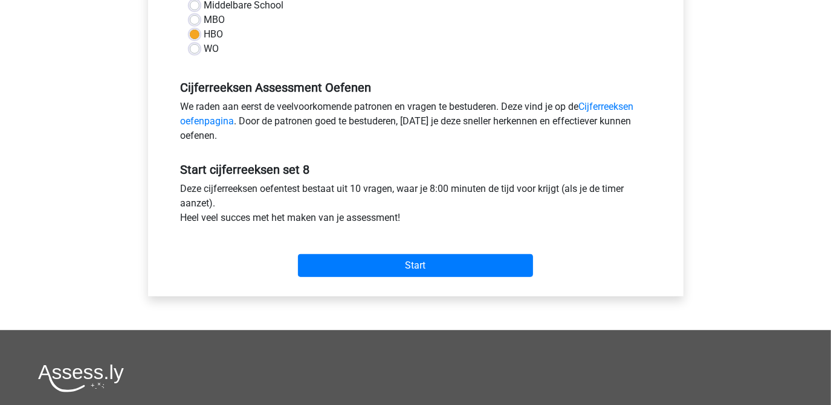
scroll to position [329, 0]
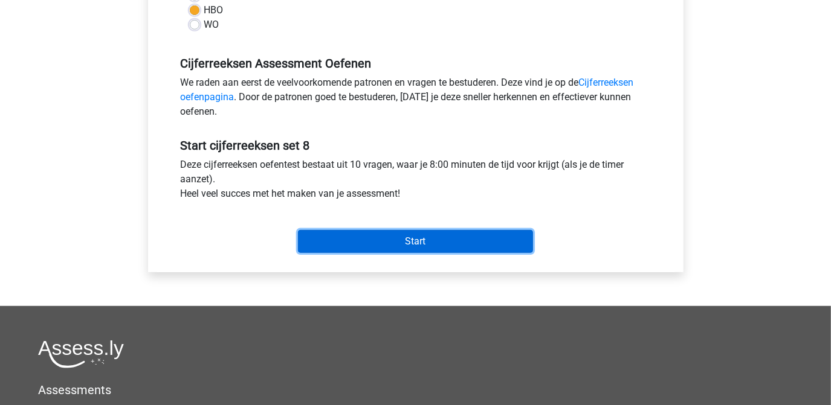
click at [427, 242] on input "Start" at bounding box center [415, 241] width 235 height 23
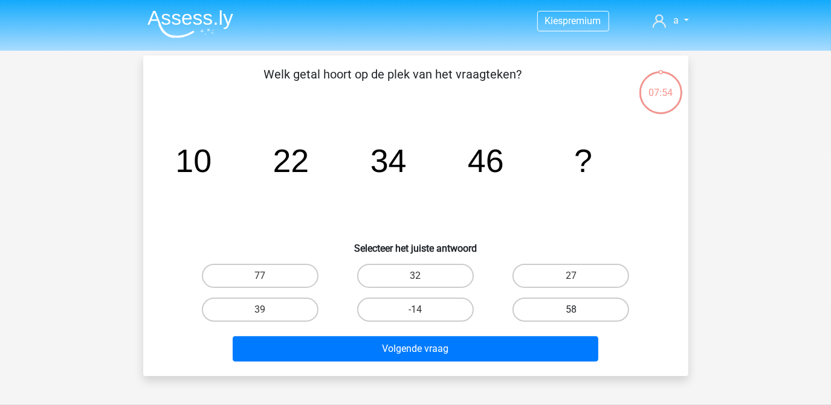
click at [540, 313] on label "58" at bounding box center [570, 310] width 117 height 24
click at [571, 313] on input "58" at bounding box center [575, 314] width 8 height 8
radio input "true"
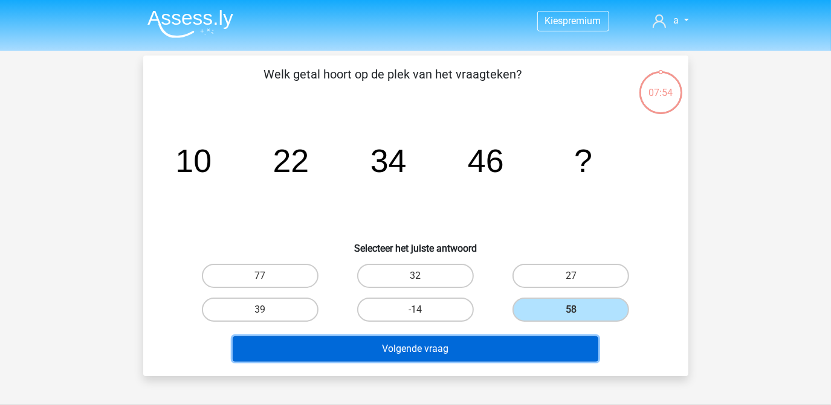
click at [454, 337] on button "Volgende vraag" at bounding box center [416, 349] width 366 height 25
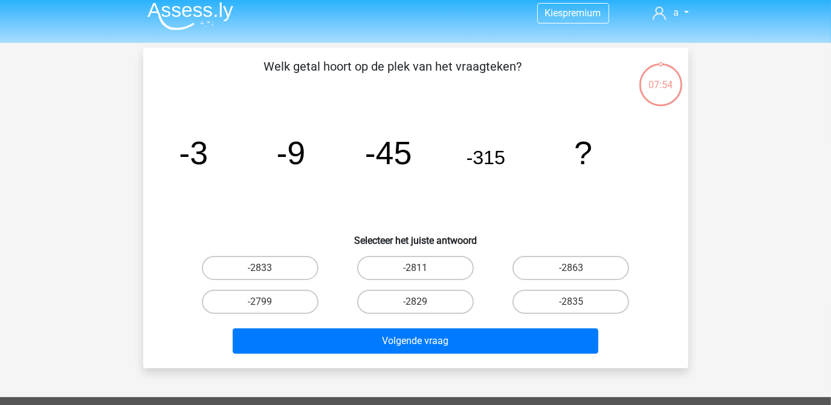
scroll to position [56, 0]
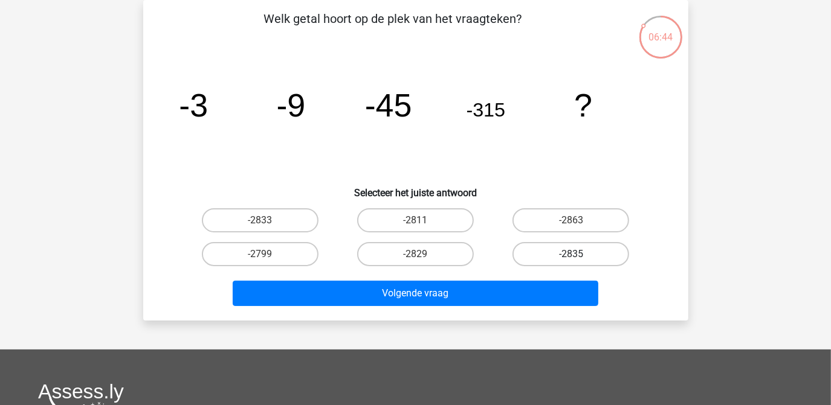
click at [600, 254] on label "-2835" at bounding box center [570, 254] width 117 height 24
click at [579, 254] on input "-2835" at bounding box center [575, 258] width 8 height 8
radio input "true"
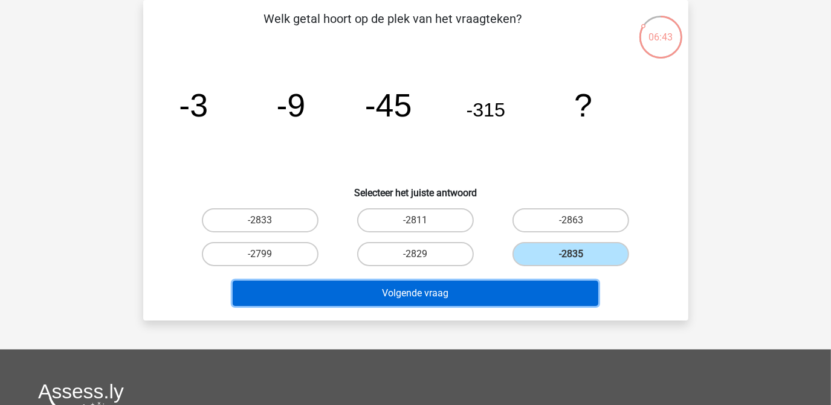
click at [458, 285] on button "Volgende vraag" at bounding box center [416, 293] width 366 height 25
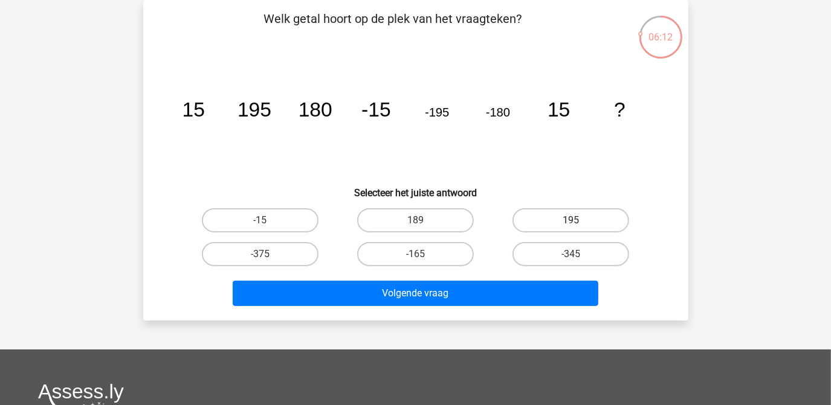
click at [560, 219] on label "195" at bounding box center [570, 220] width 117 height 24
click at [571, 221] on input "195" at bounding box center [575, 225] width 8 height 8
radio input "true"
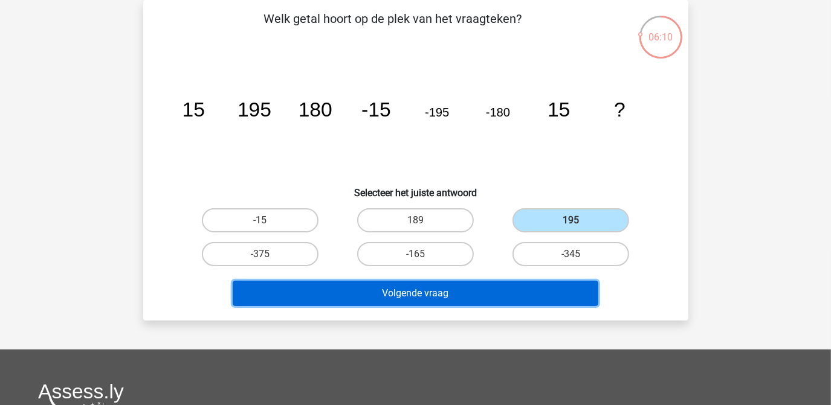
click at [417, 292] on button "Volgende vraag" at bounding box center [416, 293] width 366 height 25
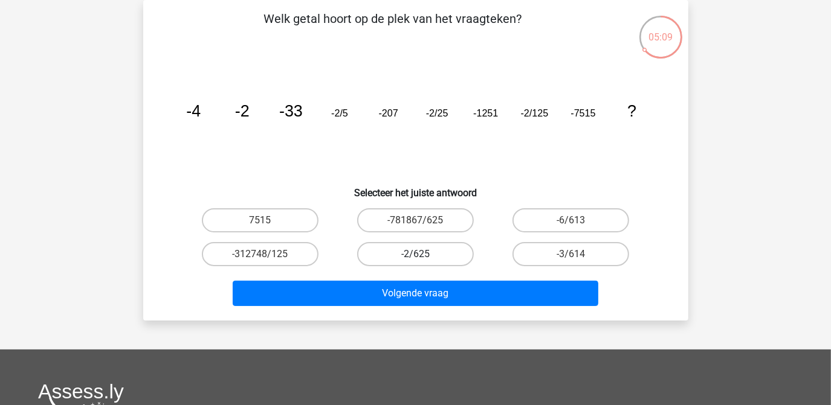
click at [409, 246] on label "-2/625" at bounding box center [415, 254] width 117 height 24
click at [415, 254] on input "-2/625" at bounding box center [419, 258] width 8 height 8
radio input "true"
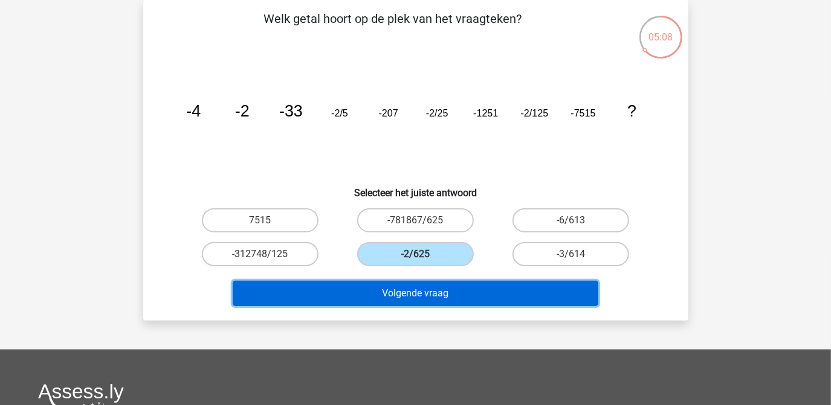
click at [422, 291] on button "Volgende vraag" at bounding box center [416, 293] width 366 height 25
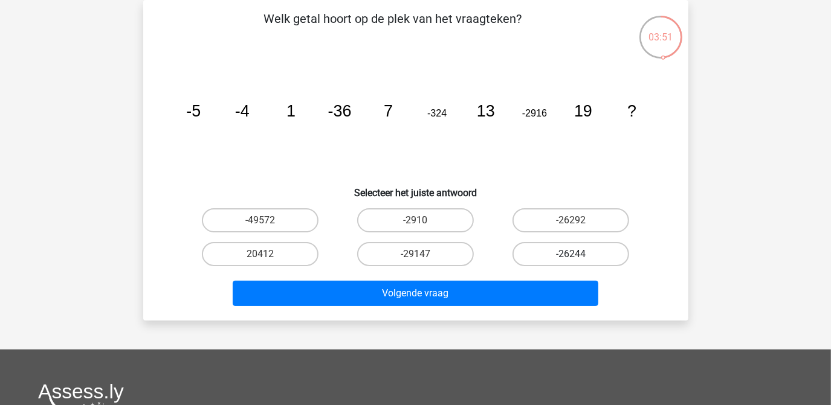
click at [601, 254] on label "-26244" at bounding box center [570, 254] width 117 height 24
click at [579, 254] on input "-26244" at bounding box center [575, 258] width 8 height 8
radio input "true"
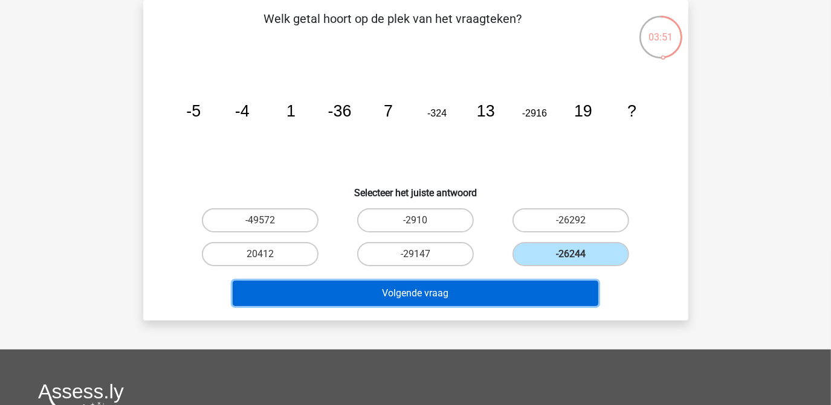
click at [506, 289] on button "Volgende vraag" at bounding box center [416, 293] width 366 height 25
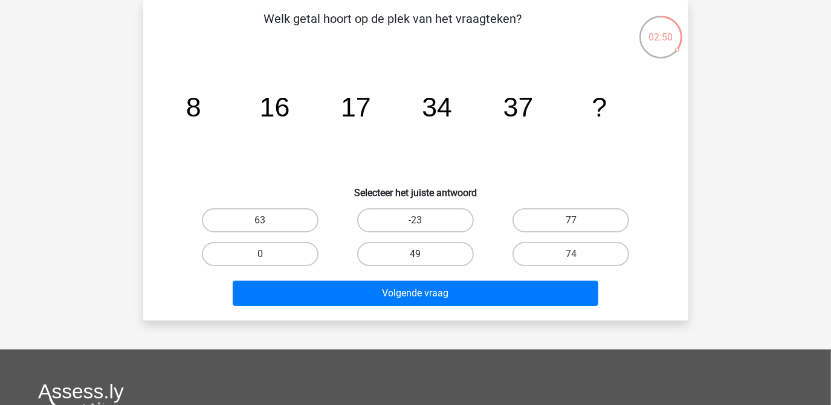
click at [414, 253] on label "49" at bounding box center [415, 254] width 117 height 24
click at [415, 254] on input "49" at bounding box center [419, 258] width 8 height 8
radio input "true"
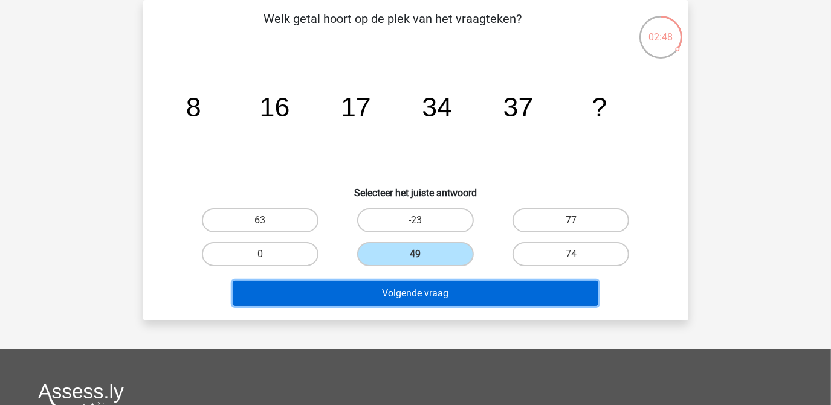
click at [418, 296] on button "Volgende vraag" at bounding box center [416, 293] width 366 height 25
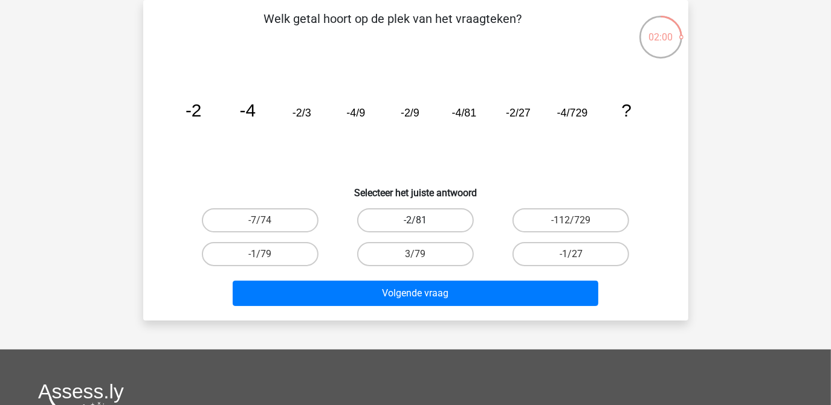
click at [438, 219] on label "-2/81" at bounding box center [415, 220] width 117 height 24
click at [423, 221] on input "-2/81" at bounding box center [419, 225] width 8 height 8
radio input "true"
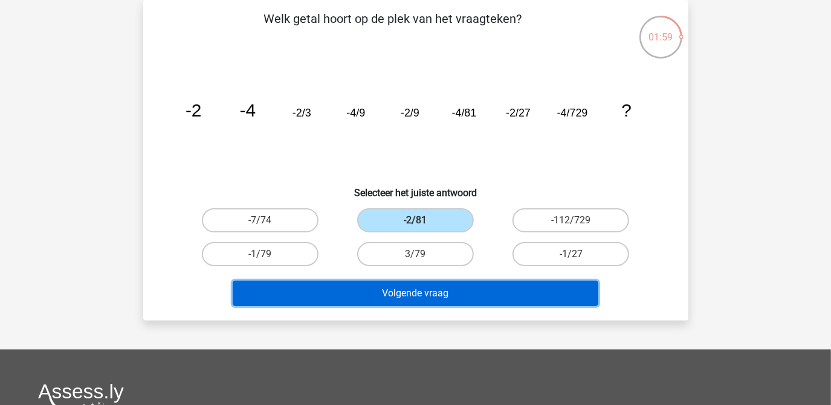
click at [456, 288] on button "Volgende vraag" at bounding box center [416, 293] width 366 height 25
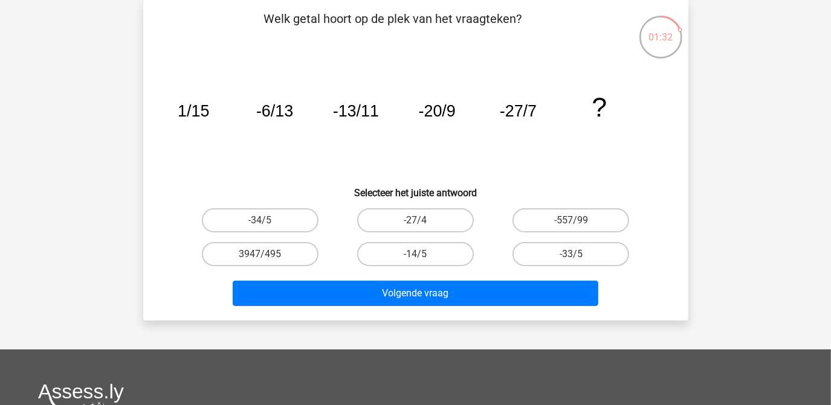
click at [266, 221] on input "-34/5" at bounding box center [264, 225] width 8 height 8
radio input "true"
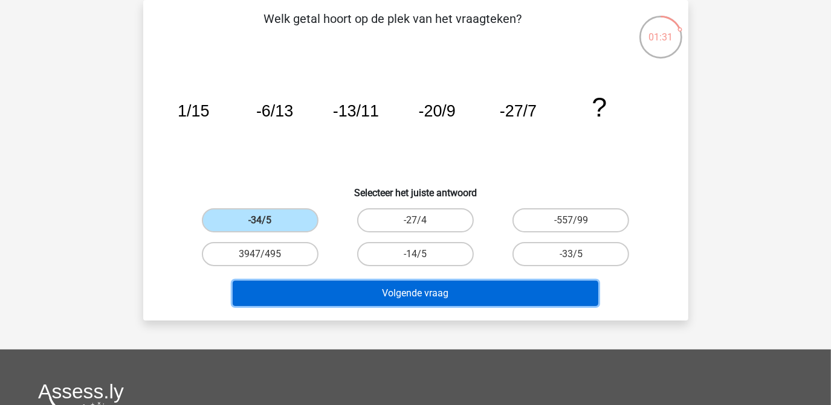
click at [404, 295] on button "Volgende vraag" at bounding box center [416, 293] width 366 height 25
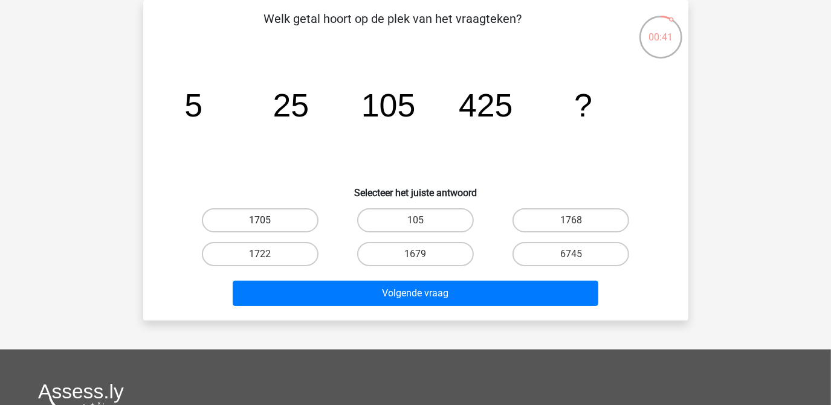
drag, startPoint x: 248, startPoint y: 215, endPoint x: 260, endPoint y: 215, distance: 12.7
click at [254, 215] on label "1705" at bounding box center [260, 220] width 117 height 24
click at [260, 221] on input "1705" at bounding box center [264, 225] width 8 height 8
radio input "true"
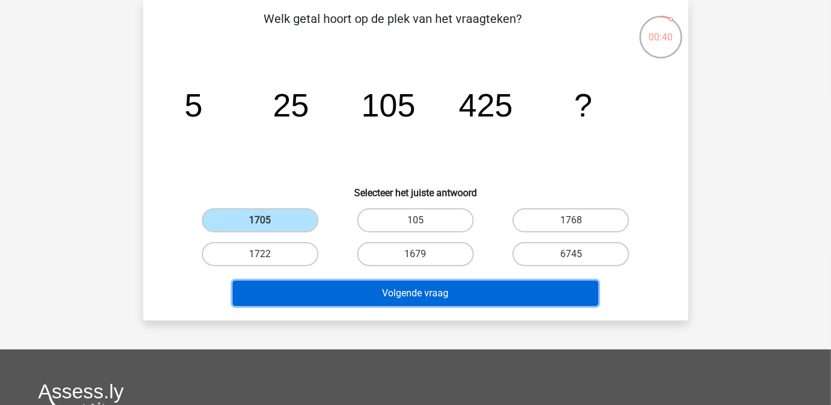
click at [398, 293] on button "Volgende vraag" at bounding box center [416, 293] width 366 height 25
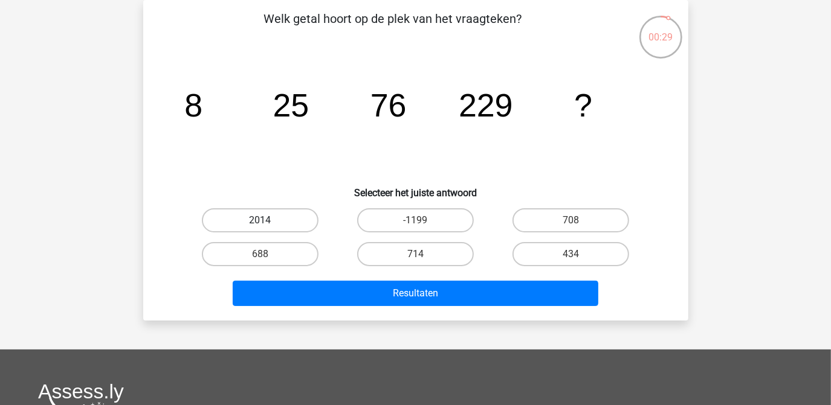
click at [296, 214] on label "2014" at bounding box center [260, 220] width 117 height 24
click at [268, 221] on input "2014" at bounding box center [264, 225] width 8 height 8
radio input "true"
click at [296, 214] on label "2014" at bounding box center [260, 220] width 117 height 24
click at [268, 221] on input "2014" at bounding box center [264, 225] width 8 height 8
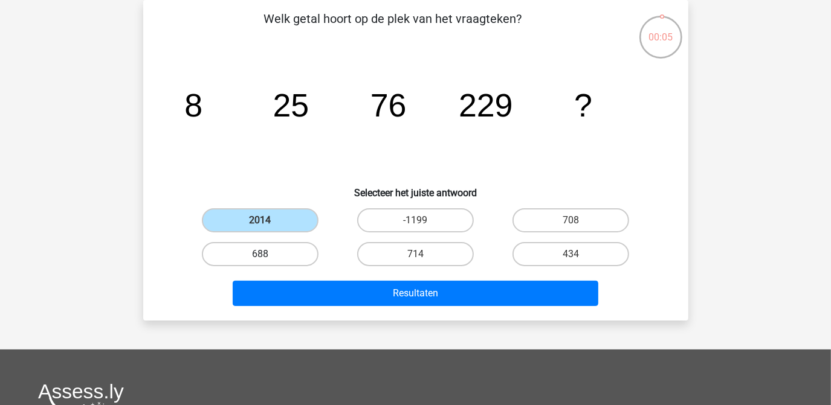
click at [297, 257] on label "688" at bounding box center [260, 254] width 117 height 24
click at [268, 257] on input "688" at bounding box center [264, 258] width 8 height 8
radio input "true"
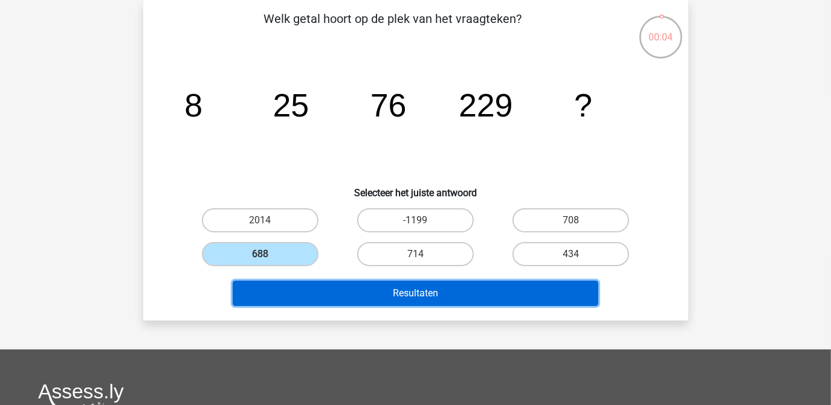
click at [398, 295] on button "Resultaten" at bounding box center [416, 293] width 366 height 25
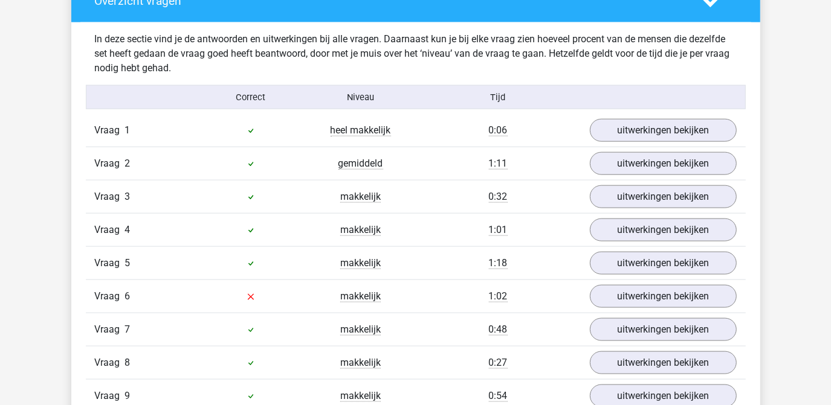
scroll to position [933, 0]
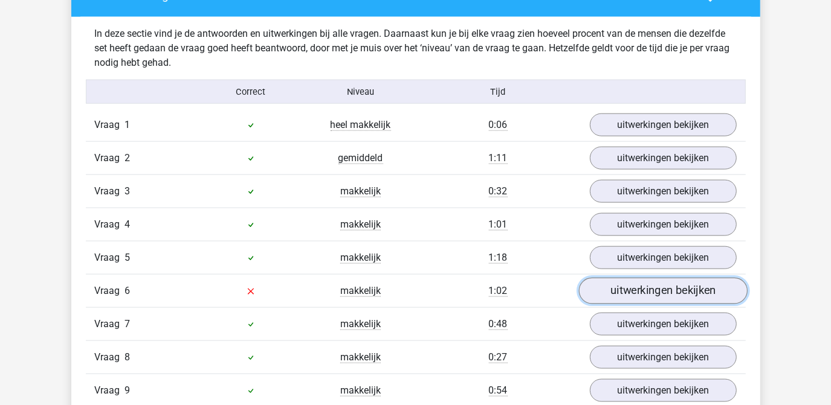
click at [632, 295] on link "uitwerkingen bekijken" at bounding box center [662, 291] width 169 height 27
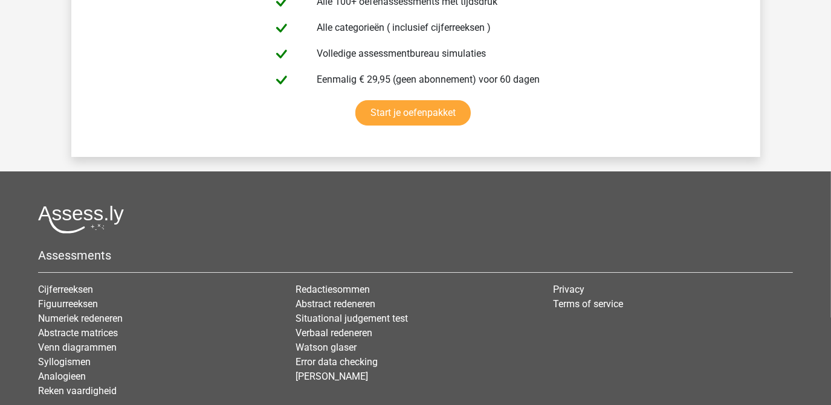
scroll to position [2985, 0]
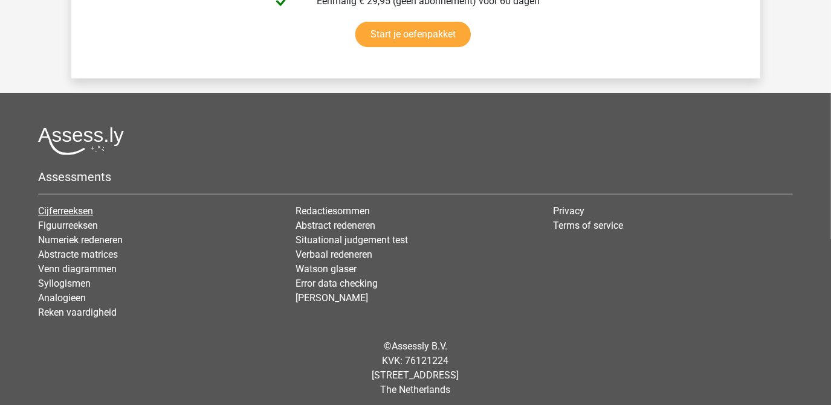
click at [86, 205] on link "Cijferreeksen" at bounding box center [65, 210] width 55 height 11
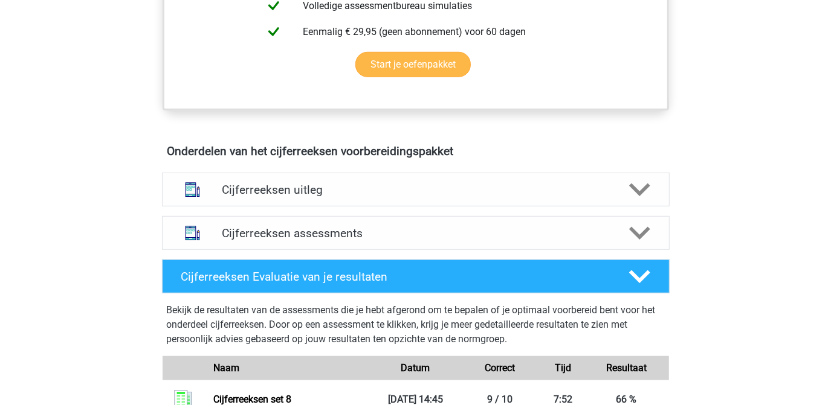
scroll to position [604, 0]
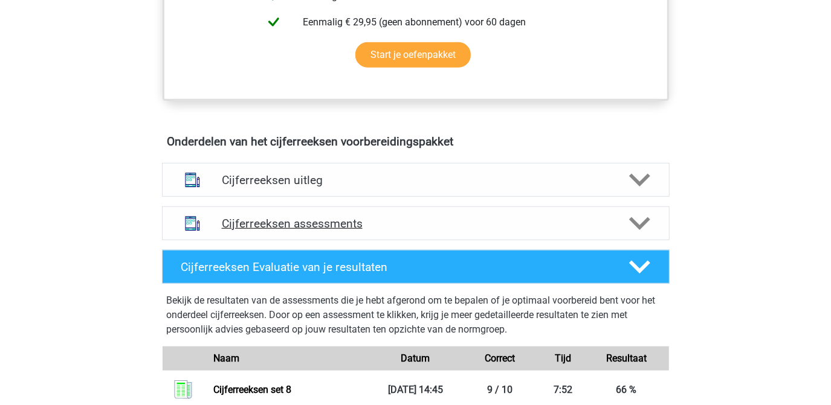
click at [633, 231] on polygon at bounding box center [639, 224] width 21 height 13
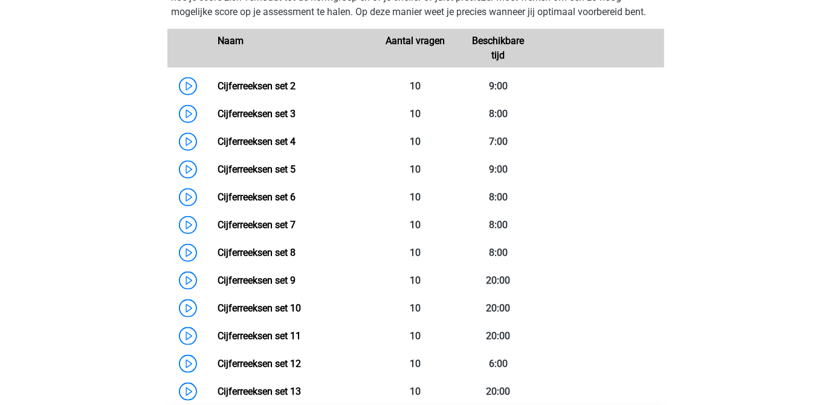
scroll to position [933, 0]
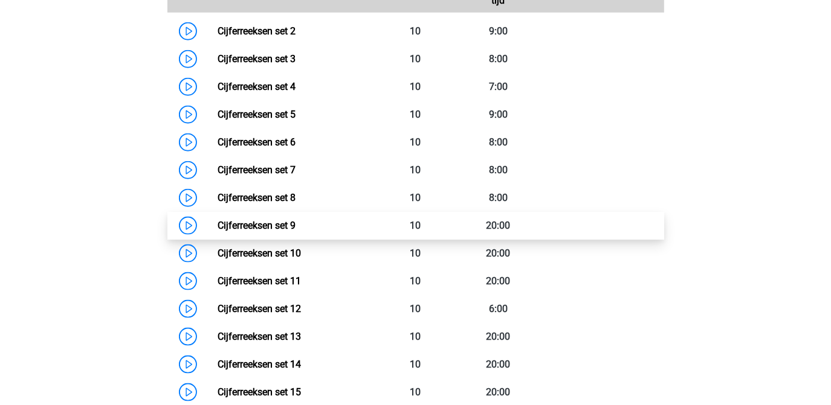
click at [259, 231] on link "Cijferreeksen set 9" at bounding box center [257, 225] width 78 height 11
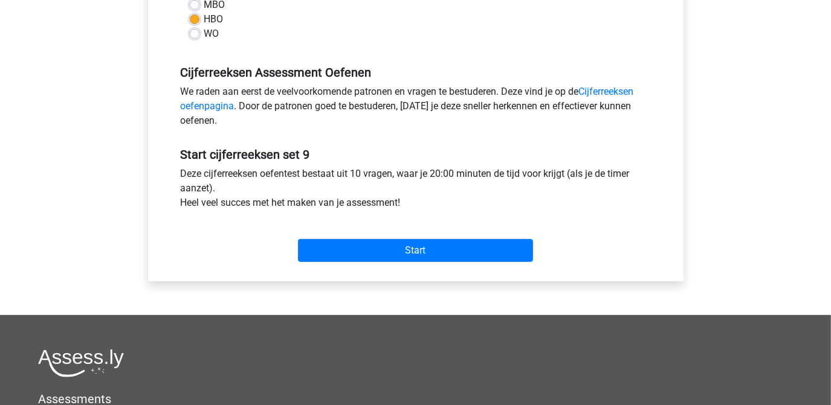
scroll to position [329, 0]
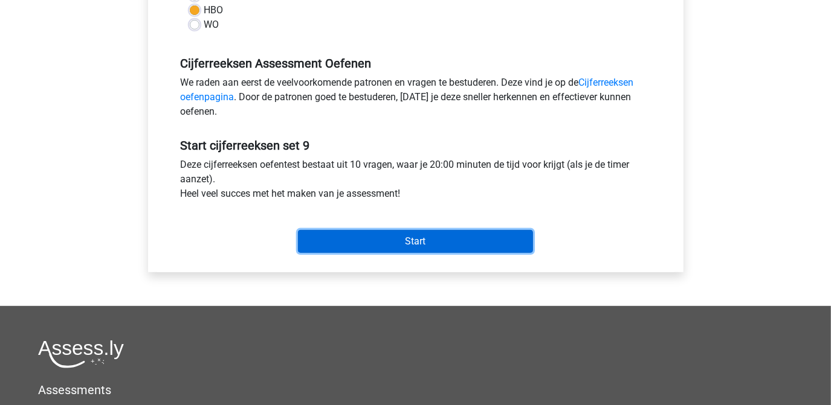
click at [428, 244] on input "Start" at bounding box center [415, 241] width 235 height 23
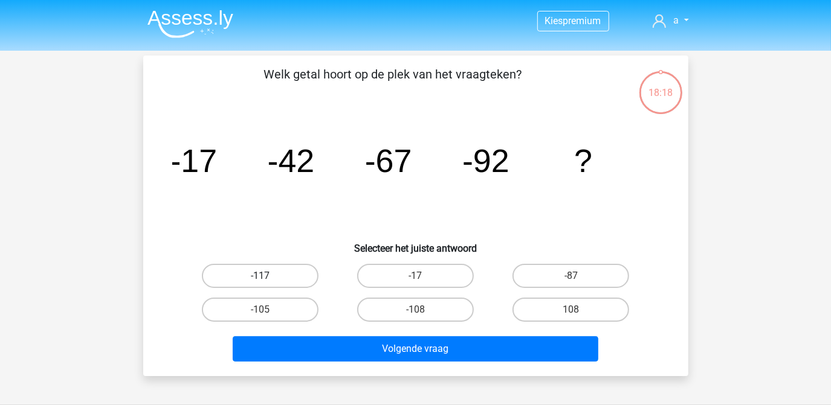
click at [252, 271] on label "-117" at bounding box center [260, 276] width 117 height 24
click at [260, 276] on input "-117" at bounding box center [264, 280] width 8 height 8
radio input "true"
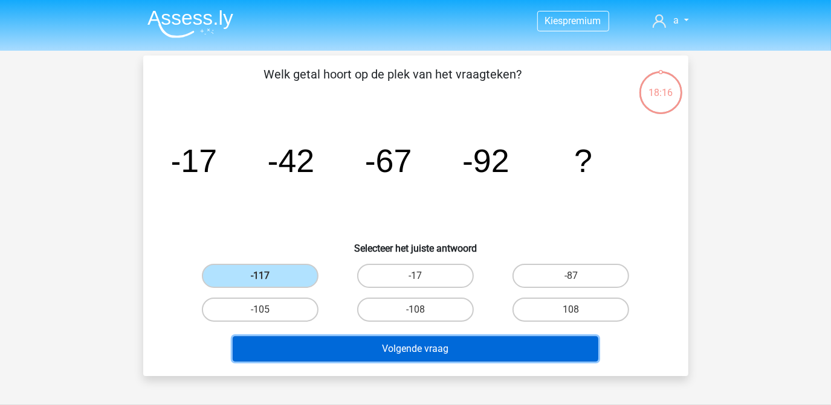
click at [393, 344] on button "Volgende vraag" at bounding box center [416, 349] width 366 height 25
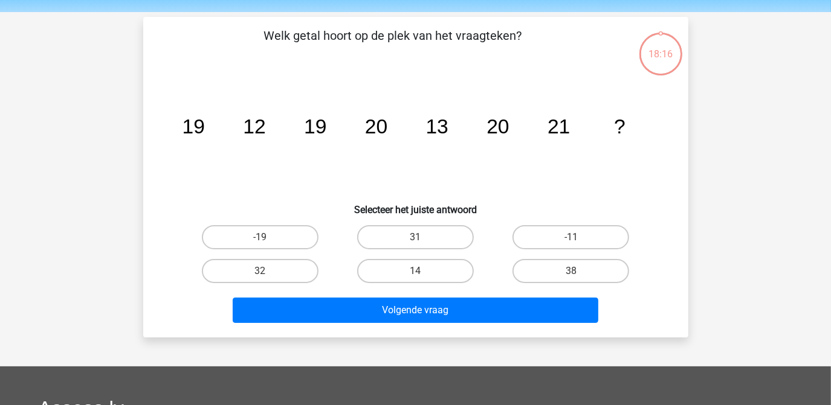
scroll to position [56, 0]
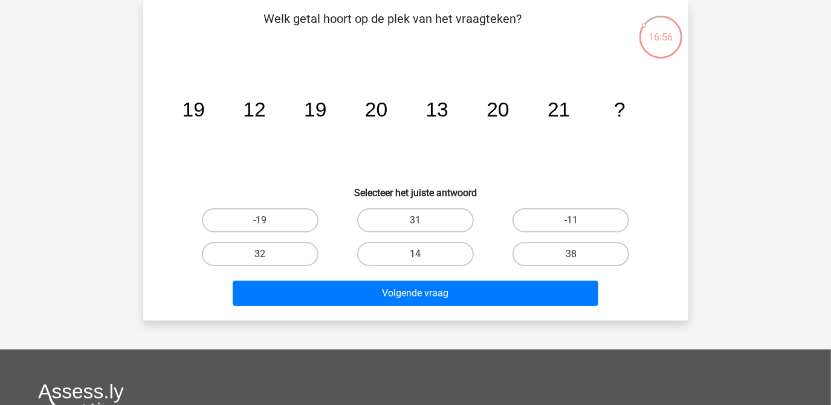
click at [382, 250] on label "14" at bounding box center [415, 254] width 117 height 24
click at [415, 254] on input "14" at bounding box center [419, 258] width 8 height 8
radio input "true"
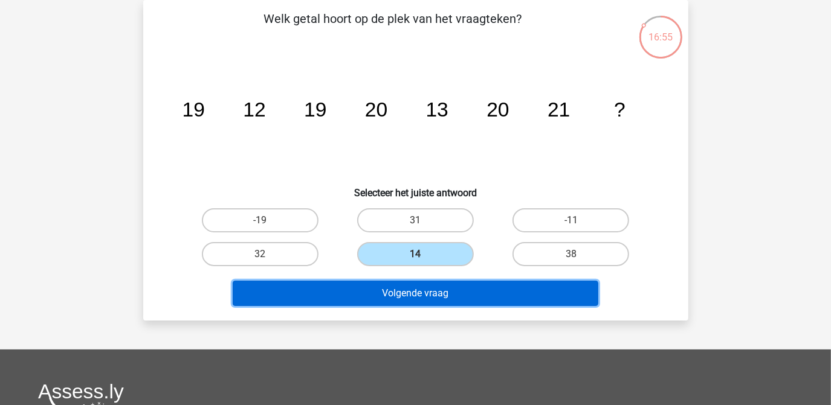
click at [384, 294] on button "Volgende vraag" at bounding box center [416, 293] width 366 height 25
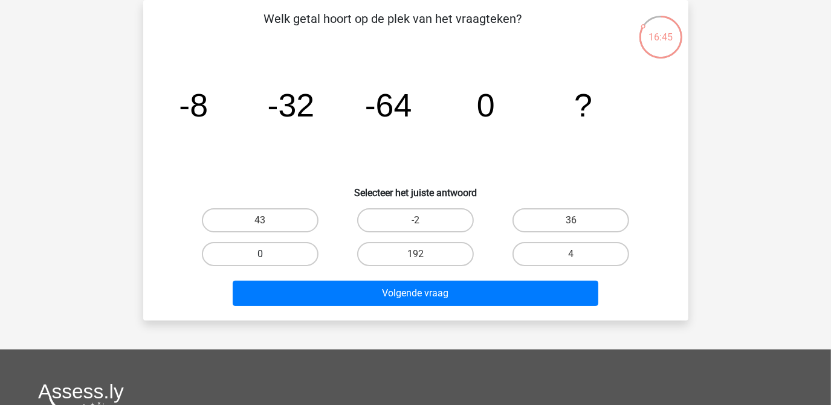
click at [285, 254] on label "0" at bounding box center [260, 254] width 117 height 24
click at [268, 254] on input "0" at bounding box center [264, 258] width 8 height 8
radio input "true"
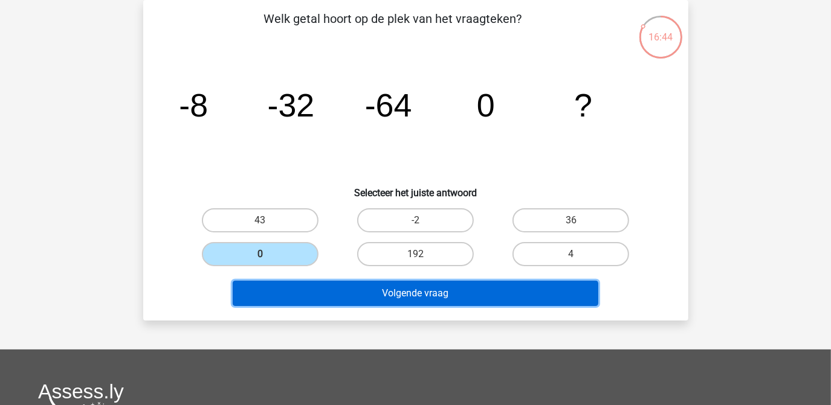
click at [419, 286] on button "Volgende vraag" at bounding box center [416, 293] width 366 height 25
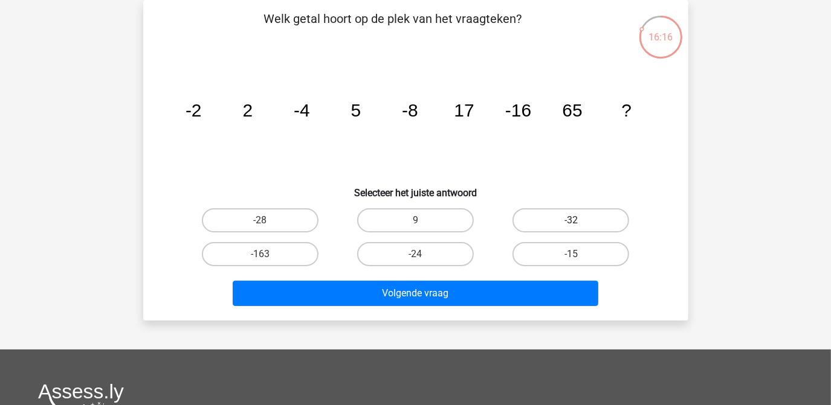
click at [567, 224] on label "-32" at bounding box center [570, 220] width 117 height 24
click at [571, 224] on input "-32" at bounding box center [575, 225] width 8 height 8
radio input "true"
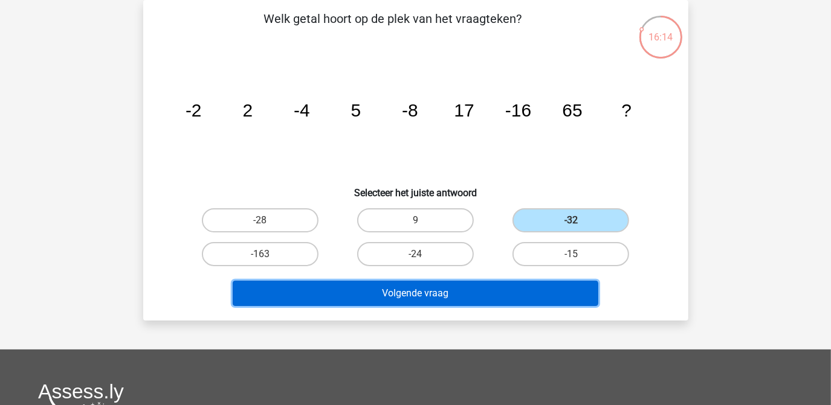
click at [454, 292] on button "Volgende vraag" at bounding box center [416, 293] width 366 height 25
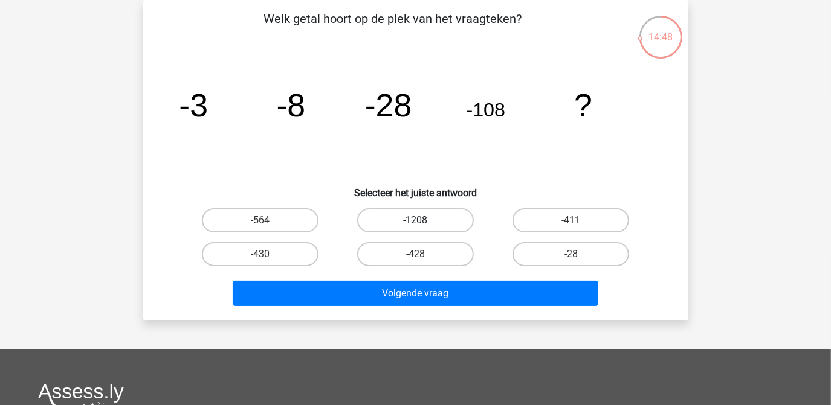
click at [394, 224] on label "-1208" at bounding box center [415, 220] width 117 height 24
click at [415, 224] on input "-1208" at bounding box center [419, 225] width 8 height 8
radio input "true"
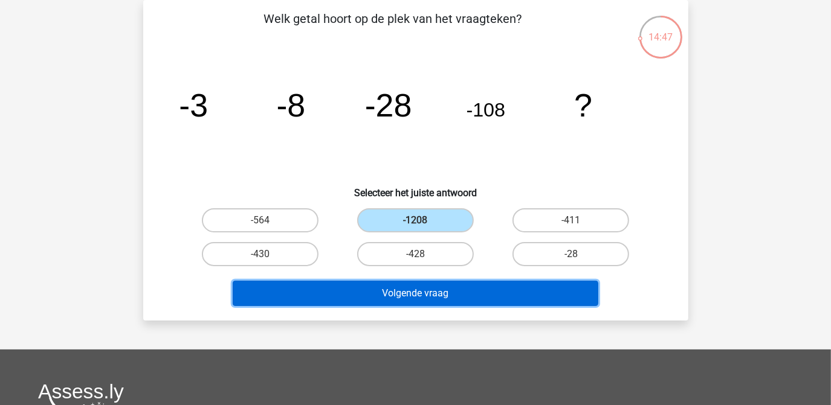
click at [410, 294] on button "Volgende vraag" at bounding box center [416, 293] width 366 height 25
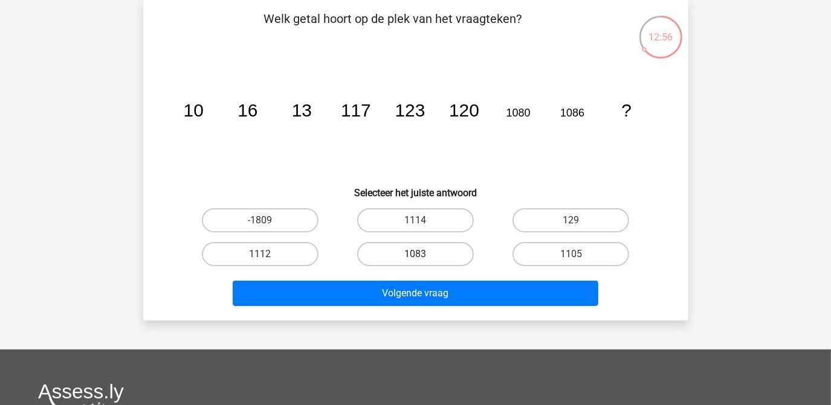
click at [419, 247] on label "1083" at bounding box center [415, 254] width 117 height 24
click at [419, 254] on input "1083" at bounding box center [419, 258] width 8 height 8
radio input "true"
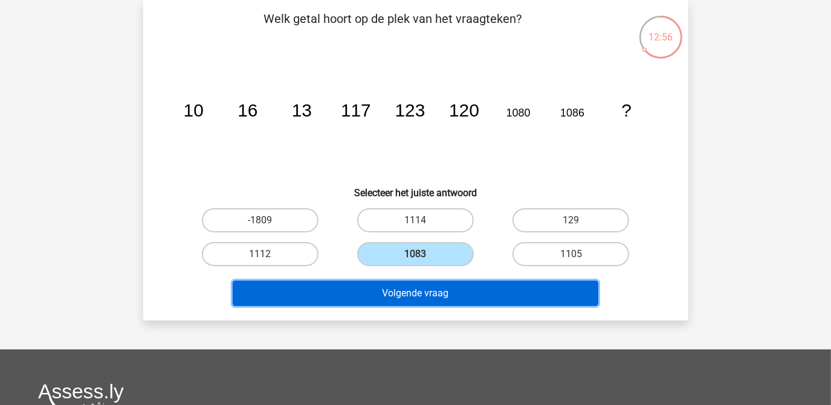
click at [421, 293] on button "Volgende vraag" at bounding box center [416, 293] width 366 height 25
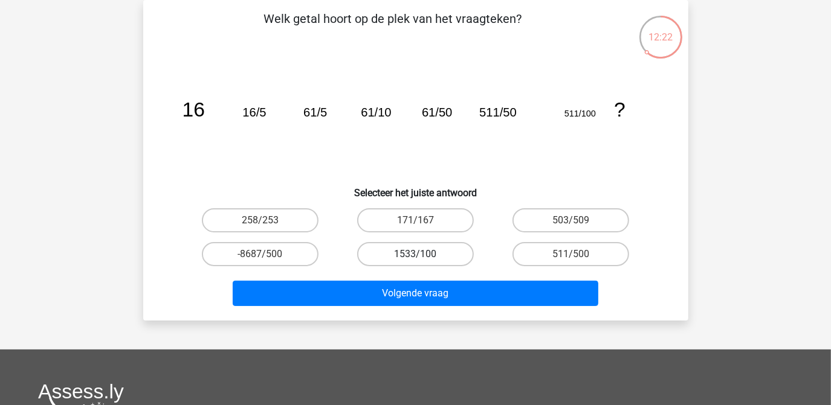
click at [423, 250] on label "1533/100" at bounding box center [415, 254] width 117 height 24
click at [423, 254] on input "1533/100" at bounding box center [419, 258] width 8 height 8
radio input "true"
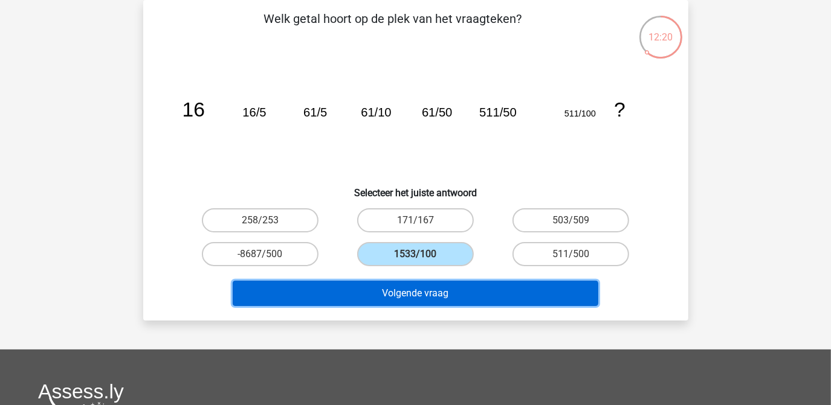
click at [418, 294] on button "Volgende vraag" at bounding box center [416, 293] width 366 height 25
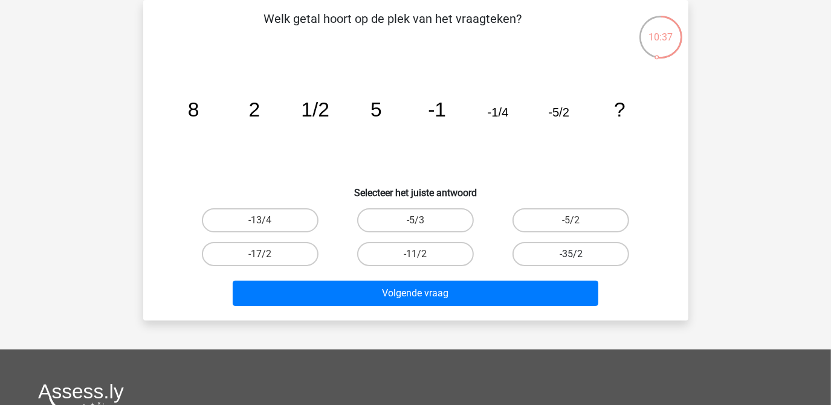
click at [547, 258] on label "-35/2" at bounding box center [570, 254] width 117 height 24
click at [571, 258] on input "-35/2" at bounding box center [575, 258] width 8 height 8
radio input "true"
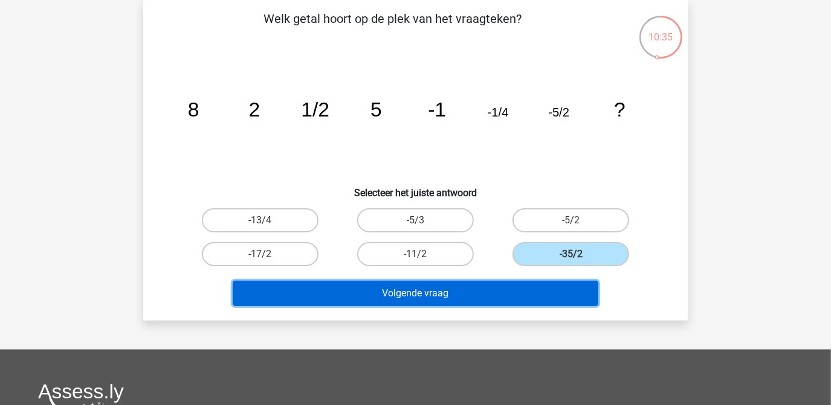
click at [437, 293] on button "Volgende vraag" at bounding box center [416, 293] width 366 height 25
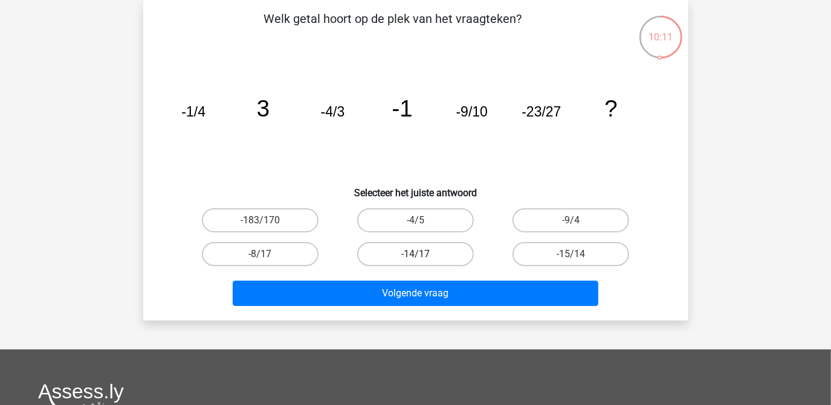
click at [417, 252] on label "-14/17" at bounding box center [415, 254] width 117 height 24
click at [417, 254] on input "-14/17" at bounding box center [419, 258] width 8 height 8
radio input "true"
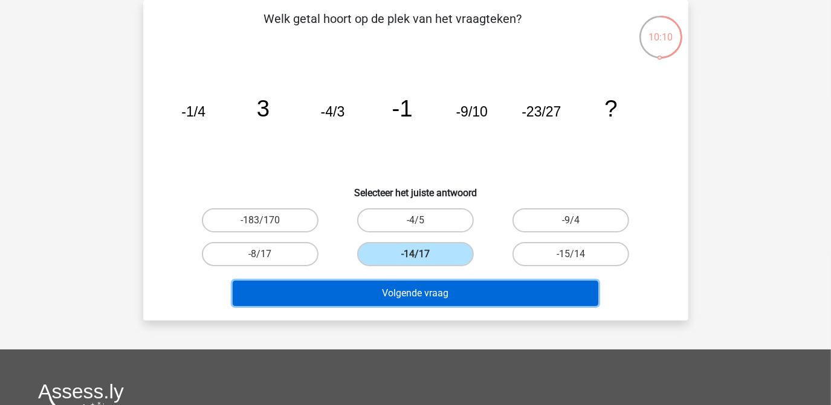
click at [411, 293] on button "Volgende vraag" at bounding box center [416, 293] width 366 height 25
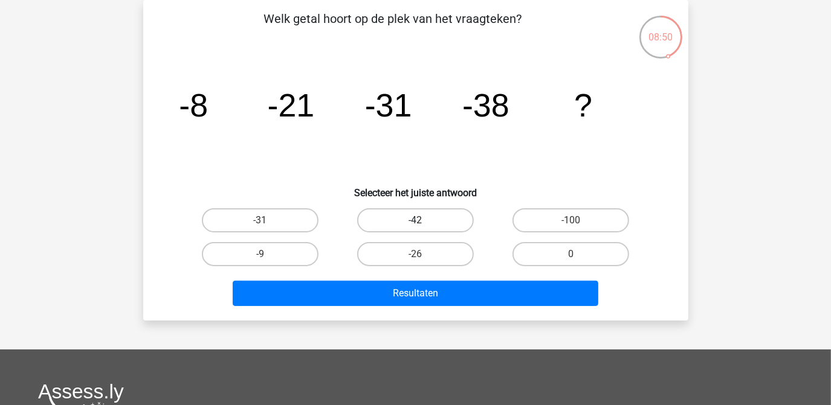
click at [443, 221] on label "-42" at bounding box center [415, 220] width 117 height 24
click at [423, 221] on input "-42" at bounding box center [419, 225] width 8 height 8
radio input "true"
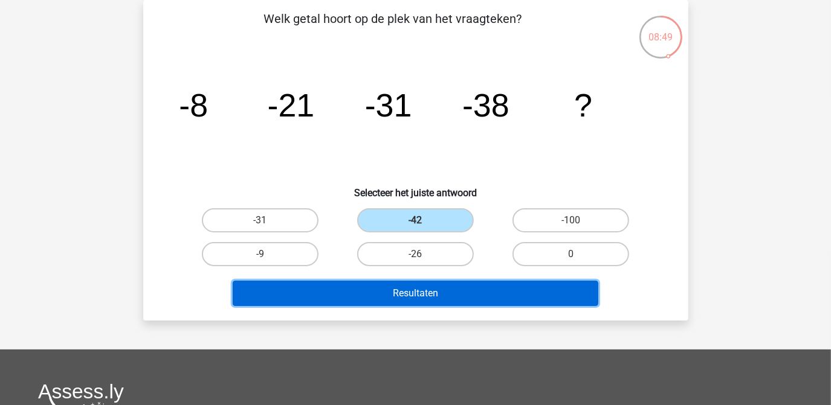
click at [405, 294] on button "Resultaten" at bounding box center [416, 293] width 366 height 25
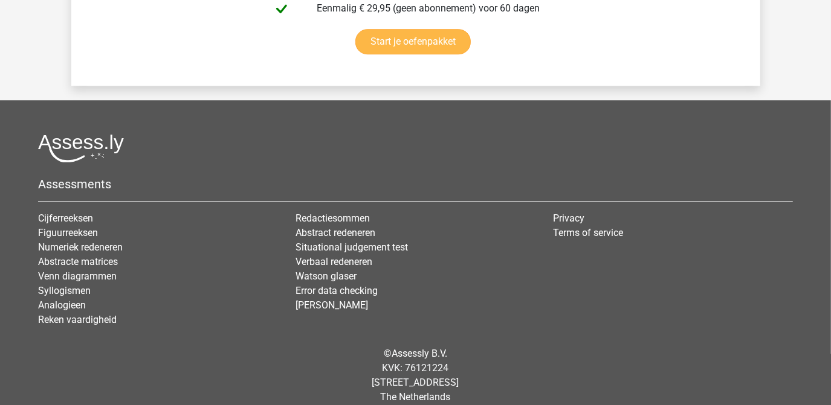
scroll to position [2263, 0]
